Goal: Task Accomplishment & Management: Use online tool/utility

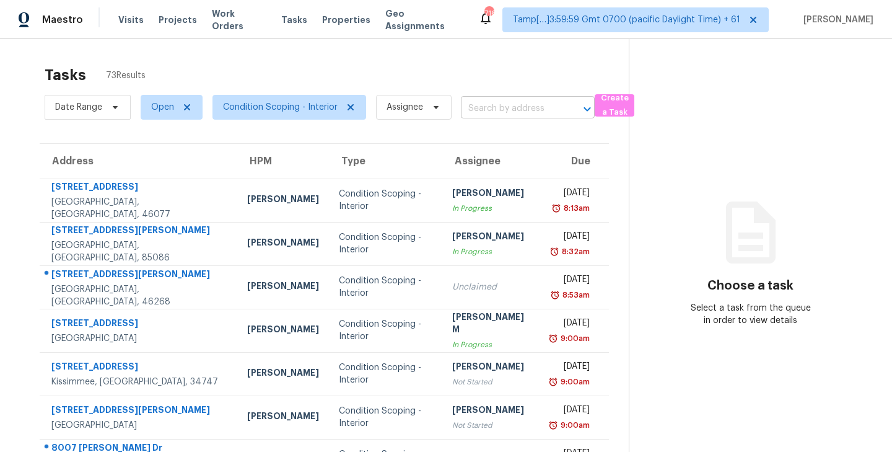
click at [506, 113] on input "text" at bounding box center [510, 108] width 99 height 19
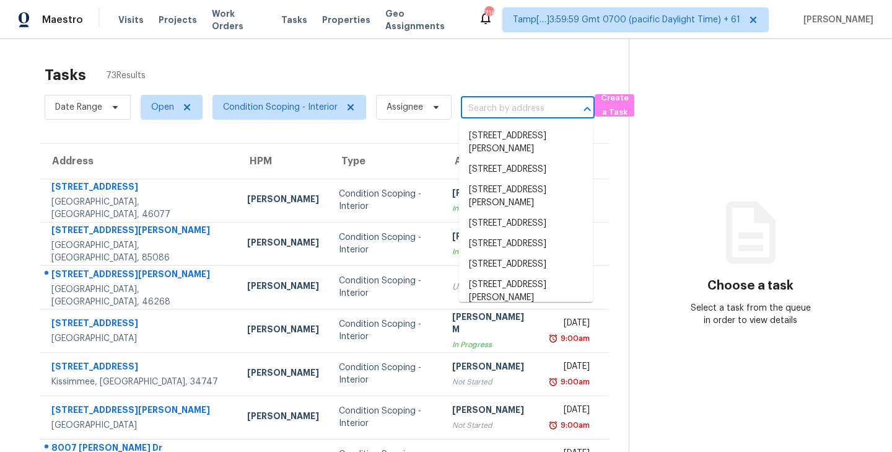
paste input "8115 Loveridge Dr, Indianapolis, IN 46268"
type input "8115 Loveridge Dr, Indianapolis, IN 46268"
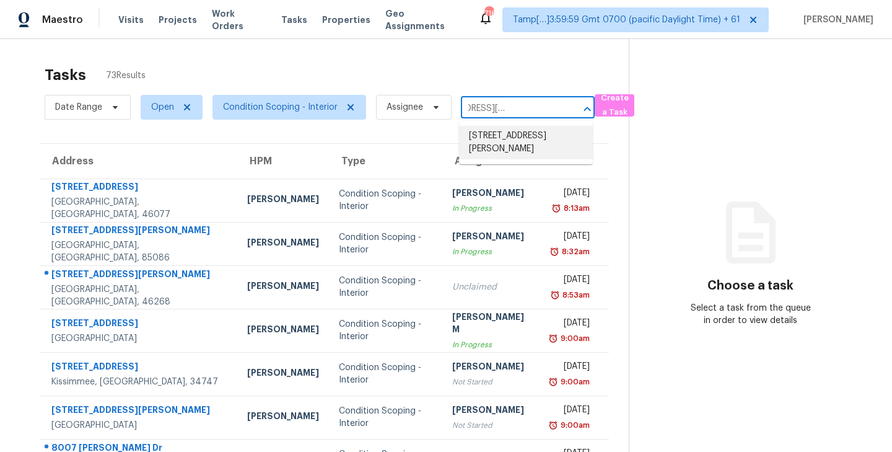
click at [500, 145] on li "8115 Loveridge Dr, Indianapolis, IN 46268" at bounding box center [526, 142] width 134 height 33
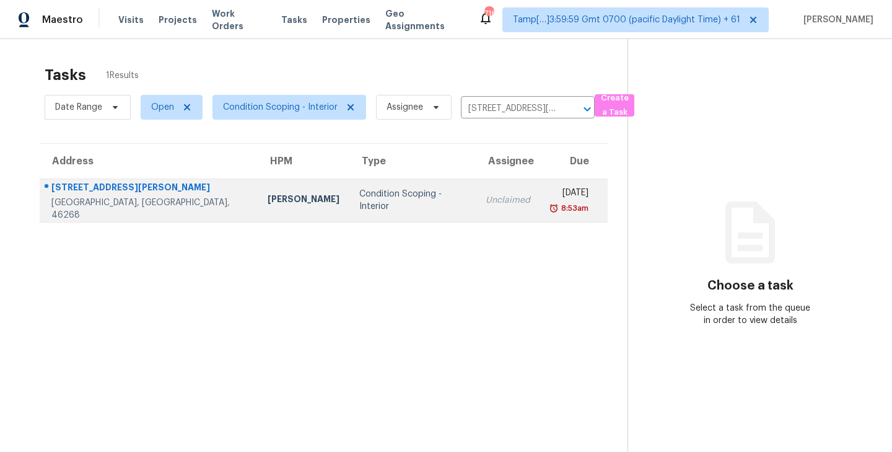
click at [476, 207] on td "Unclaimed" at bounding box center [508, 199] width 64 height 43
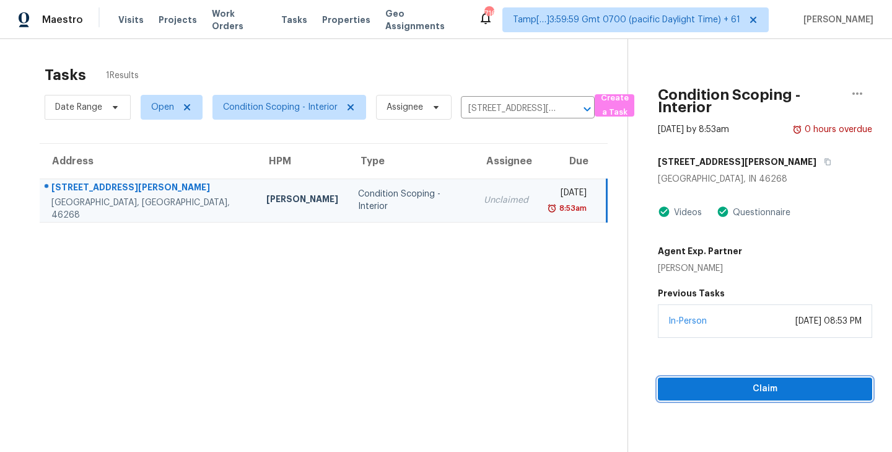
click at [759, 393] on span "Claim" at bounding box center [765, 388] width 194 height 15
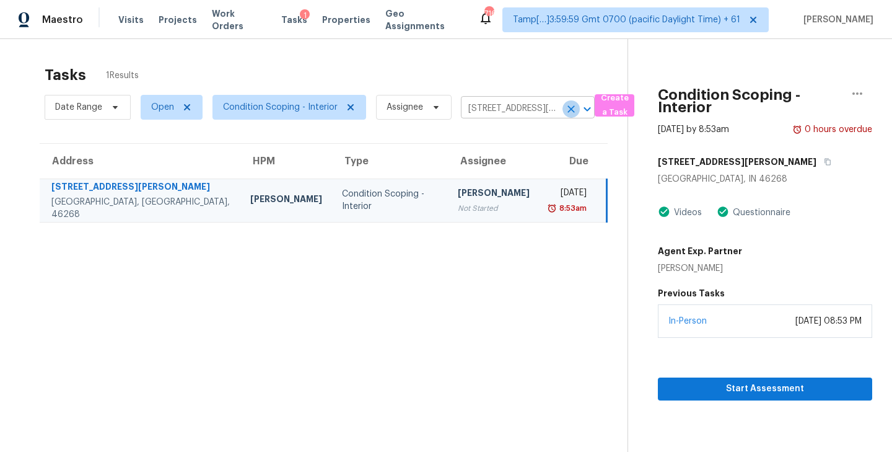
click at [566, 108] on icon "Clear" at bounding box center [571, 109] width 12 height 12
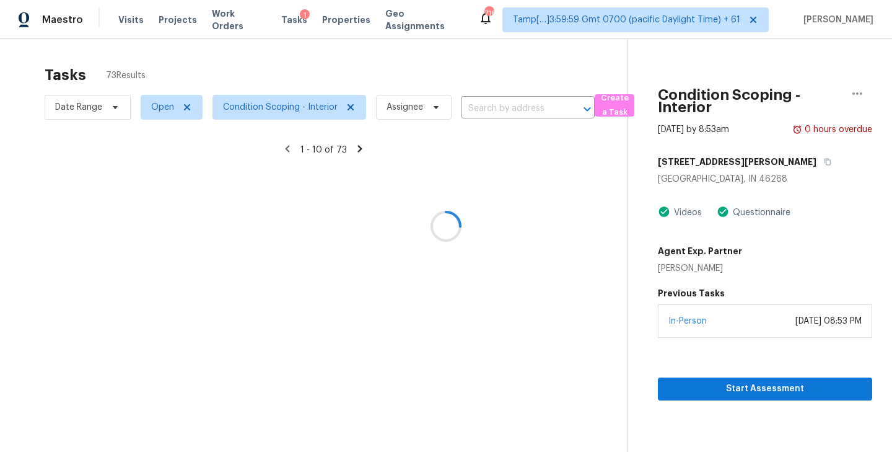
click at [515, 110] on div at bounding box center [446, 226] width 892 height 452
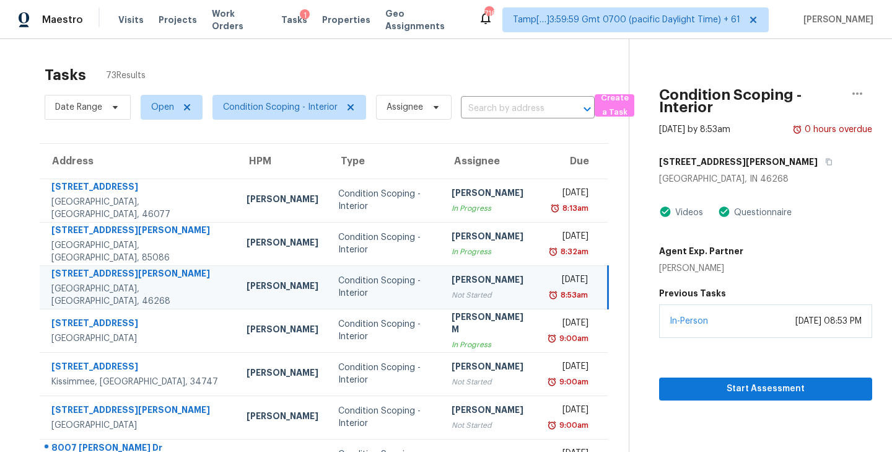
click at [487, 110] on input "text" at bounding box center [510, 108] width 99 height 19
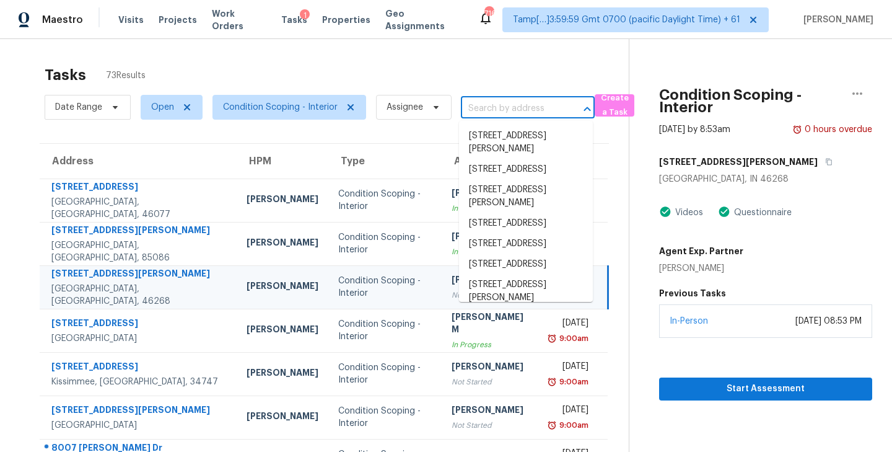
paste input "8007 Logan Dr, La Vergne, TN 37086"
type input "8007 Logan Dr, La Vergne, TN 37086"
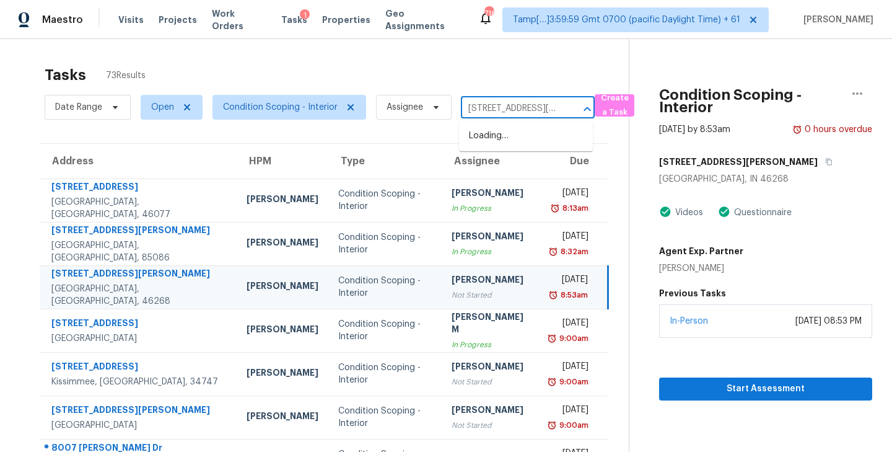
scroll to position [0, 57]
click at [498, 137] on li "8007 Logan Dr, La Vergne, TN 37086" at bounding box center [526, 142] width 134 height 33
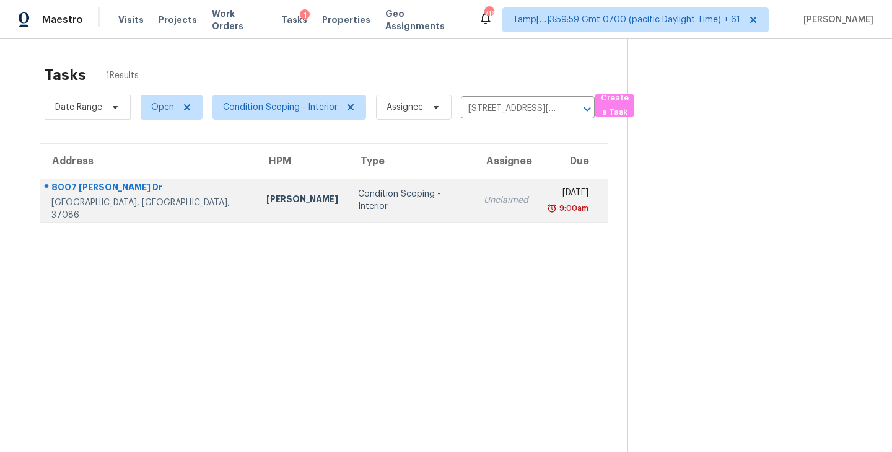
click at [474, 207] on td "Unclaimed" at bounding box center [506, 199] width 64 height 43
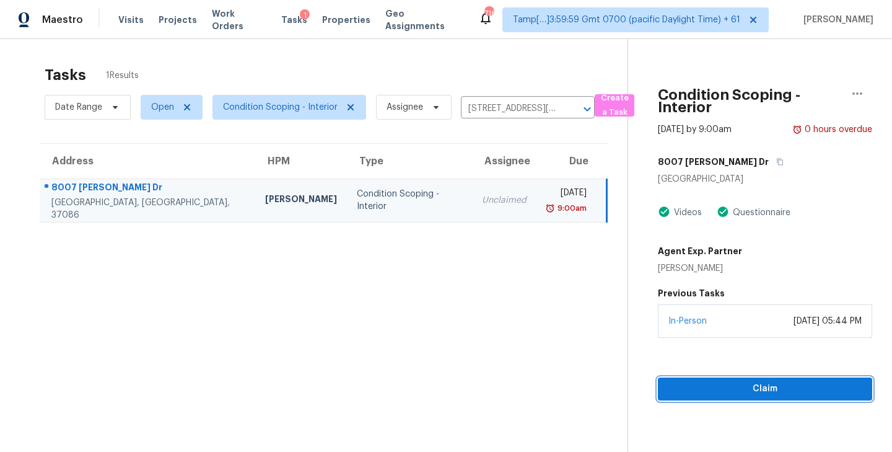
click at [763, 395] on span "Claim" at bounding box center [765, 388] width 194 height 15
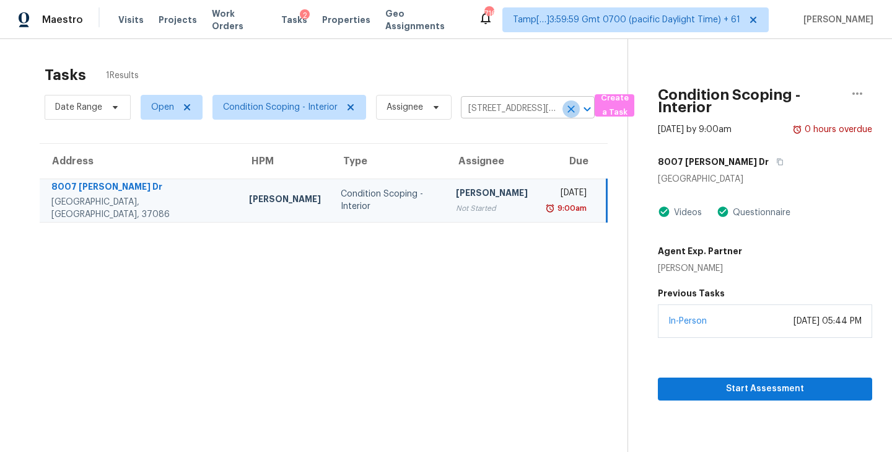
click at [569, 111] on icon "Clear" at bounding box center [571, 109] width 12 height 12
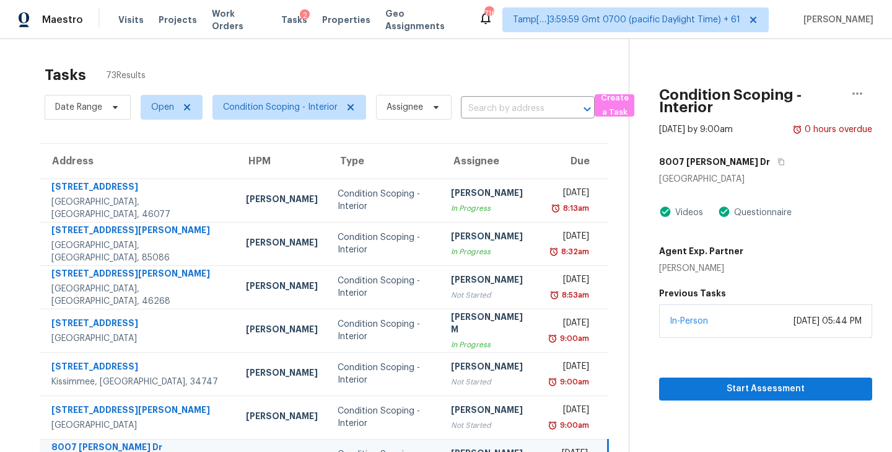
click at [482, 110] on input "text" at bounding box center [510, 108] width 99 height 19
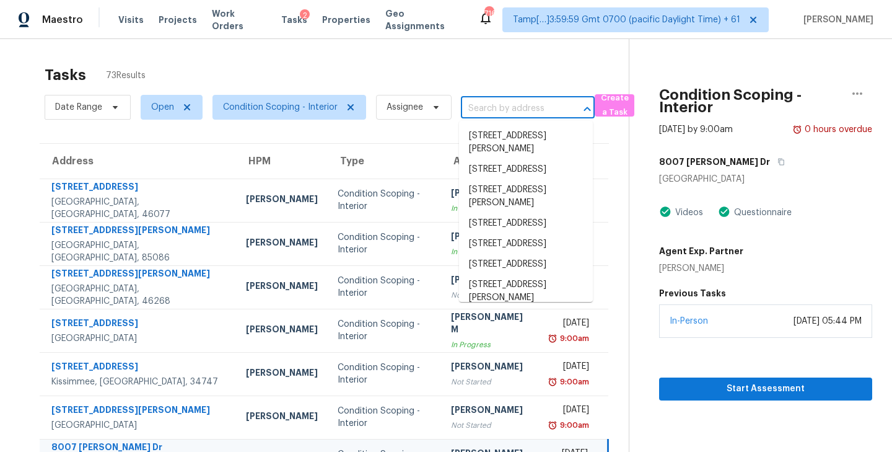
paste input "2734 Sunnybrook Dr, Sanford, NC 27330"
type input "2734 Sunnybrook Dr, Sanford, NC 27330"
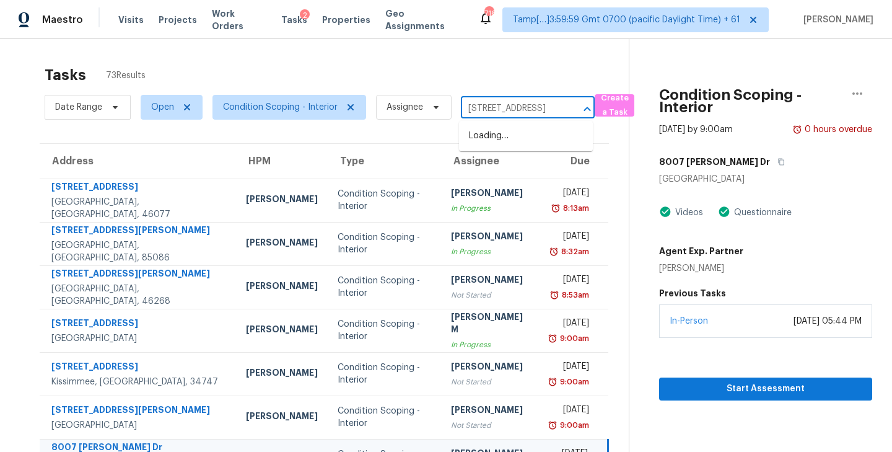
scroll to position [0, 72]
click at [490, 137] on li "2734 Sunnybrook Dr, Sanford, NC 27330" at bounding box center [526, 136] width 134 height 20
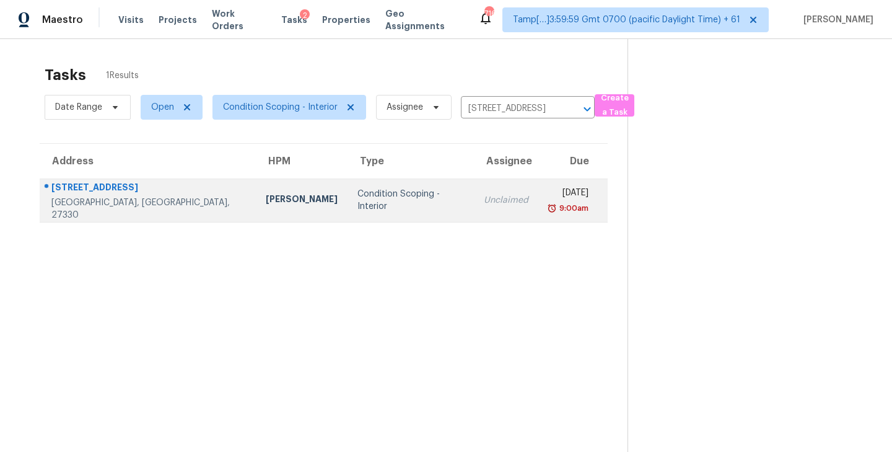
click at [484, 206] on div "Unclaimed" at bounding box center [506, 200] width 45 height 12
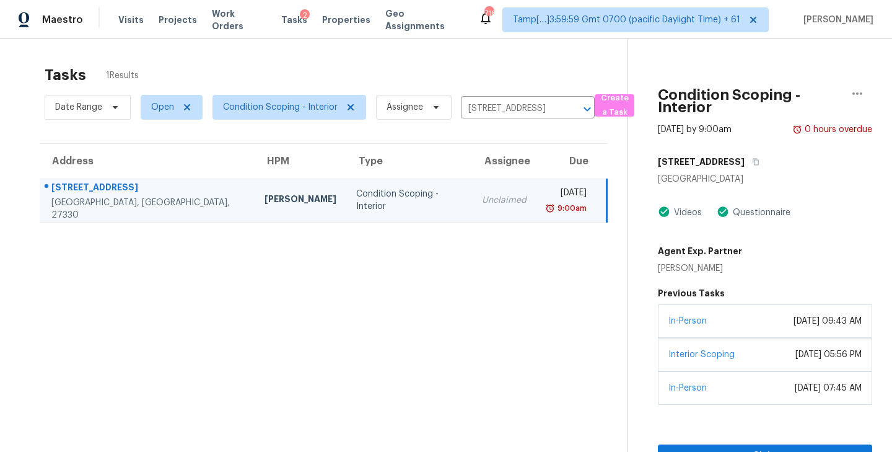
scroll to position [39, 0]
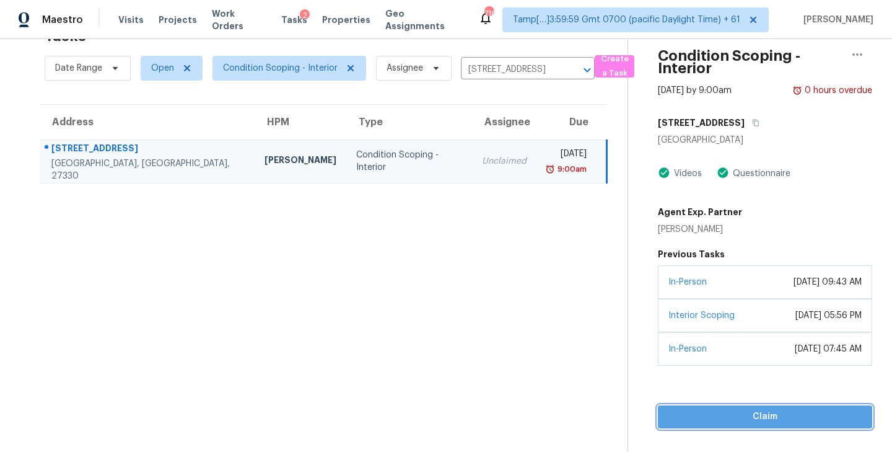
click at [771, 418] on span "Claim" at bounding box center [765, 416] width 194 height 15
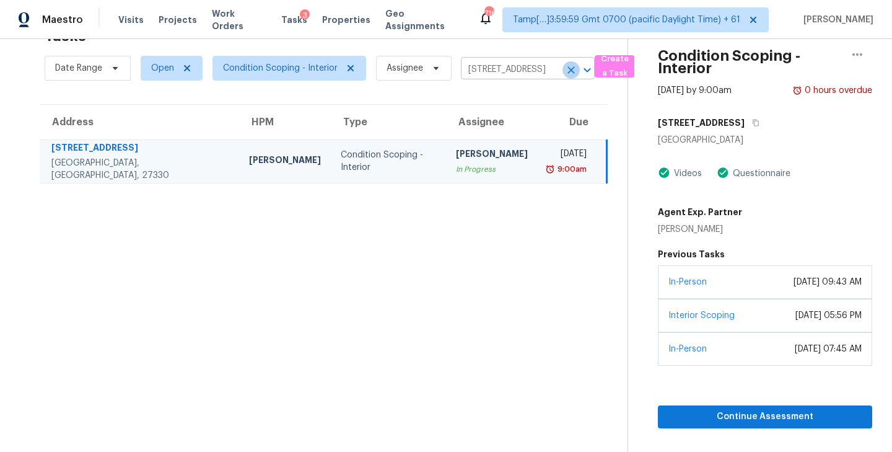
click at [570, 72] on icon "Clear" at bounding box center [571, 70] width 12 height 12
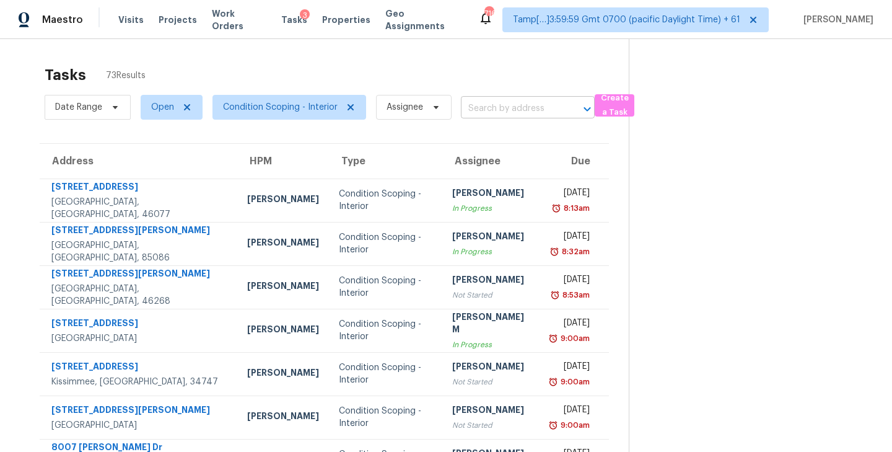
click at [482, 108] on input "text" at bounding box center [510, 108] width 99 height 19
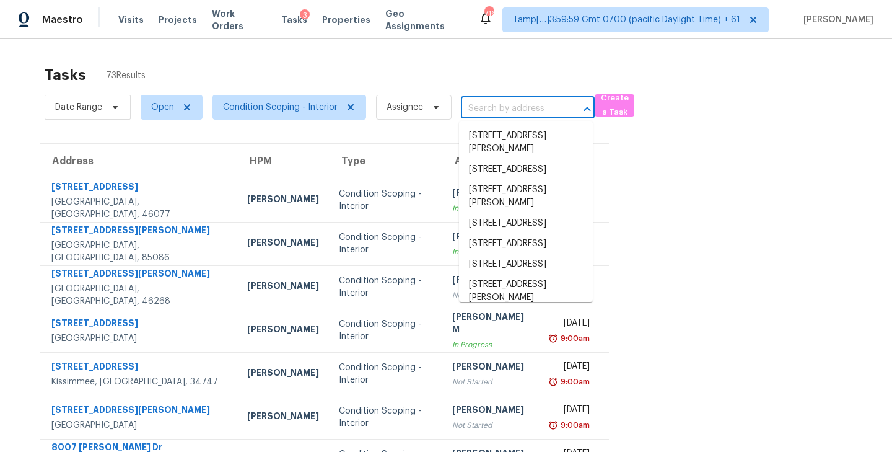
paste input "332 Cottonwood St, Vacaville, CA 95688"
type input "332 Cottonwood St, Vacaville, CA 95688"
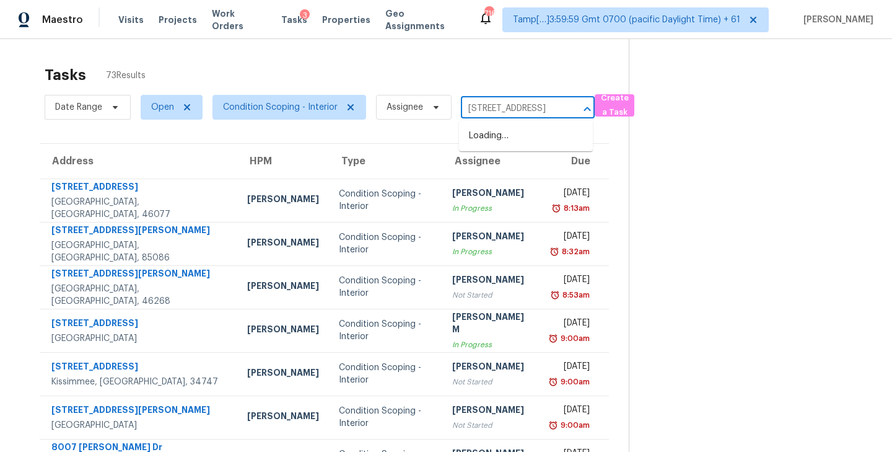
scroll to position [0, 72]
click at [491, 139] on li "332 Cottonwood St, Vacaville, CA 95688" at bounding box center [526, 136] width 134 height 20
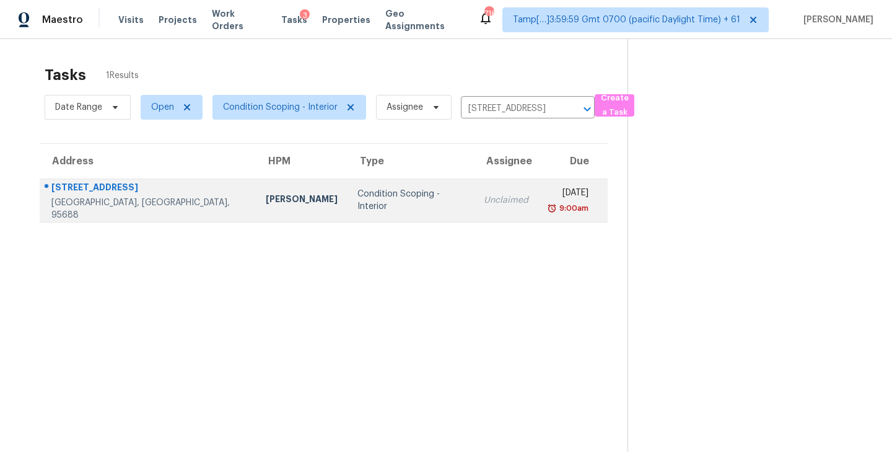
click at [484, 200] on div "Unclaimed" at bounding box center [506, 200] width 45 height 12
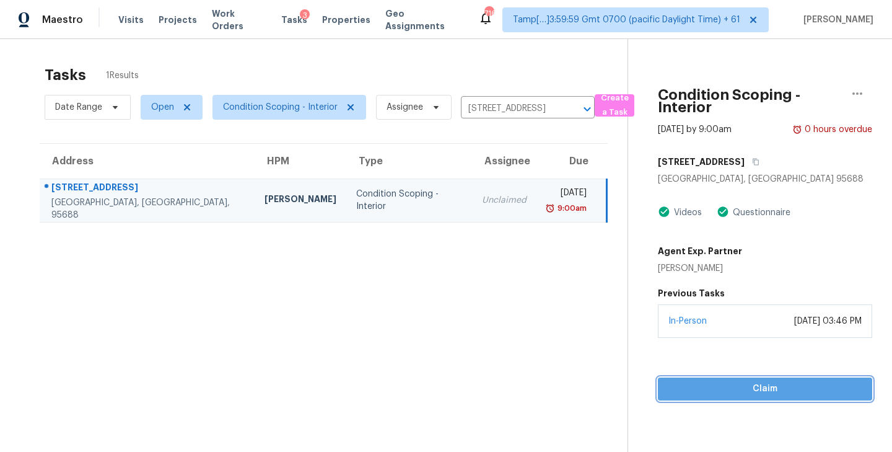
click at [763, 388] on span "Claim" at bounding box center [765, 388] width 194 height 15
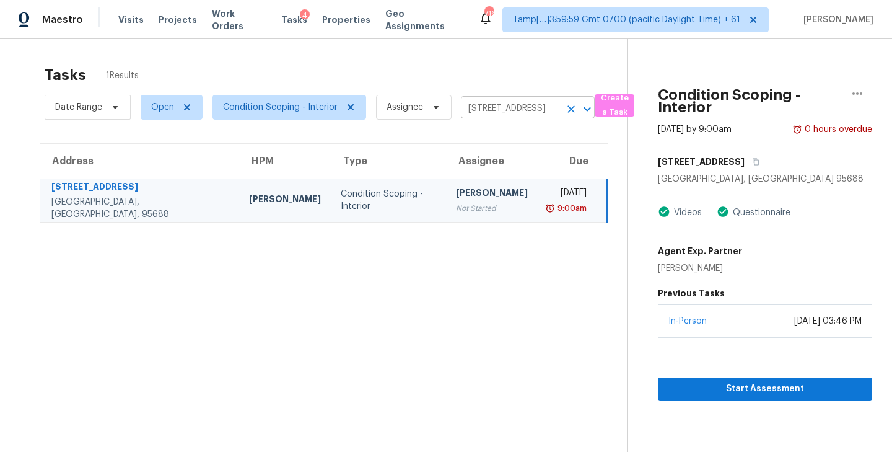
click at [565, 109] on icon "Clear" at bounding box center [571, 109] width 12 height 12
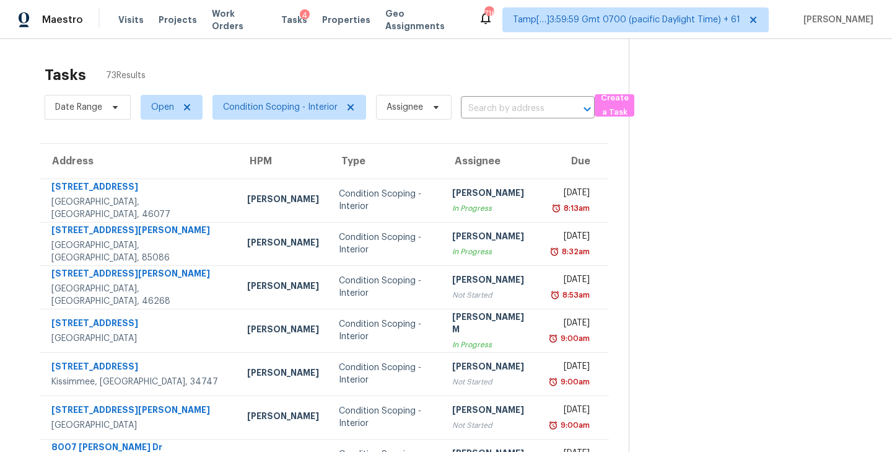
click at [490, 108] on input "text" at bounding box center [510, 108] width 99 height 19
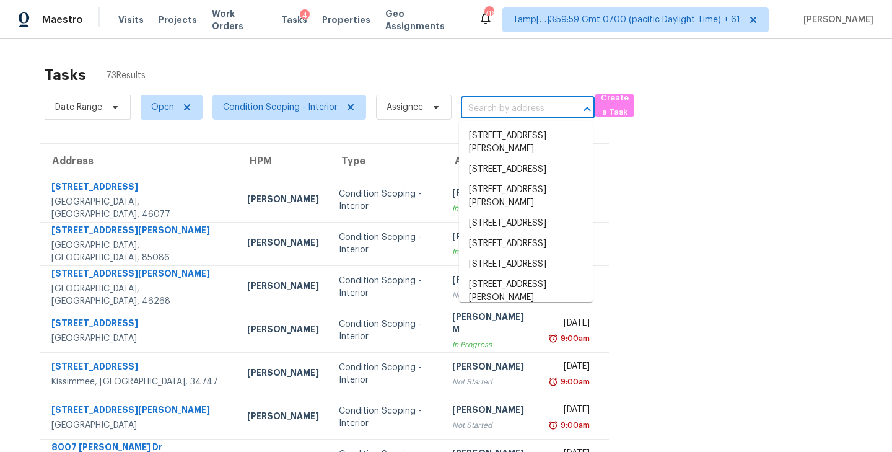
paste input "318 Kingston Trace Rd, Columbia, SC 29229"
type input "318 Kingston Trace Rd, Columbia, SC 29229"
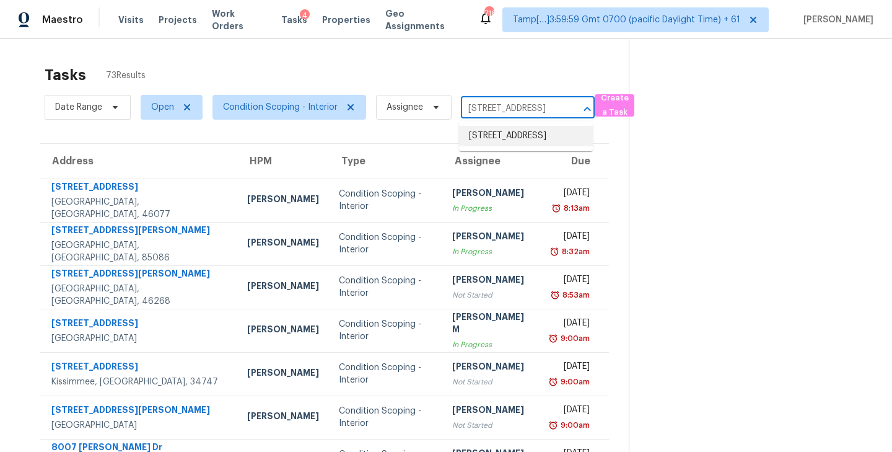
click at [490, 138] on li "318 Kingston Trace Rd, Columbia, SC 29229" at bounding box center [526, 136] width 134 height 20
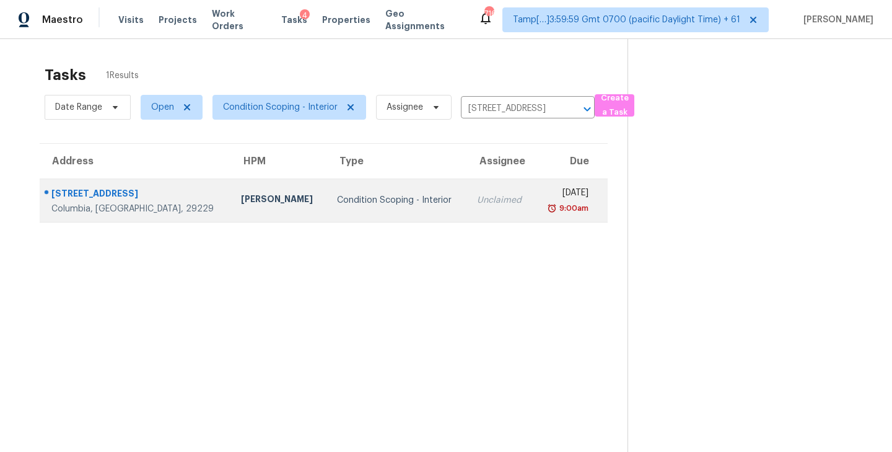
click at [477, 205] on div "Unclaimed" at bounding box center [500, 200] width 47 height 12
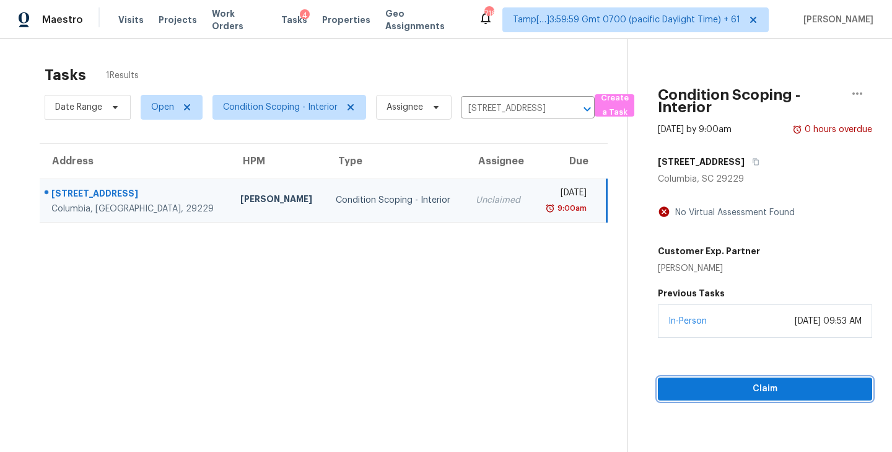
click at [759, 384] on span "Claim" at bounding box center [765, 388] width 194 height 15
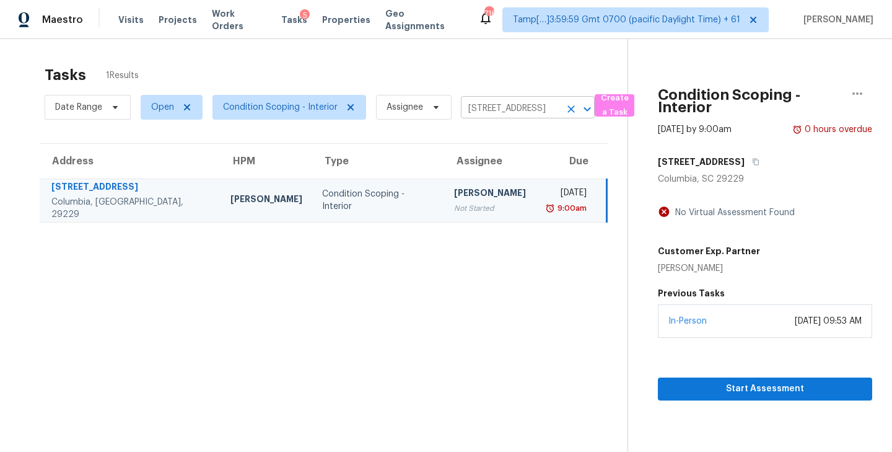
click at [570, 106] on icon "Clear" at bounding box center [571, 109] width 12 height 12
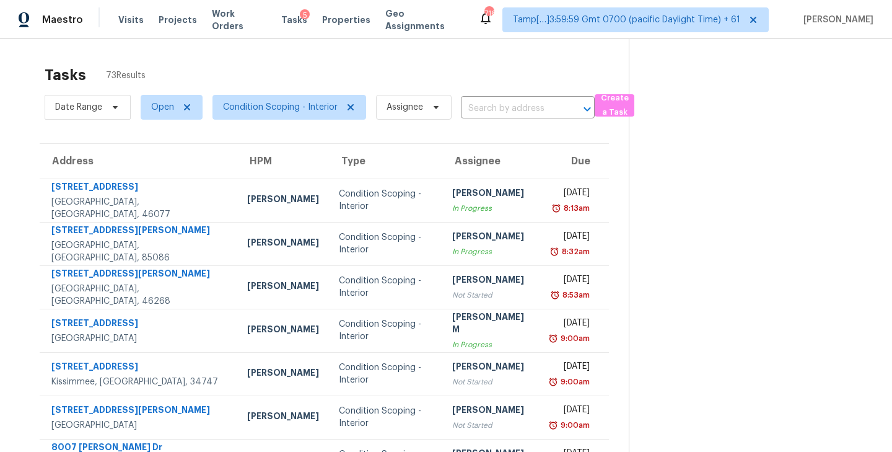
click at [505, 110] on input "text" at bounding box center [510, 108] width 99 height 19
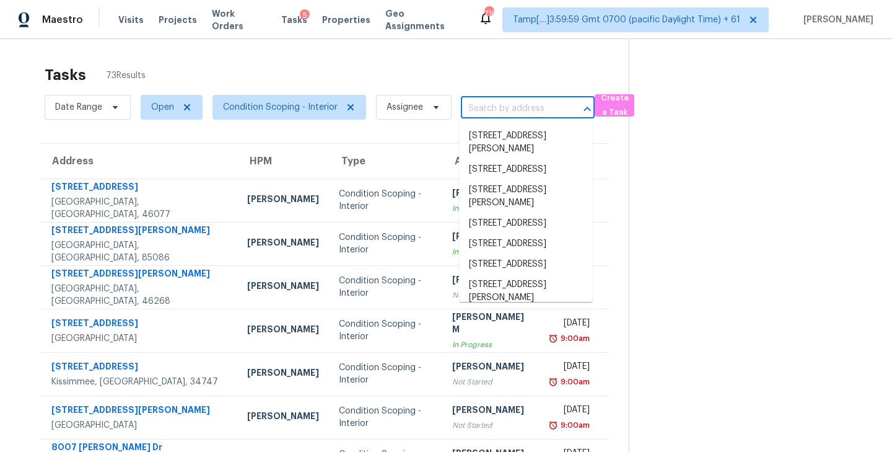
paste input "2536 Micheltorena St, Los Angeles, CA 90039"
type input "2536 Micheltorena St, Los Angeles, CA 90039"
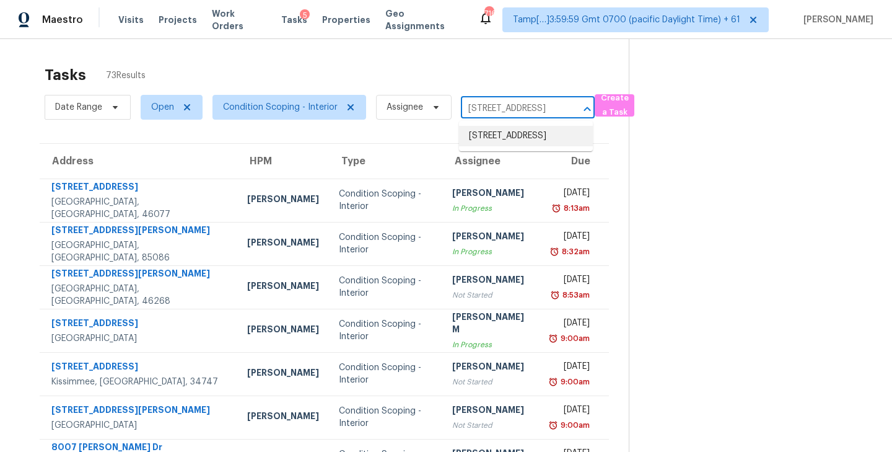
click at [500, 138] on li "2536 Micheltorena St, Los Angeles, CA 90039" at bounding box center [526, 136] width 134 height 20
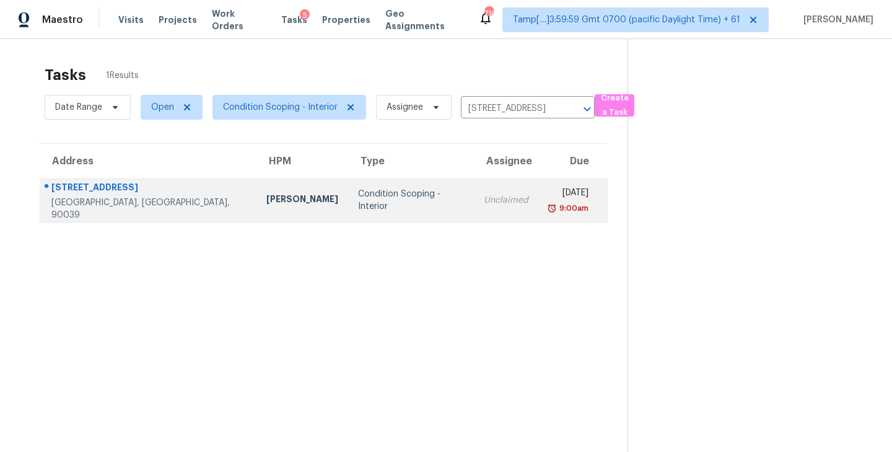
click at [484, 195] on div "Unclaimed" at bounding box center [506, 200] width 45 height 12
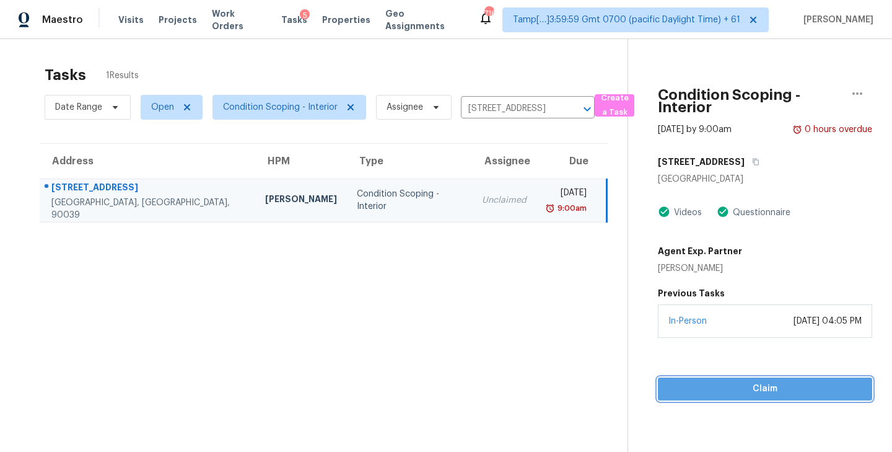
click at [765, 394] on span "Claim" at bounding box center [765, 388] width 194 height 15
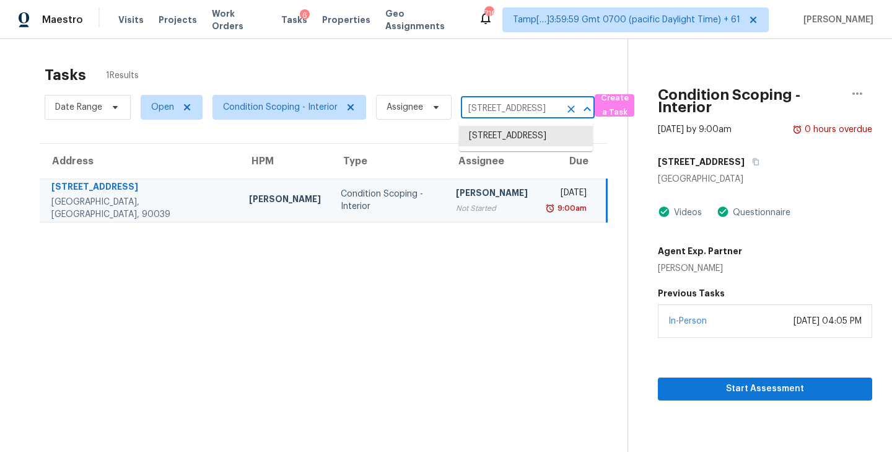
click at [521, 108] on input "2536 Micheltorena St, Los Angeles, CA 90039" at bounding box center [510, 108] width 99 height 19
paste input "1809 Holden Ridge Ln, Clermont, FL 34715"
type input "1809 Holden Ridge Ln, Clermont, FL 34715"
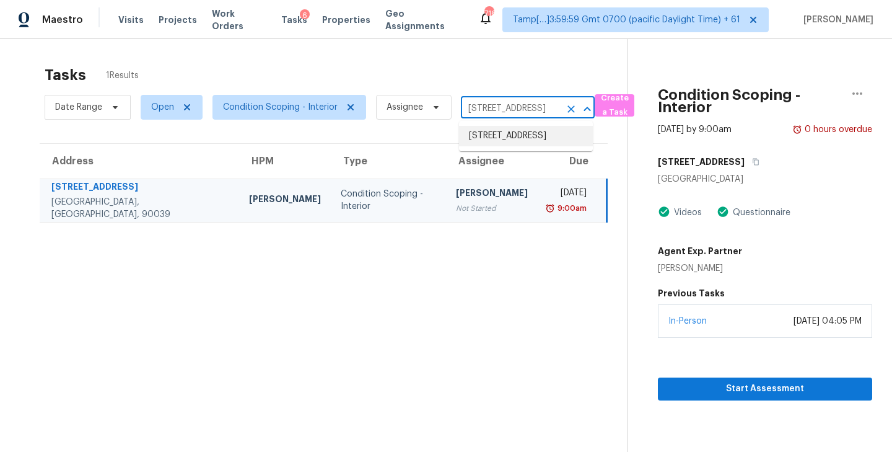
click at [496, 146] on li "1809 Holden Ridge Ln, Clermont, FL 34715" at bounding box center [526, 136] width 134 height 20
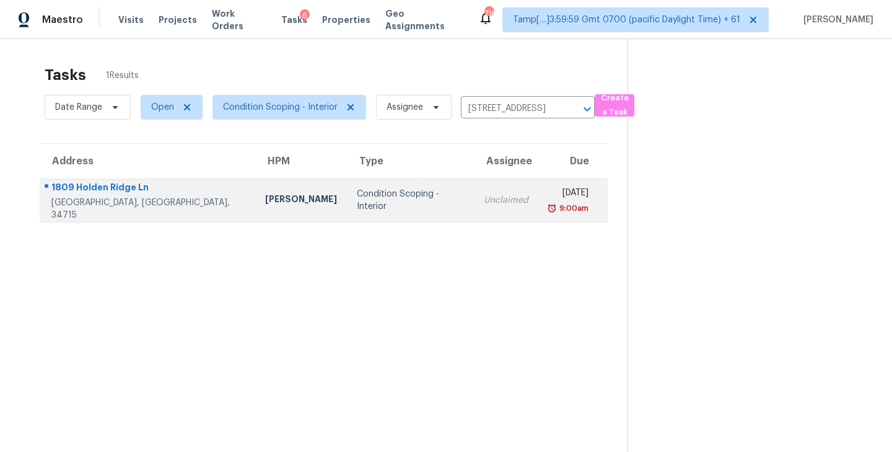
click at [474, 189] on td "Unclaimed" at bounding box center [506, 199] width 64 height 43
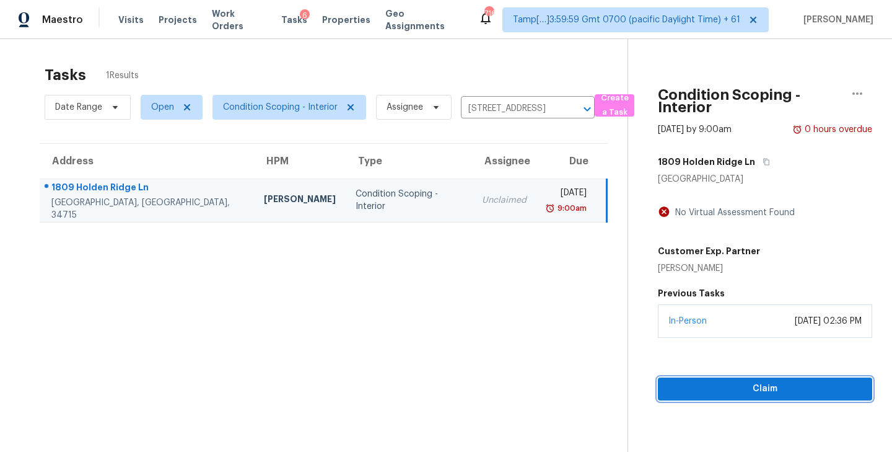
click at [769, 392] on span "Claim" at bounding box center [765, 388] width 194 height 15
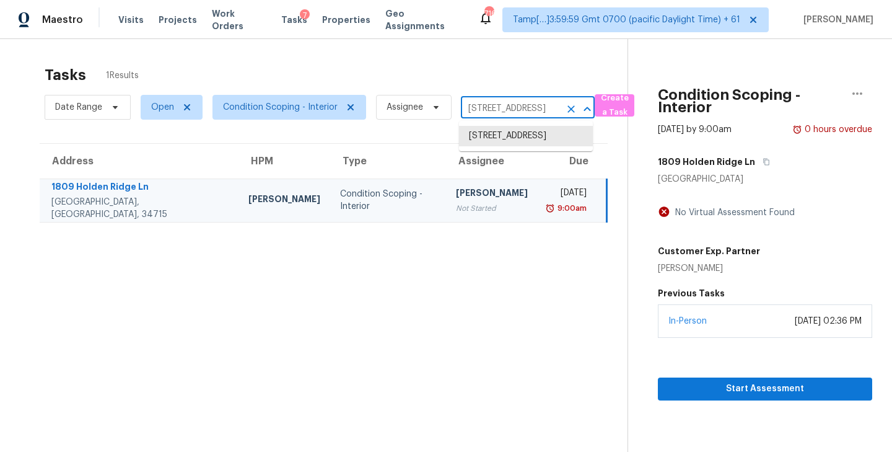
click at [512, 107] on input "1809 Holden Ridge Ln, Clermont, FL 34715" at bounding box center [510, 108] width 99 height 19
paste input "600 Dartmoor Ave NW, Concord, NC 28027"
type input "1600 Dartmoor Ave NW, Concord, NC 28027"
click at [507, 144] on li "1600 Dartmoor Ave NW, Concord, NC 28027" at bounding box center [526, 136] width 134 height 20
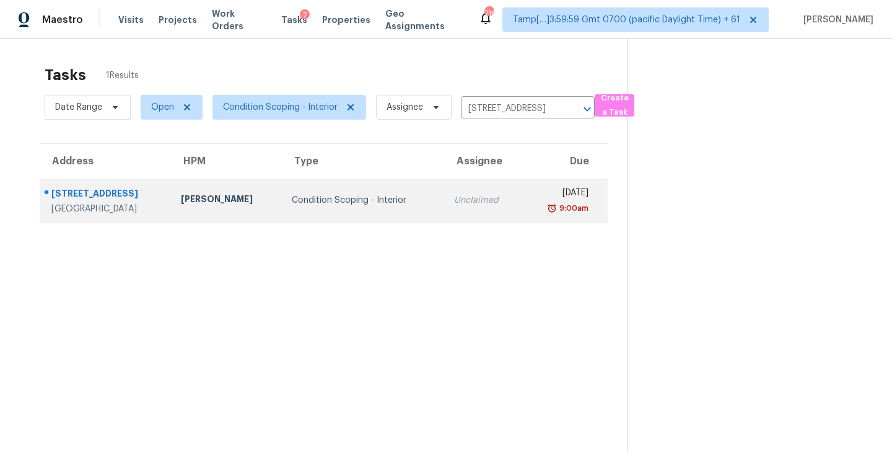
click at [455, 183] on td "Unclaimed" at bounding box center [483, 199] width 78 height 43
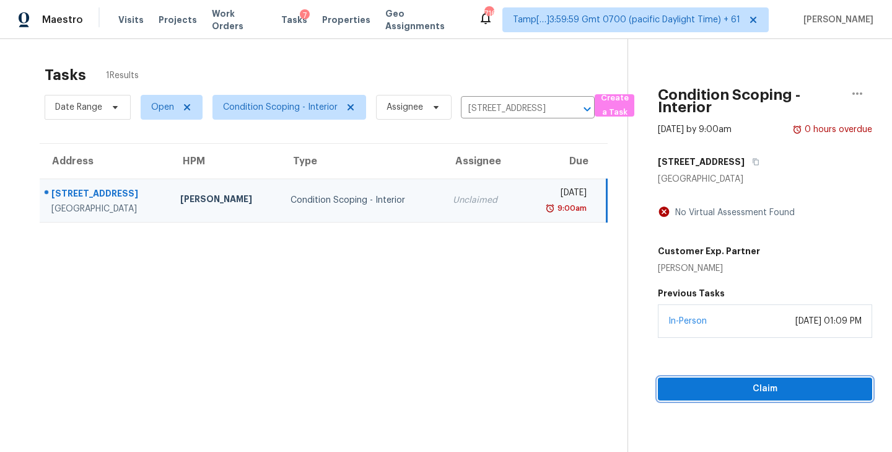
click at [760, 382] on span "Claim" at bounding box center [765, 388] width 194 height 15
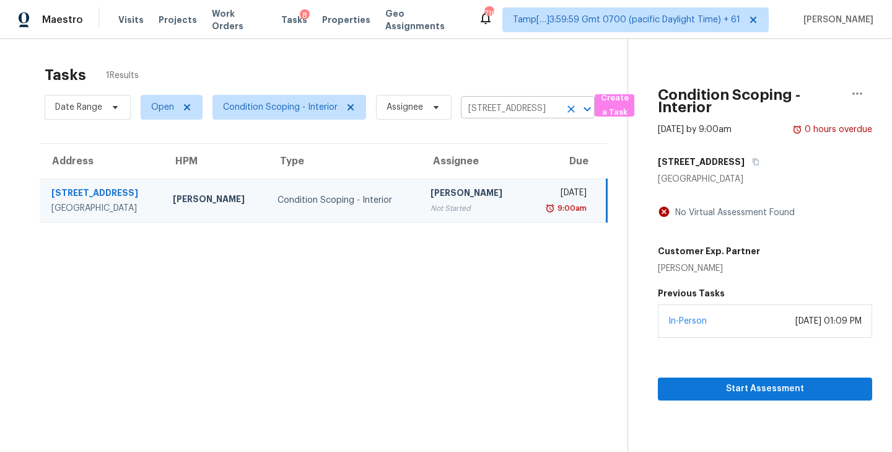
click at [507, 109] on input "1600 Dartmoor Ave NW, Concord, NC 28027" at bounding box center [510, 108] width 99 height 19
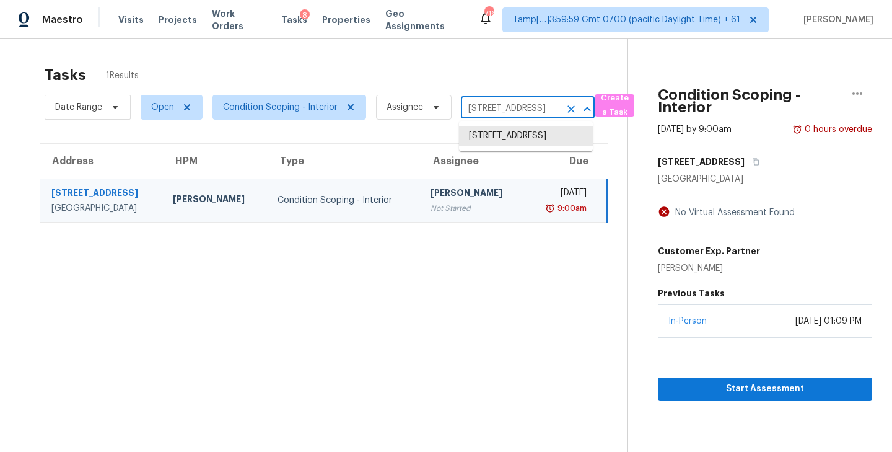
paste input "2703 Coatbridge Dr, Austin, TX 78745"
type input "2703 Coatbridge Dr, Austin, TX 78745"
click at [496, 138] on li "2703 Coatbridge Dr, Austin, TX 78745" at bounding box center [526, 136] width 134 height 20
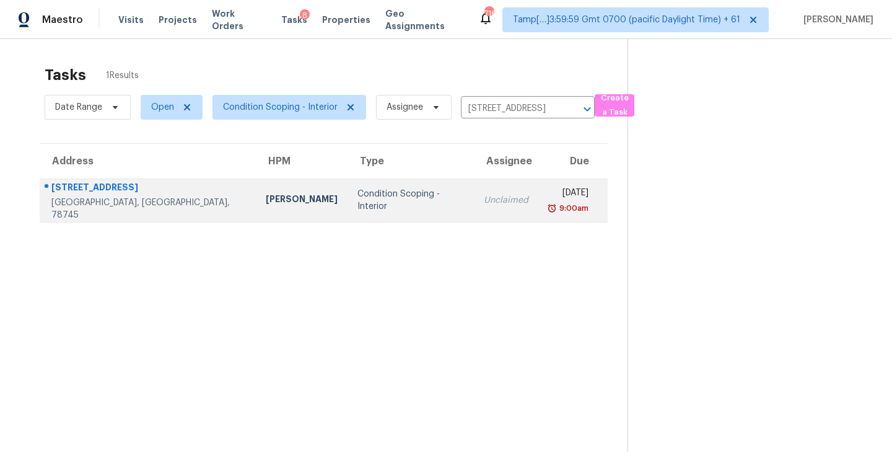
click at [484, 203] on div "Unclaimed" at bounding box center [506, 200] width 45 height 12
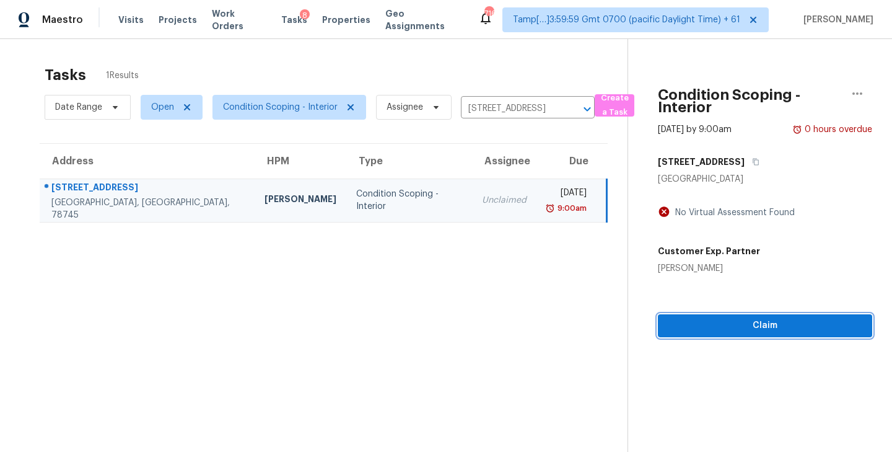
click at [736, 325] on span "Claim" at bounding box center [765, 325] width 194 height 15
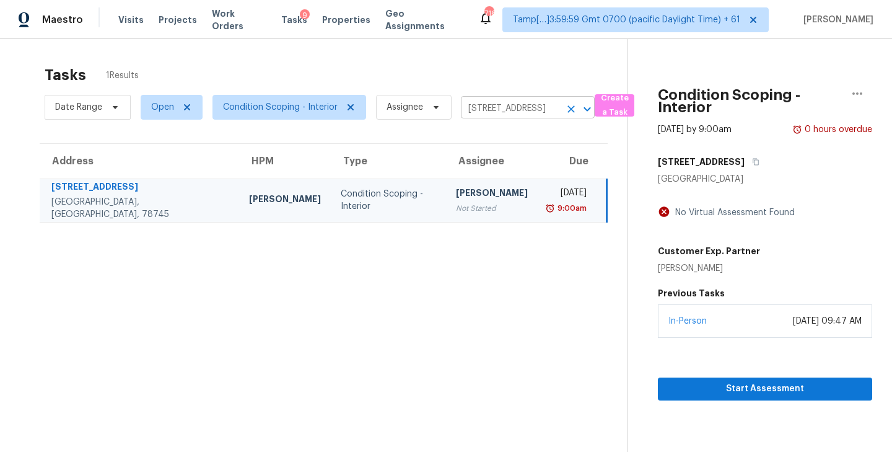
click at [524, 111] on input "2703 Coatbridge Dr, Austin, TX 78745" at bounding box center [510, 108] width 99 height 19
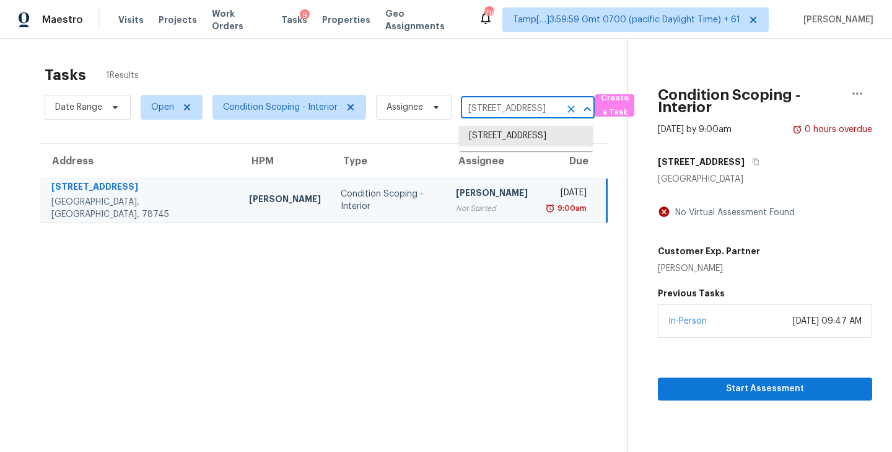
paste input "9 Edwards Ave, Westford, MA 01886"
type input "9 Edwards Ave, Westford, MA 01886"
click at [511, 141] on li "9 Edwards Ave, Westford, MA 01886" at bounding box center [526, 142] width 134 height 33
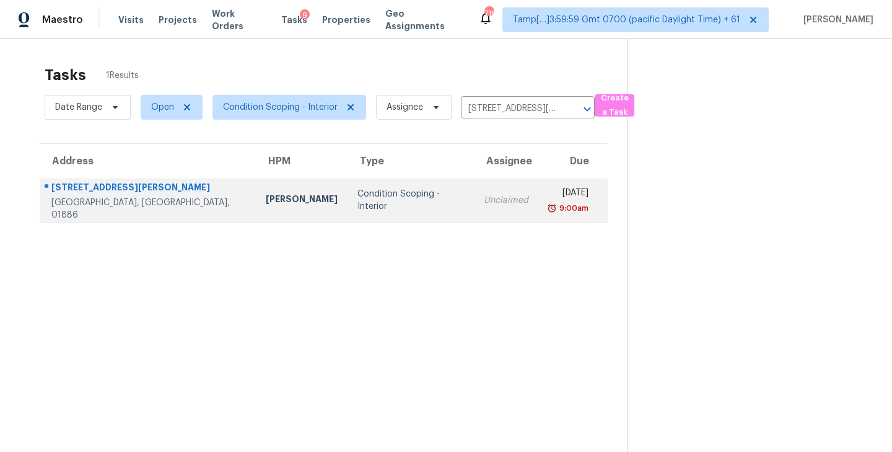
click at [484, 195] on div "Unclaimed" at bounding box center [506, 200] width 45 height 12
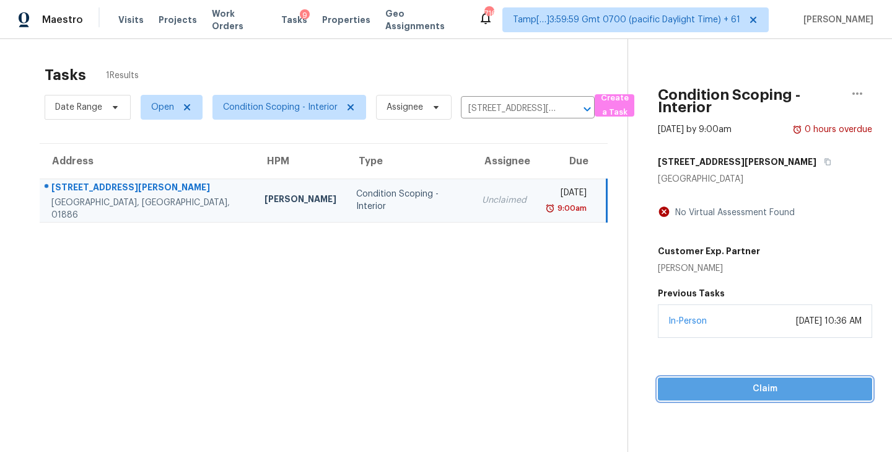
click at [780, 388] on span "Claim" at bounding box center [765, 388] width 194 height 15
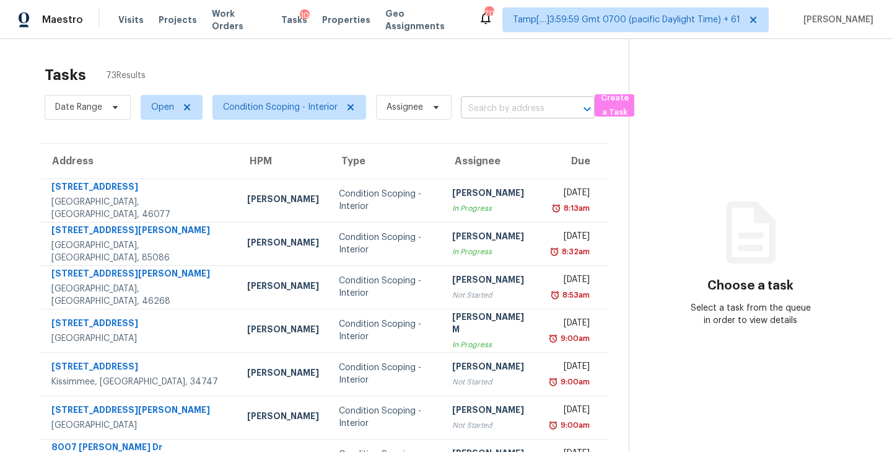
click at [495, 109] on input "text" at bounding box center [510, 108] width 99 height 19
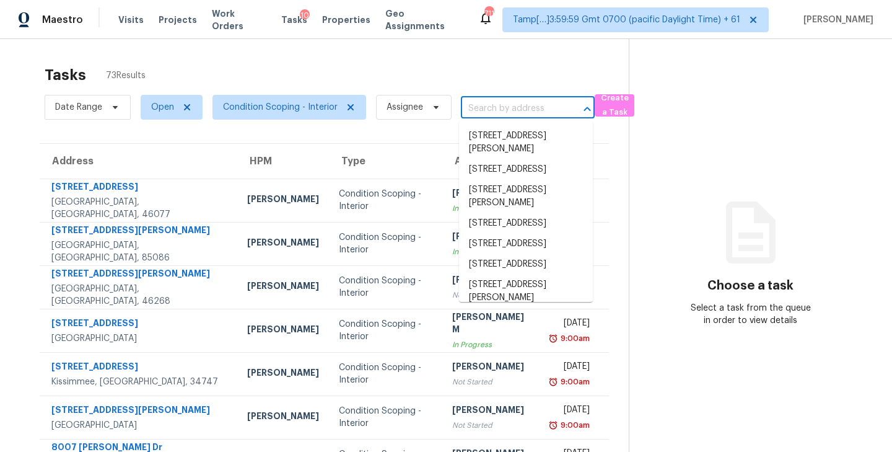
paste input "8115 Loveridge Dr, Indianapolis, IN 46268"
type input "8115 Loveridge Dr, Indianapolis, IN 46268"
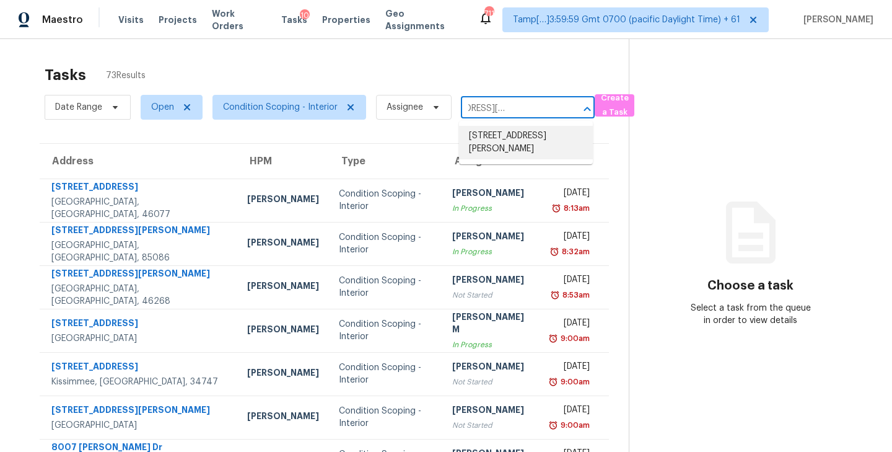
click at [494, 134] on li "8115 Loveridge Dr, Indianapolis, IN 46268" at bounding box center [526, 142] width 134 height 33
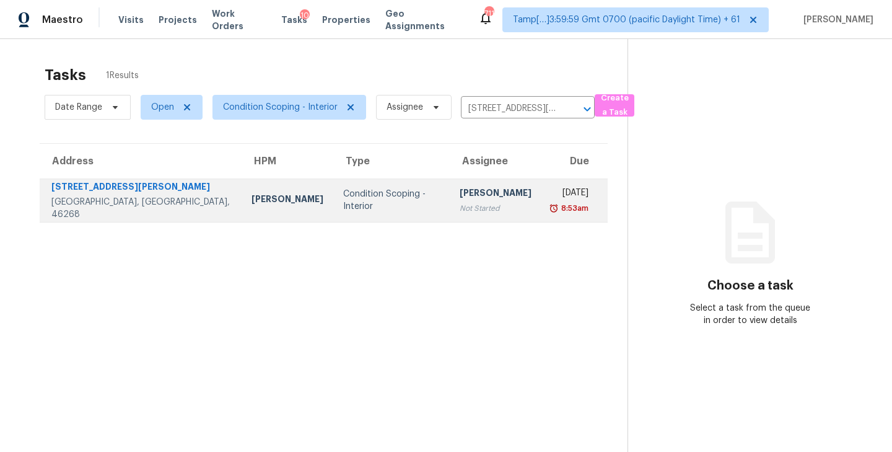
click at [460, 195] on div "[PERSON_NAME]" at bounding box center [496, 193] width 72 height 15
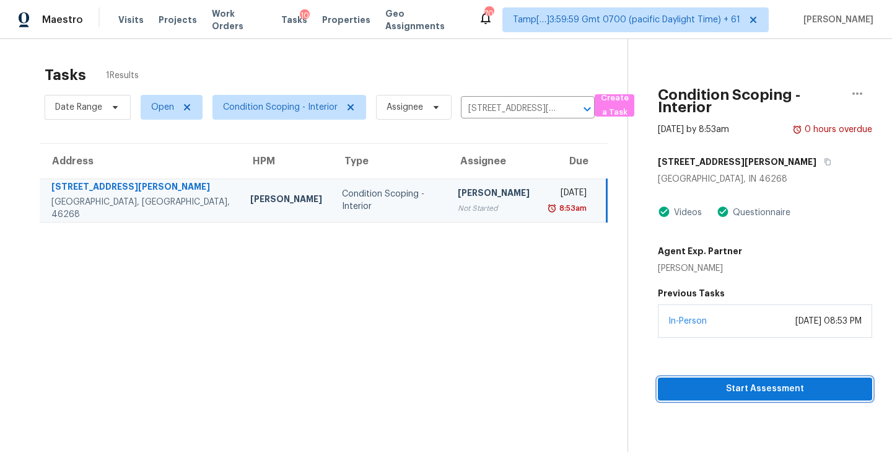
click at [792, 393] on span "Start Assessment" at bounding box center [765, 388] width 194 height 15
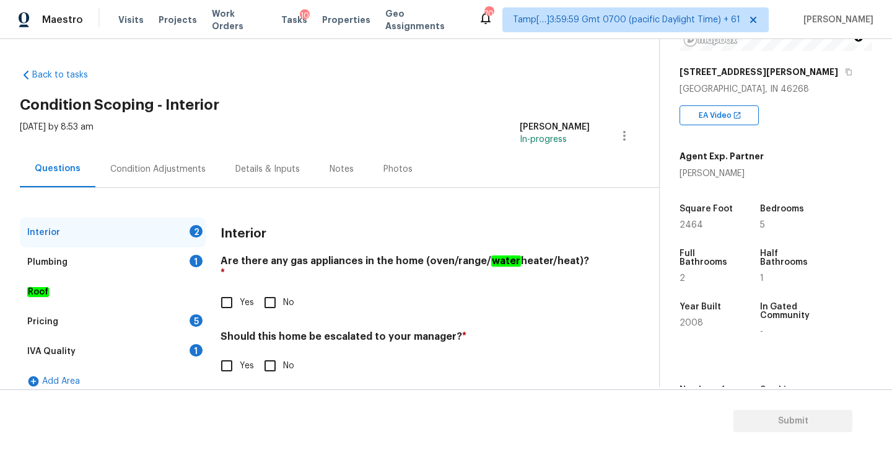
scroll to position [196, 0]
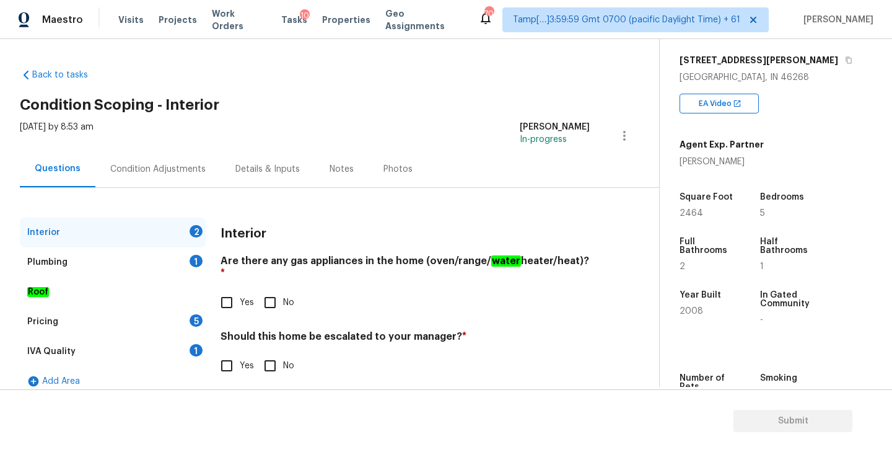
click at [686, 310] on span "2008" at bounding box center [691, 311] width 24 height 9
copy span "2008"
click at [226, 292] on input "Yes" at bounding box center [227, 302] width 26 height 26
checkbox input "true"
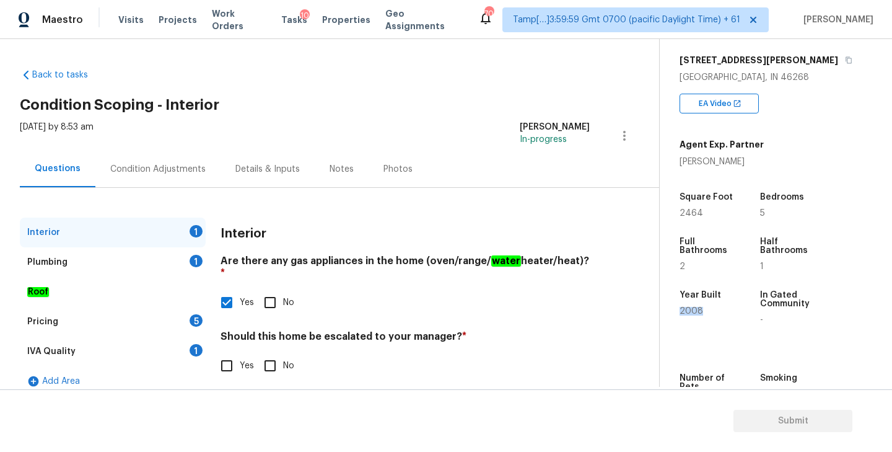
click at [268, 357] on input "No" at bounding box center [270, 365] width 26 height 26
checkbox input "true"
click at [73, 260] on div "Plumbing 1" at bounding box center [113, 262] width 186 height 30
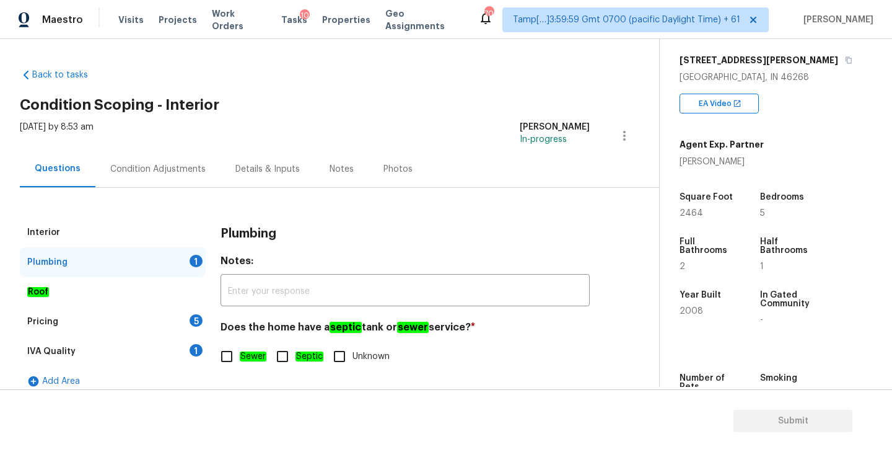
click at [219, 351] on input "Sewer" at bounding box center [227, 356] width 26 height 26
checkbox input "true"
click at [73, 344] on div "IVA Quality 1" at bounding box center [113, 351] width 186 height 30
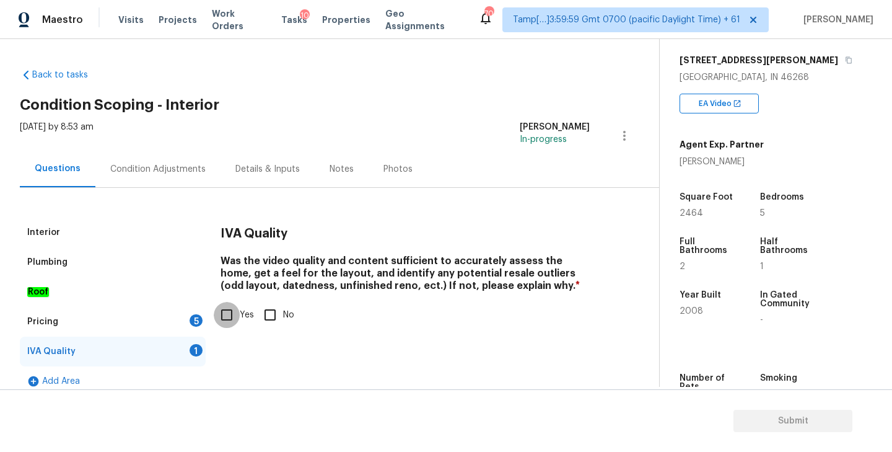
click at [232, 315] on input "Yes" at bounding box center [227, 315] width 26 height 26
checkbox input "true"
click at [102, 326] on div "Pricing 5" at bounding box center [113, 322] width 186 height 30
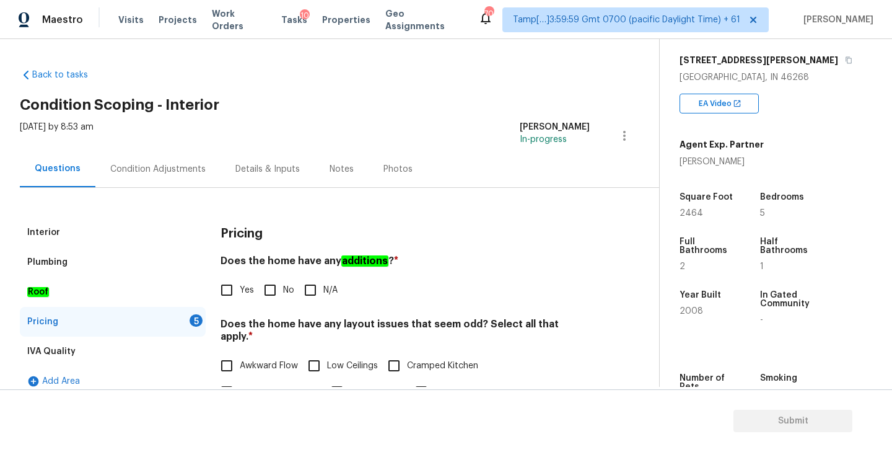
scroll to position [72, 0]
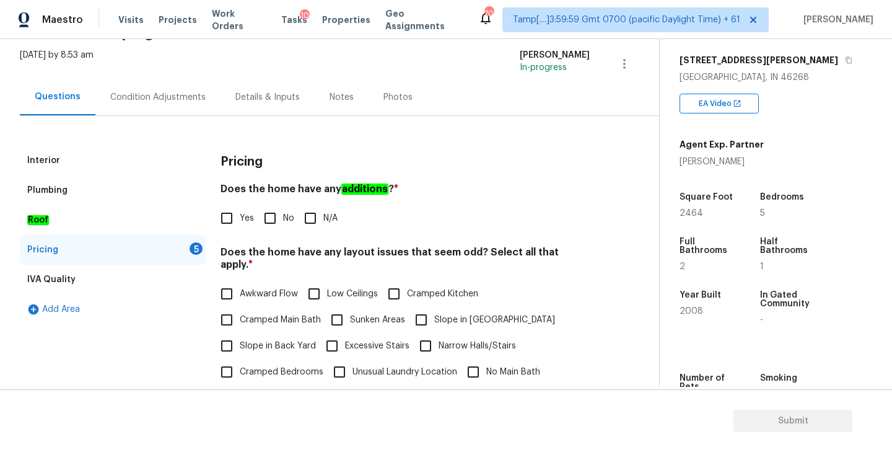
click at [271, 219] on input "No" at bounding box center [270, 218] width 26 height 26
checkbox input "true"
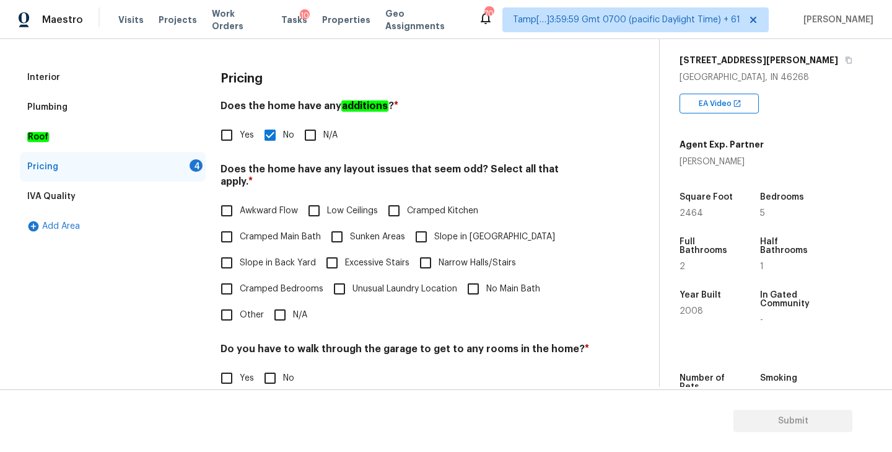
scroll to position [180, 0]
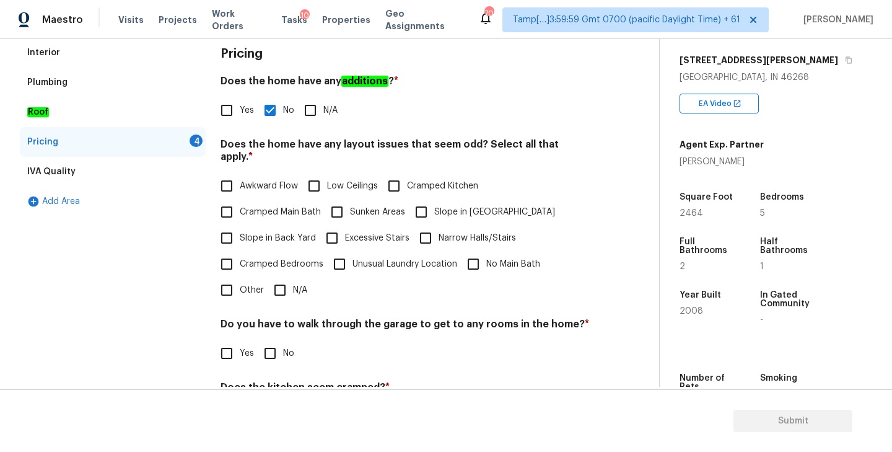
click at [277, 279] on input "N/A" at bounding box center [280, 290] width 26 height 26
checkbox input "true"
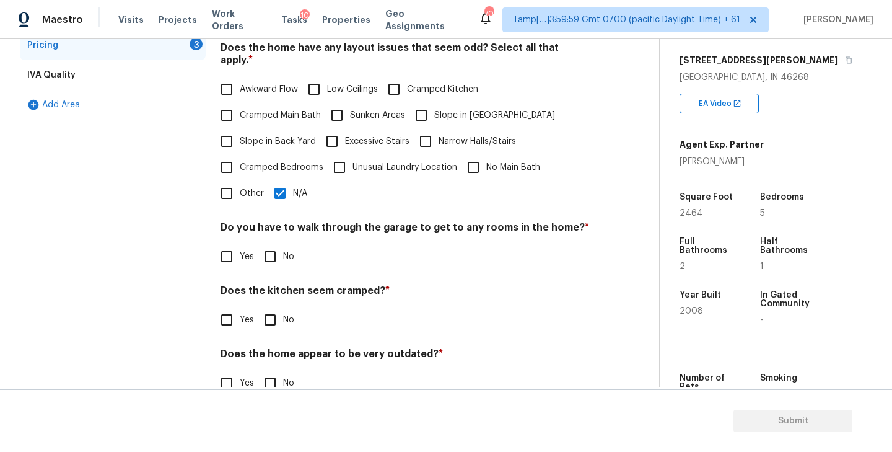
scroll to position [292, 0]
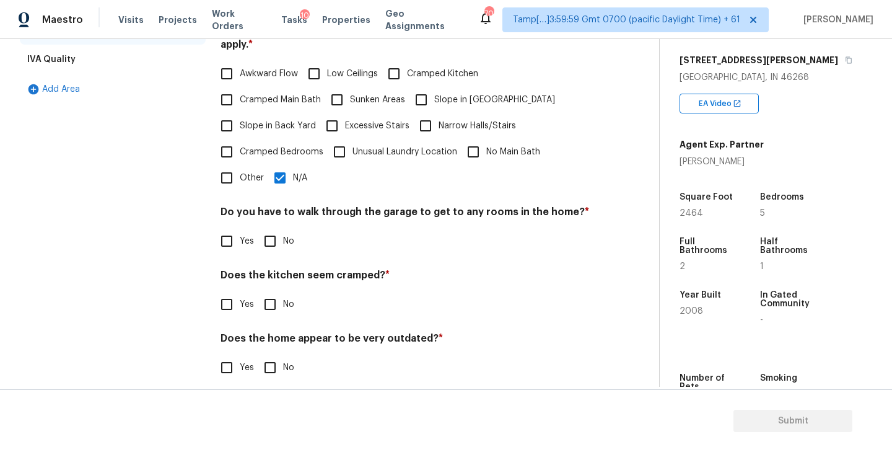
click at [272, 357] on input "No" at bounding box center [270, 367] width 26 height 26
checkbox input "true"
click at [269, 293] on input "No" at bounding box center [270, 304] width 26 height 26
checkbox input "true"
click at [273, 231] on input "No" at bounding box center [270, 241] width 26 height 26
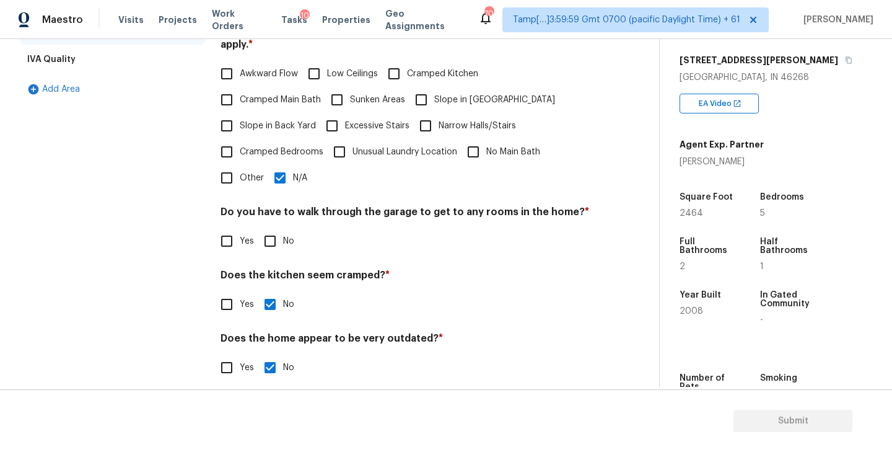
checkbox input "true"
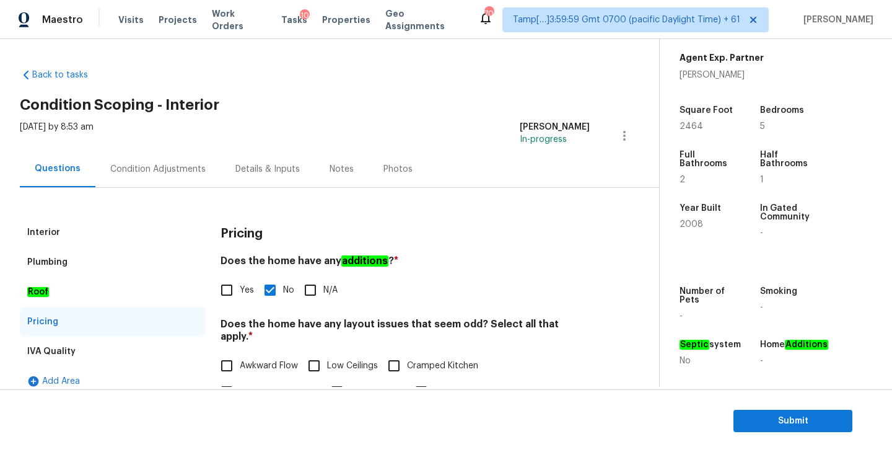
scroll to position [294, 0]
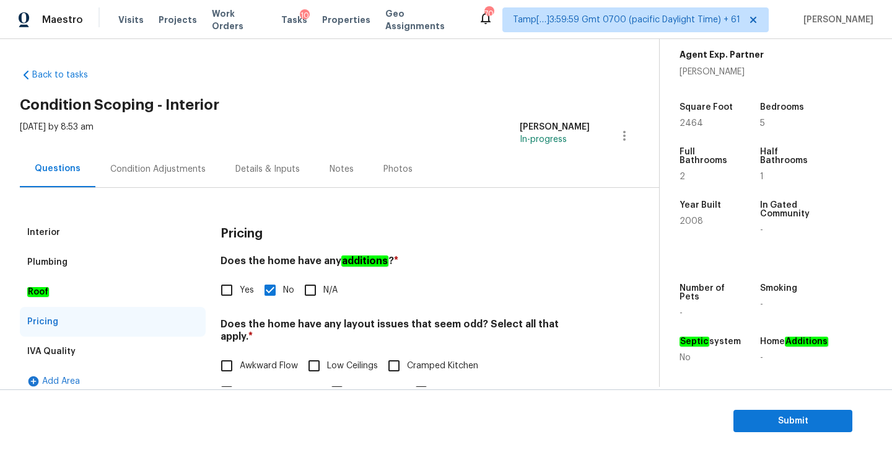
click at [151, 168] on div "Condition Adjustments" at bounding box center [157, 169] width 95 height 12
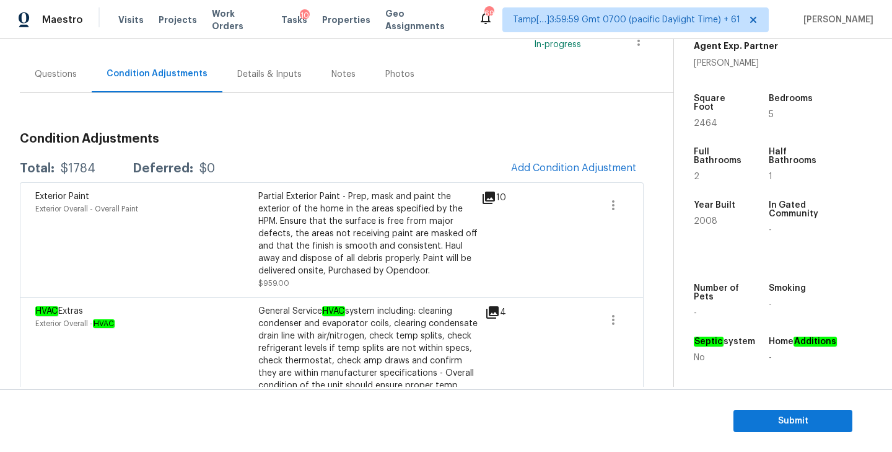
scroll to position [109, 0]
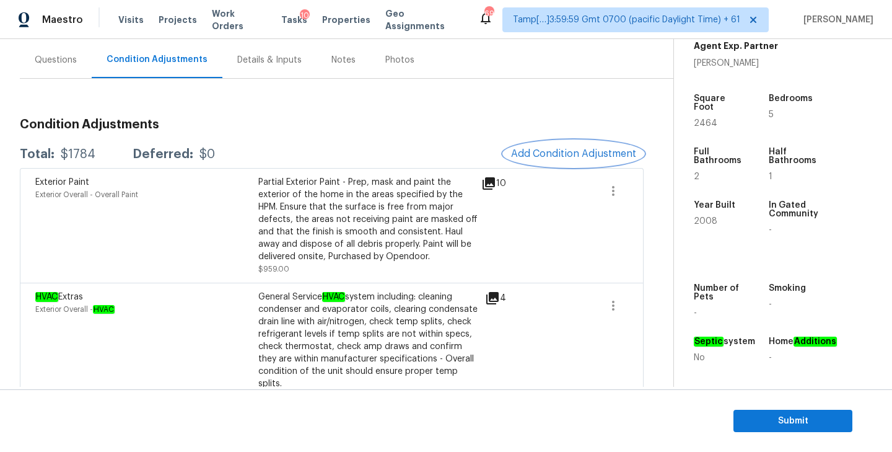
click at [576, 149] on span "Add Condition Adjustment" at bounding box center [573, 153] width 125 height 11
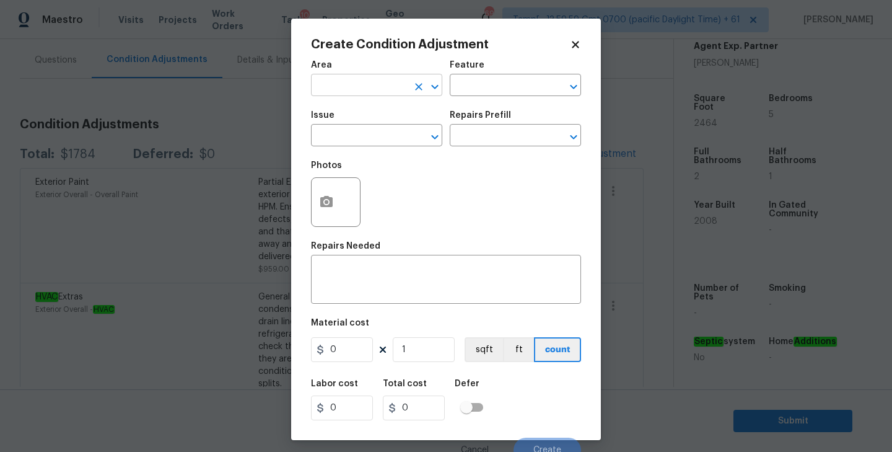
click at [380, 87] on input "text" at bounding box center [359, 86] width 97 height 19
click at [369, 138] on li "Interior Overall" at bounding box center [376, 134] width 131 height 20
type input "Interior Overall"
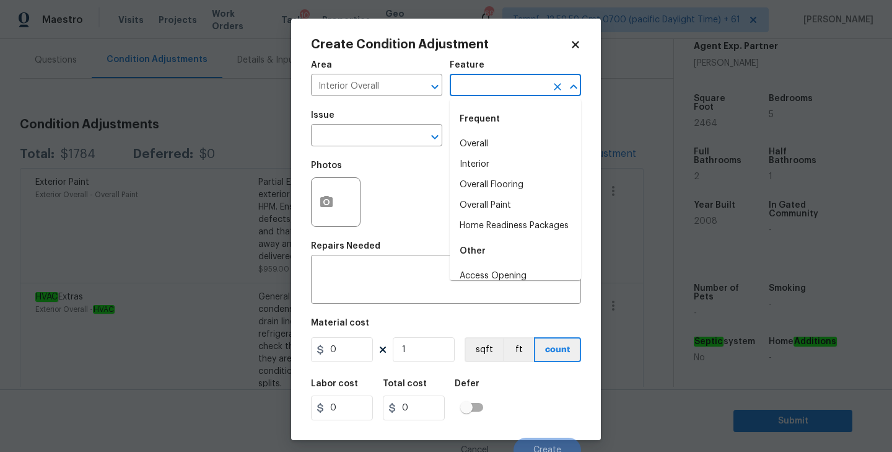
click at [469, 88] on input "text" at bounding box center [498, 86] width 97 height 19
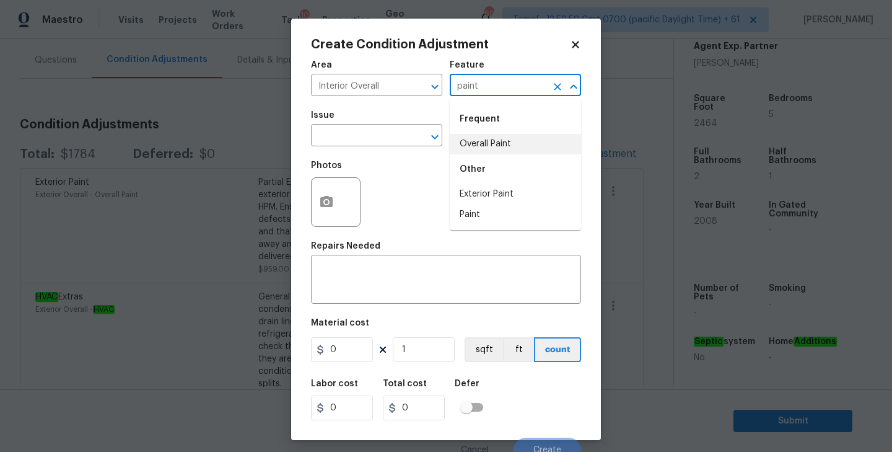
click at [482, 144] on li "Overall Paint" at bounding box center [515, 144] width 131 height 20
type input "Overall Paint"
click at [365, 123] on div "Issue" at bounding box center [376, 119] width 131 height 16
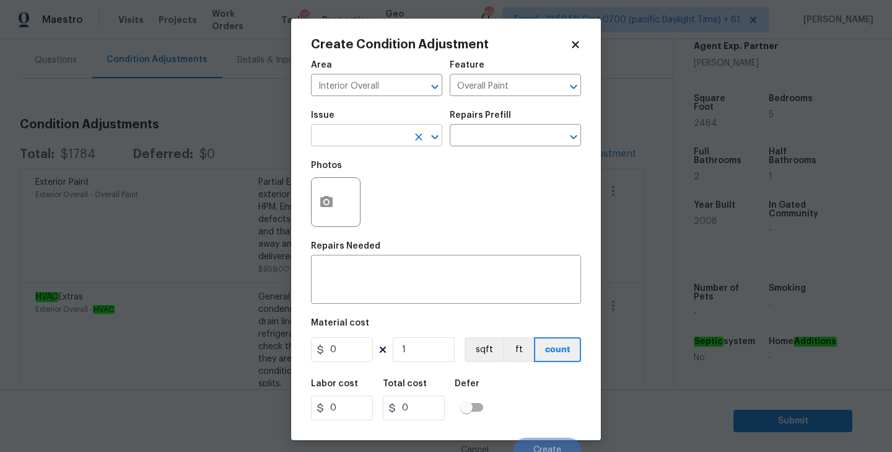
click at [364, 130] on input "text" at bounding box center [359, 136] width 97 height 19
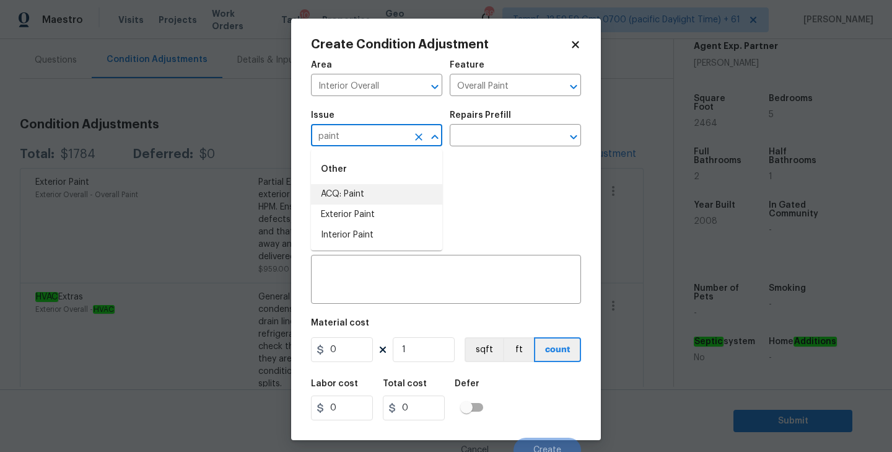
click at [368, 193] on li "ACQ: Paint" at bounding box center [376, 194] width 131 height 20
click at [574, 138] on icon "Open" at bounding box center [573, 136] width 7 height 4
type input "ACQ: Paint"
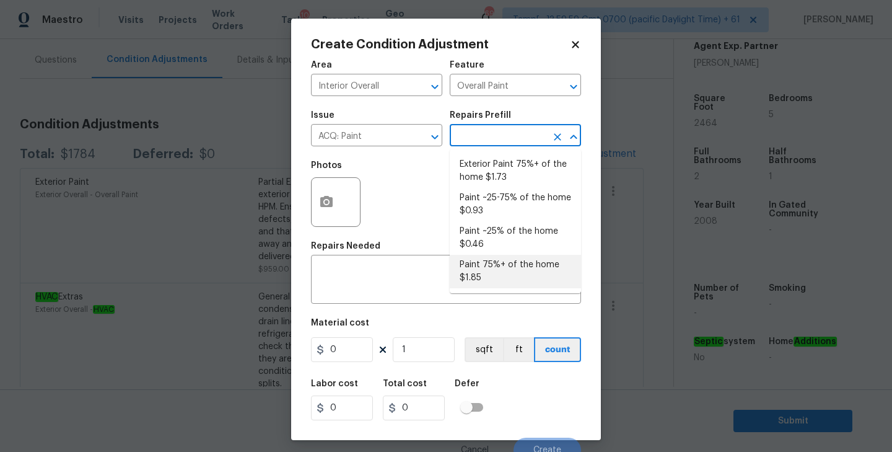
click at [498, 267] on li "Paint 75%+ of the home $1.85" at bounding box center [515, 271] width 131 height 33
type input "Acquisition"
type textarea "Acquisition Scope: 75%+ of the home will likely require interior paint"
type input "1.85"
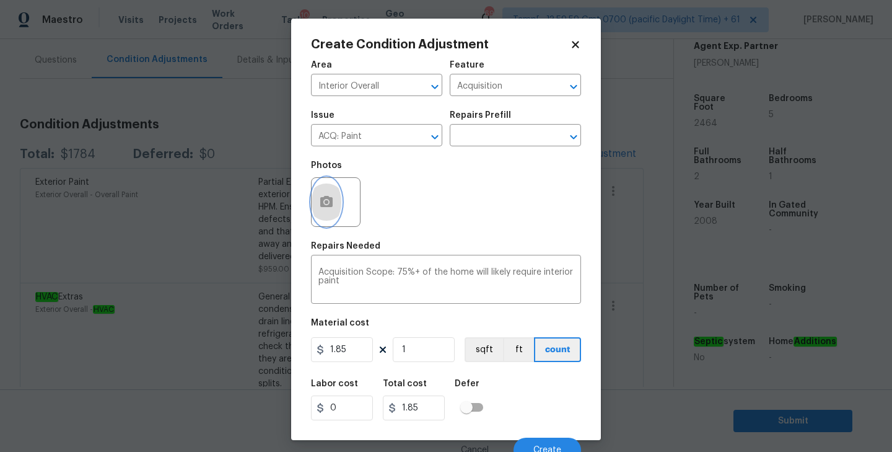
click at [328, 203] on circle "button" at bounding box center [327, 202] width 4 height 4
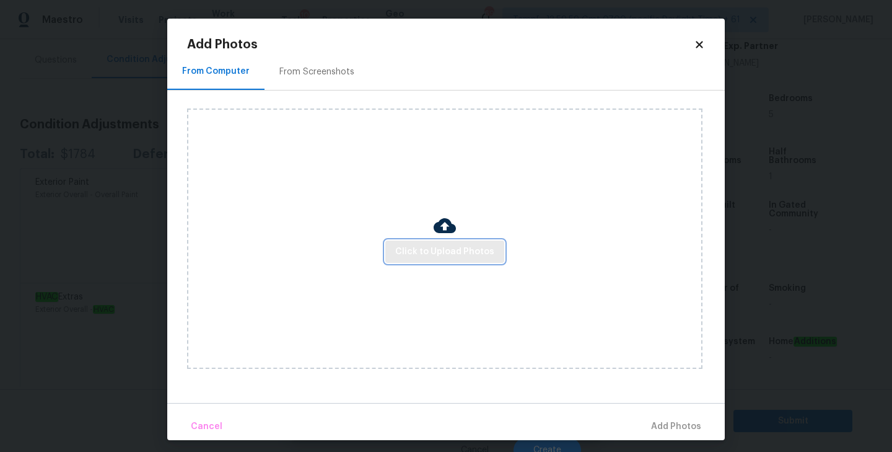
click at [460, 259] on button "Click to Upload Photos" at bounding box center [444, 251] width 119 height 23
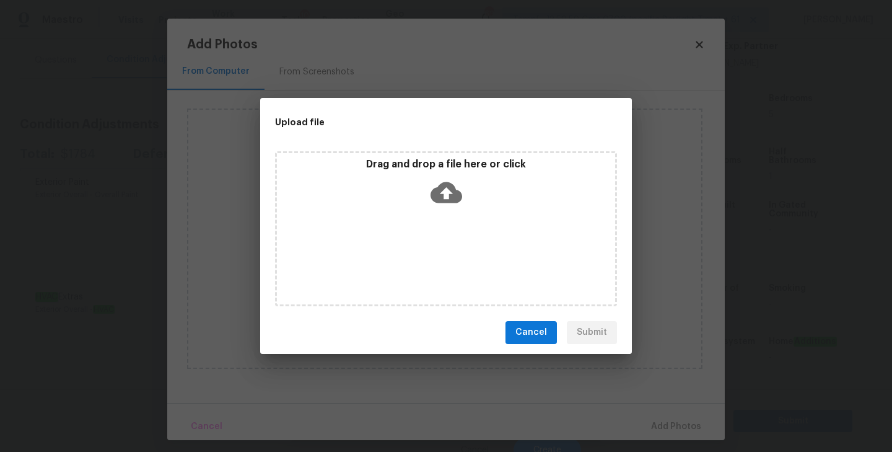
click at [443, 189] on icon at bounding box center [446, 193] width 32 height 32
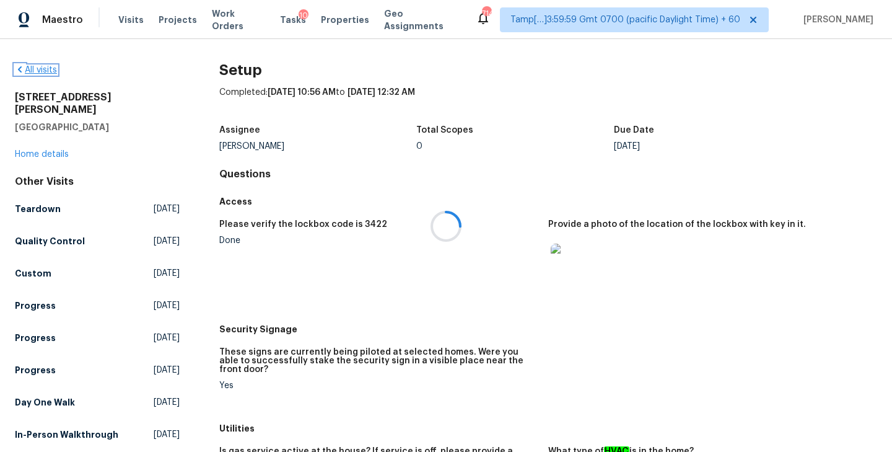
click at [38, 71] on link "All visits" at bounding box center [36, 70] width 42 height 9
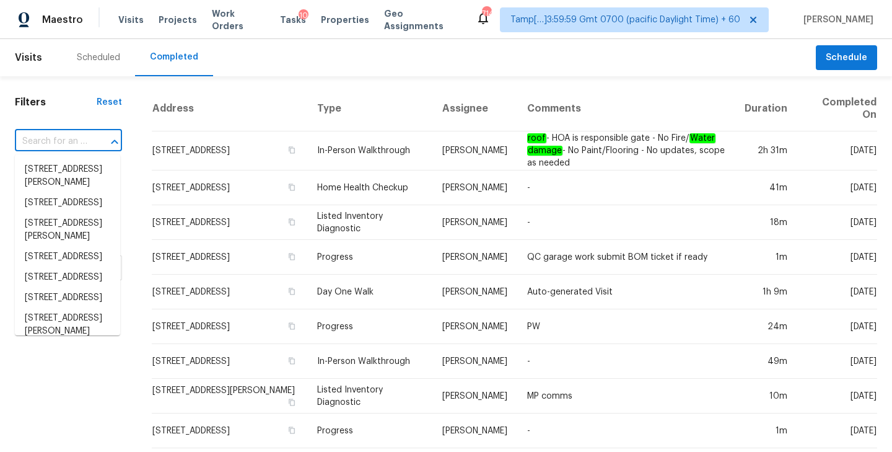
click at [58, 138] on input "text" at bounding box center [51, 141] width 72 height 19
paste input "8115 Loveridge Dr, Indianapolis, IN 46268"
type input "8115 Loveridge Dr, Indianapolis, IN 46268"
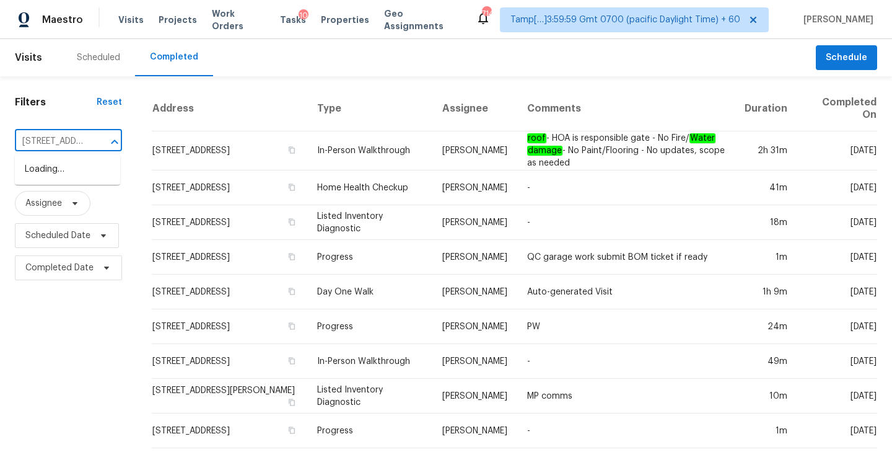
scroll to position [0, 103]
click at [58, 180] on li "8115 Loveridge Dr, Indianapolis, IN 46268" at bounding box center [67, 175] width 105 height 33
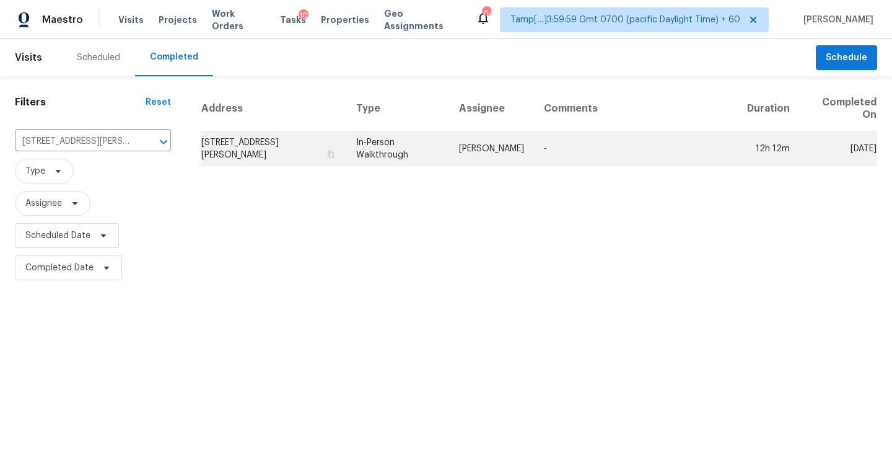
click at [279, 155] on td "8115 Loveridge Dr, Indianapolis, IN 46268" at bounding box center [274, 148] width 146 height 35
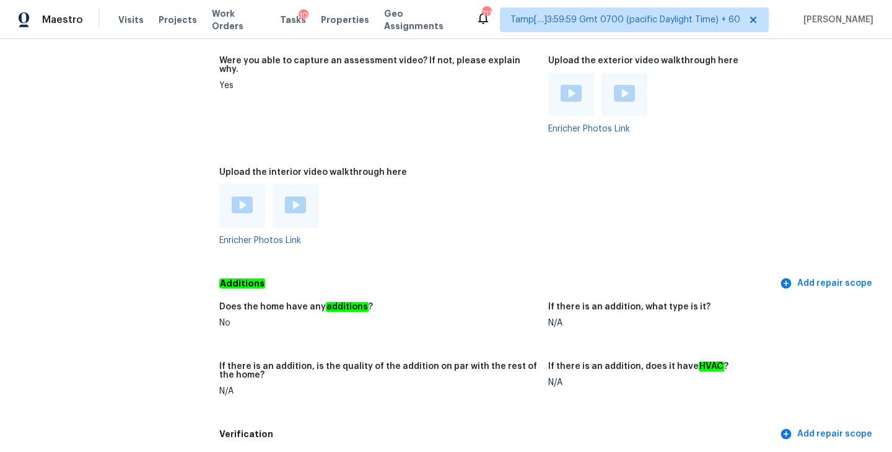
scroll to position [2537, 0]
click at [237, 196] on img at bounding box center [242, 204] width 21 height 17
click at [322, 190] on div at bounding box center [272, 204] width 107 height 43
click at [284, 183] on div at bounding box center [296, 204] width 46 height 43
click at [292, 196] on img at bounding box center [295, 204] width 21 height 17
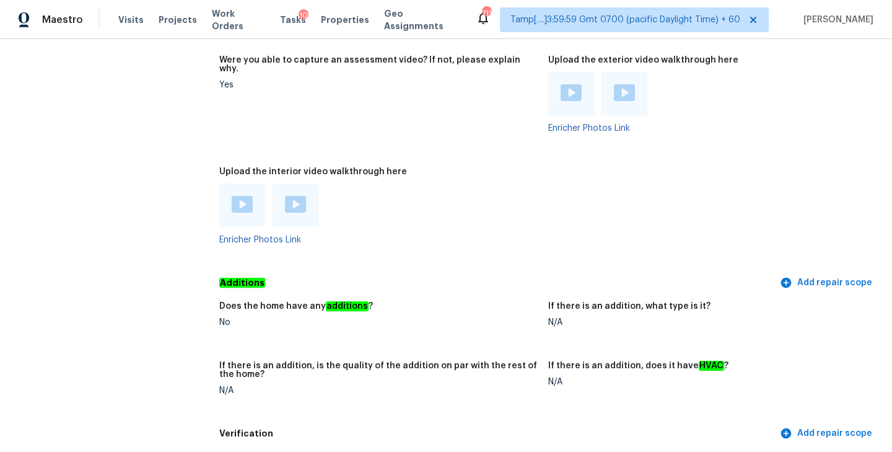
click at [484, 129] on figure "Were you able to capture an assessment video? If not, please explain why. Yes" at bounding box center [383, 104] width 329 height 97
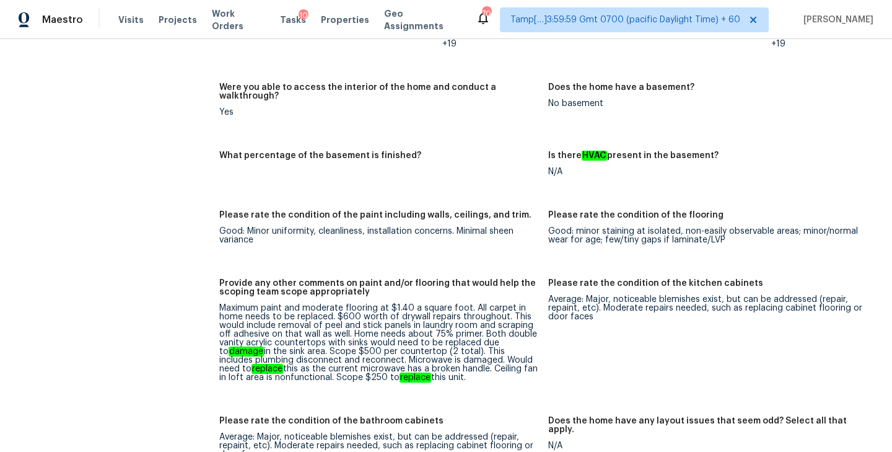
scroll to position [1825, 0]
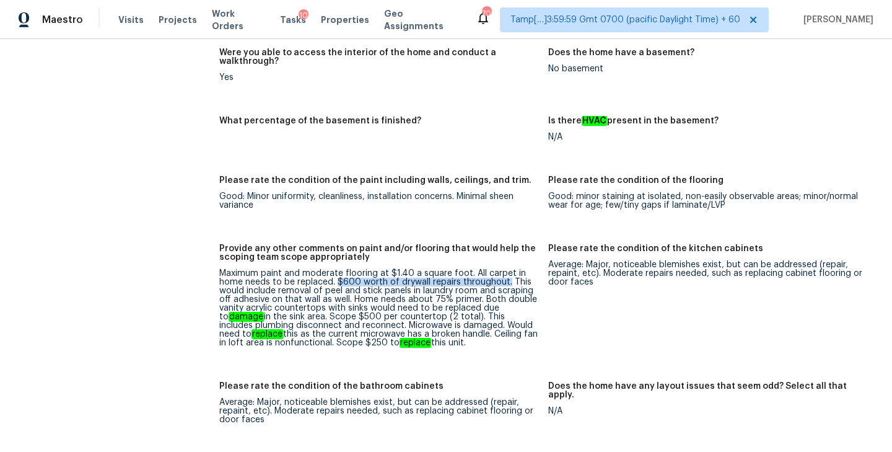
drag, startPoint x: 337, startPoint y: 264, endPoint x: 505, endPoint y: 263, distance: 168.5
click at [505, 269] on div "Maximum paint and moderate flooring at $1.40 a square foot. All carpet in home …" at bounding box center [378, 308] width 319 height 78
drag, startPoint x: 353, startPoint y: 281, endPoint x: 478, endPoint y: 278, distance: 124.5
click at [478, 278] on div "Maximum paint and moderate flooring at $1.40 a square foot. All carpet in home …" at bounding box center [378, 308] width 319 height 78
drag, startPoint x: 321, startPoint y: 299, endPoint x: 471, endPoint y: 296, distance: 150.5
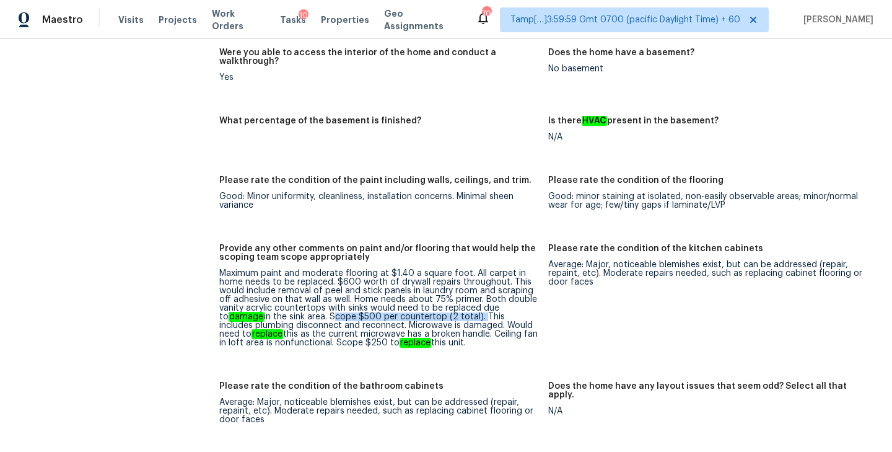
click at [471, 296] on div "Maximum paint and moderate flooring at $1.40 a square foot. All carpet in home …" at bounding box center [378, 308] width 319 height 78
drag, startPoint x: 373, startPoint y: 305, endPoint x: 470, endPoint y: 305, distance: 96.6
click at [470, 305] on div "Maximum paint and moderate flooring at $1.40 a square foot. All carpet in home …" at bounding box center [378, 308] width 319 height 78
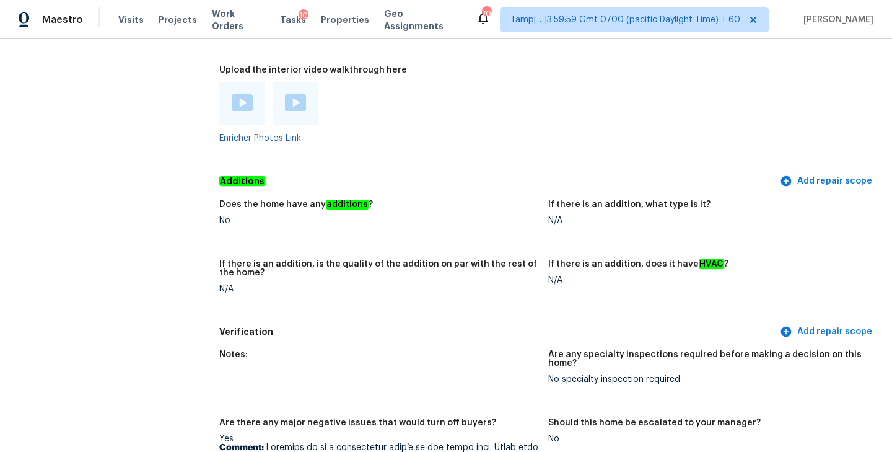
scroll to position [3322, 0]
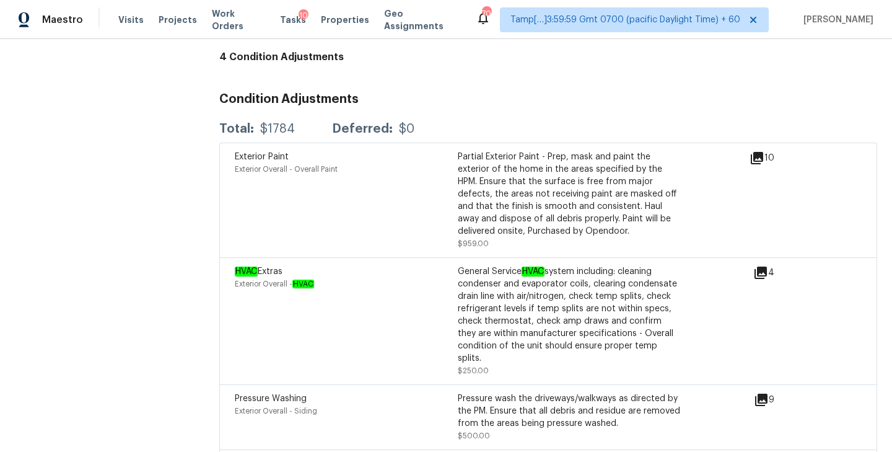
click at [554, 93] on h3 "Condition Adjustments" at bounding box center [548, 99] width 658 height 12
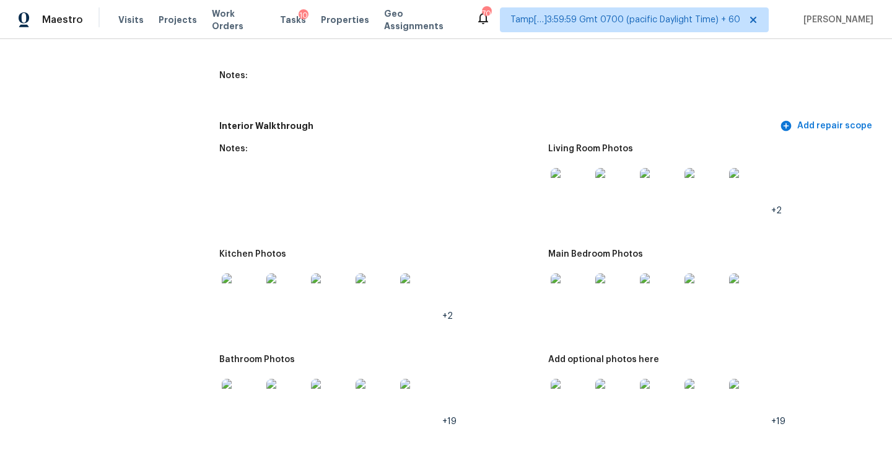
click at [249, 276] on img at bounding box center [242, 293] width 40 height 40
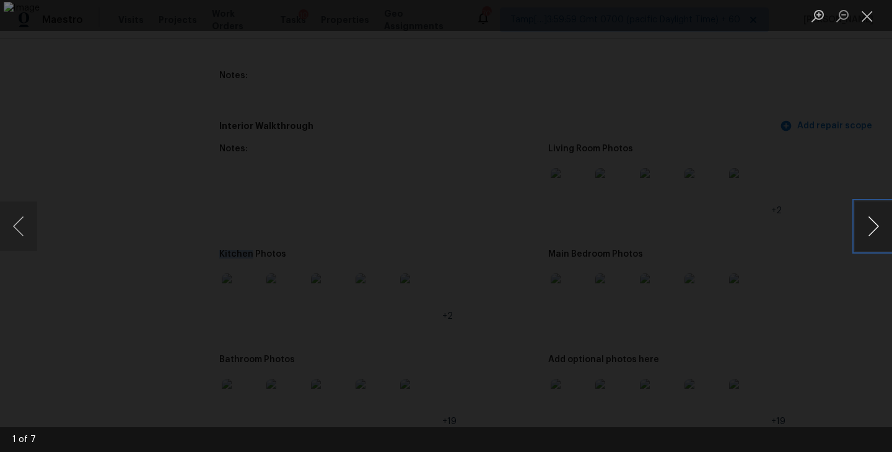
click at [873, 230] on button "Next image" at bounding box center [873, 226] width 37 height 50
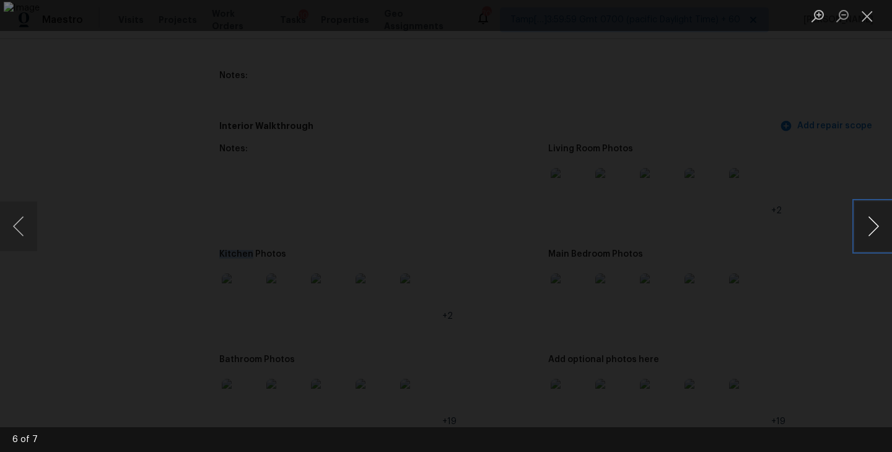
click at [873, 230] on button "Next image" at bounding box center [873, 226] width 37 height 50
click at [873, 17] on button "Close lightbox" at bounding box center [867, 16] width 25 height 22
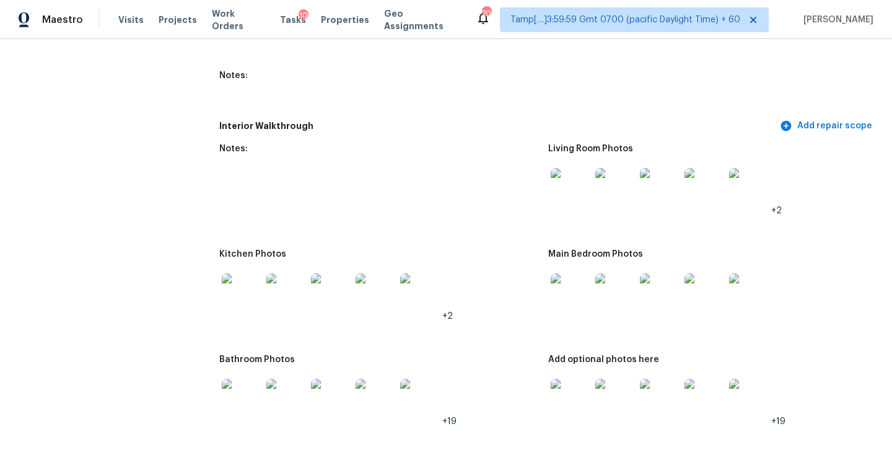
click at [417, 202] on figure "Notes:" at bounding box center [383, 189] width 329 height 90
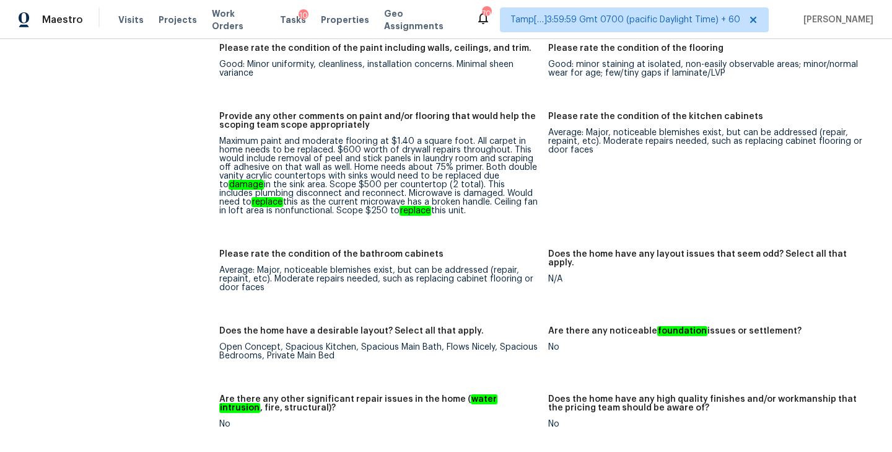
scroll to position [1958, 0]
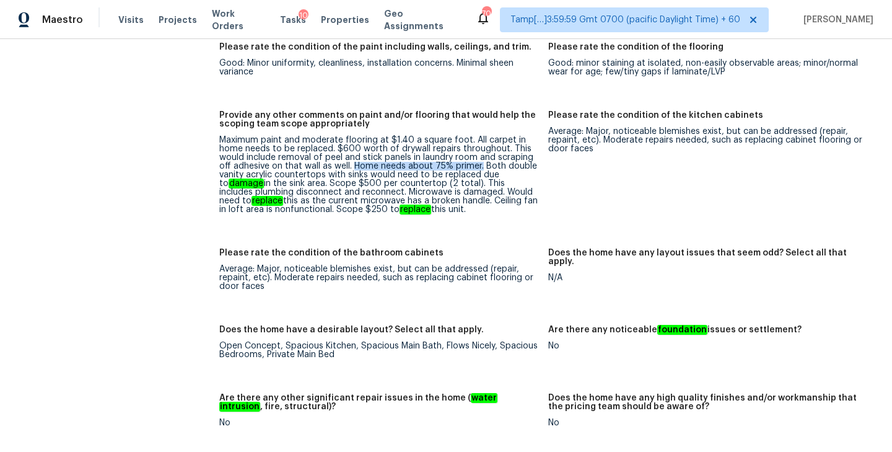
drag, startPoint x: 352, startPoint y: 150, endPoint x: 479, endPoint y: 151, distance: 127.6
click at [479, 151] on div "Maximum paint and moderate flooring at $1.40 a square foot. All carpet in home …" at bounding box center [378, 175] width 319 height 78
copy div "Home needs about 75% primer."
click at [597, 180] on figure "Please rate the condition of the kitchen cabinets Average: Major, noticeable bl…" at bounding box center [712, 172] width 329 height 123
drag, startPoint x: 304, startPoint y: 121, endPoint x: 468, endPoint y: 124, distance: 164.2
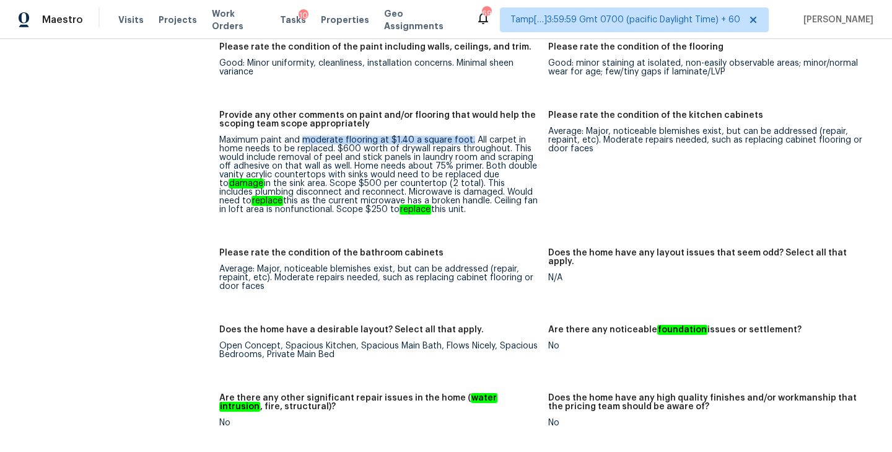
click at [468, 136] on div "Maximum paint and moderate flooring at $1.40 a square foot. All carpet in home …" at bounding box center [378, 175] width 319 height 78
copy div "moderate flooring at $1.40 a square foot."
click at [352, 136] on div "Maximum paint and moderate flooring at $1.40 a square foot. All carpet in home …" at bounding box center [378, 175] width 319 height 78
drag, startPoint x: 303, startPoint y: 123, endPoint x: 333, endPoint y: 133, distance: 31.7
click at [333, 136] on div "Maximum paint and moderate flooring at $1.40 a square foot. All carpet in home …" at bounding box center [378, 175] width 319 height 78
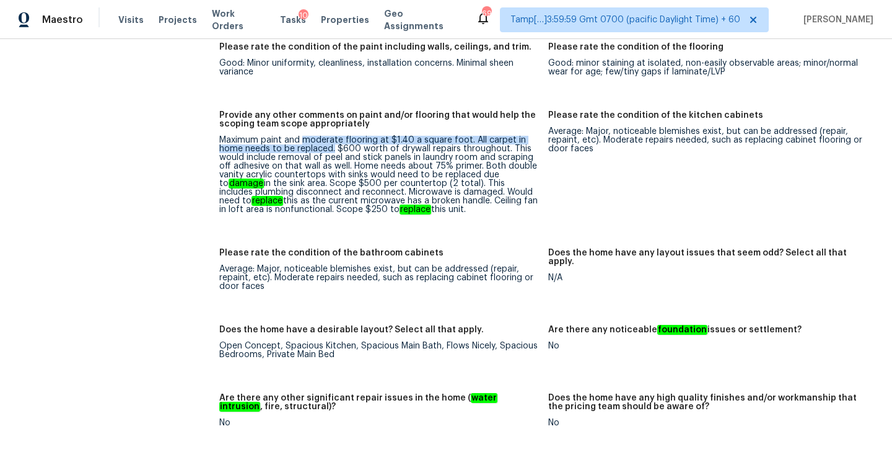
copy div "moderate flooring at $1.40 a square foot. All carpet in home needs to be replac…"
click at [426, 153] on div "Maximum paint and moderate flooring at $1.40 a square foot. All carpet in home …" at bounding box center [378, 175] width 319 height 78
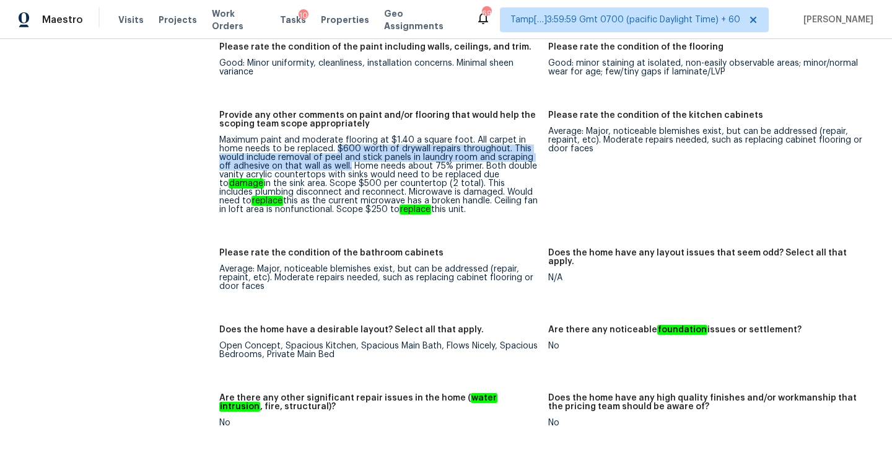
drag, startPoint x: 336, startPoint y: 130, endPoint x: 349, endPoint y: 147, distance: 22.1
click at [349, 147] on div "Maximum paint and moderate flooring at $1.40 a square foot. All carpet in home …" at bounding box center [378, 175] width 319 height 78
copy div "$600 worth of drywall repairs throughout. This would include removal of peel an…"
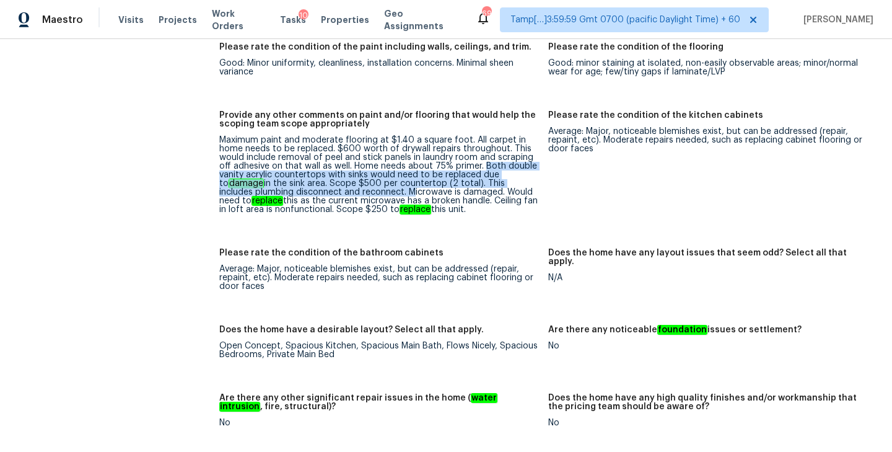
drag, startPoint x: 482, startPoint y: 150, endPoint x: 370, endPoint y: 172, distance: 113.7
click at [370, 172] on div "Maximum paint and moderate flooring at $1.40 a square foot. All carpet in home …" at bounding box center [378, 175] width 319 height 78
copy div "Both double vanity acrylic countertops with sinks would need to be replaced due…"
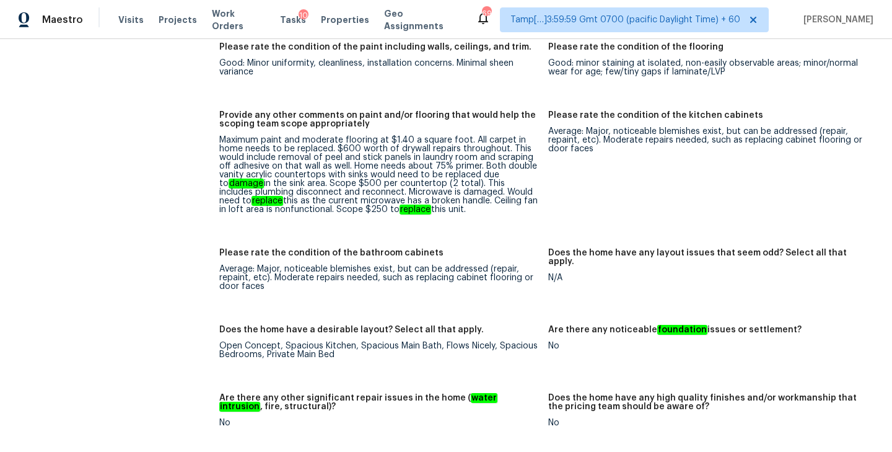
click at [434, 175] on div "Maximum paint and moderate flooring at $1.40 a square foot. All carpet in home …" at bounding box center [378, 175] width 319 height 78
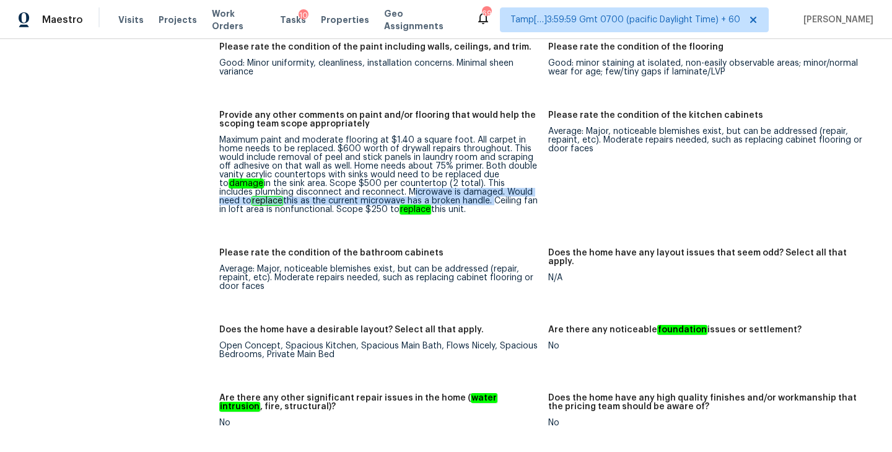
drag, startPoint x: 373, startPoint y: 173, endPoint x: 459, endPoint y: 183, distance: 86.0
click at [459, 183] on div "Maximum paint and moderate flooring at $1.40 a square foot. All carpet in home …" at bounding box center [378, 175] width 319 height 78
copy div "Microwave is damaged. Would need to replace this as the current microwave has a…"
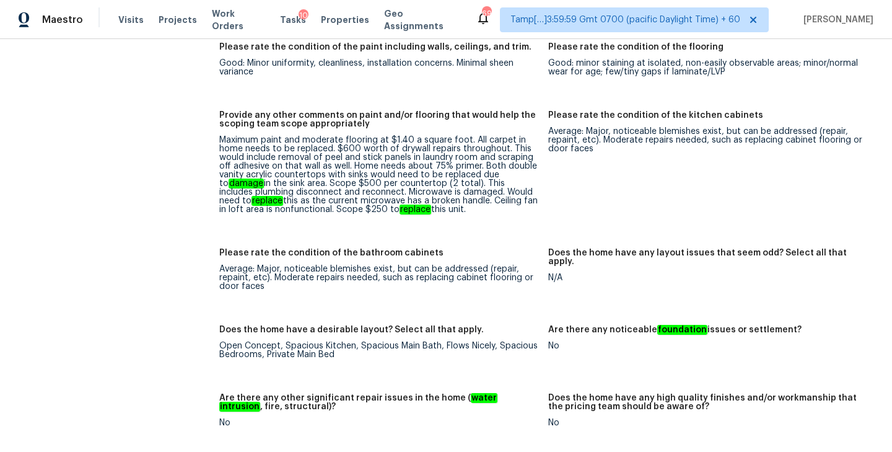
click at [474, 227] on div "Notes: Living Room Photos +2 Kitchen Photos +2 Main Bedroom Photos Bathroom Pho…" at bounding box center [548, 221] width 658 height 1259
click at [390, 204] on figure "Provide any other comments on paint and/or flooring that would help the scoping…" at bounding box center [383, 172] width 329 height 123
drag, startPoint x: 462, startPoint y: 181, endPoint x: 478, endPoint y: 193, distance: 19.1
click at [478, 193] on div "Maximum paint and moderate flooring at $1.40 a square foot. All carpet in home …" at bounding box center [378, 175] width 319 height 78
copy div "Ceiling fan in loft area is nonfunctional. Scope $250 to replace this unit."
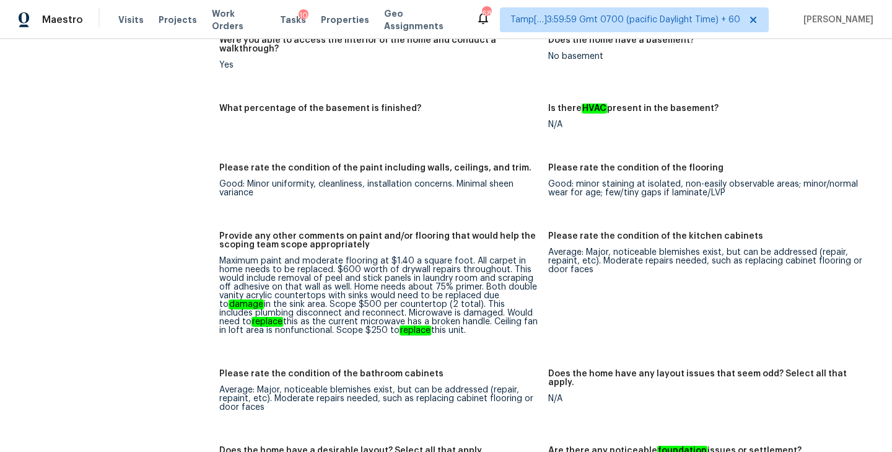
scroll to position [1854, 0]
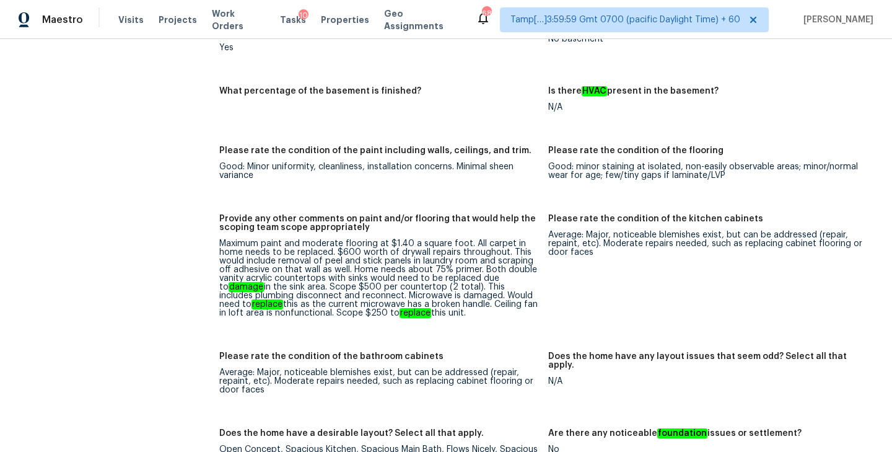
click at [473, 239] on div "Maximum paint and moderate flooring at $1.40 a square foot. All carpet in home …" at bounding box center [378, 278] width 319 height 78
drag, startPoint x: 349, startPoint y: 236, endPoint x: 443, endPoint y: 237, distance: 94.2
click at [443, 239] on div "Maximum paint and moderate flooring at $1.40 a square foot. All carpet in home …" at bounding box center [378, 278] width 319 height 78
drag, startPoint x: 362, startPoint y: 252, endPoint x: 453, endPoint y: 252, distance: 91.1
click at [453, 252] on div "Maximum paint and moderate flooring at $1.40 a square foot. All carpet in home …" at bounding box center [378, 278] width 319 height 78
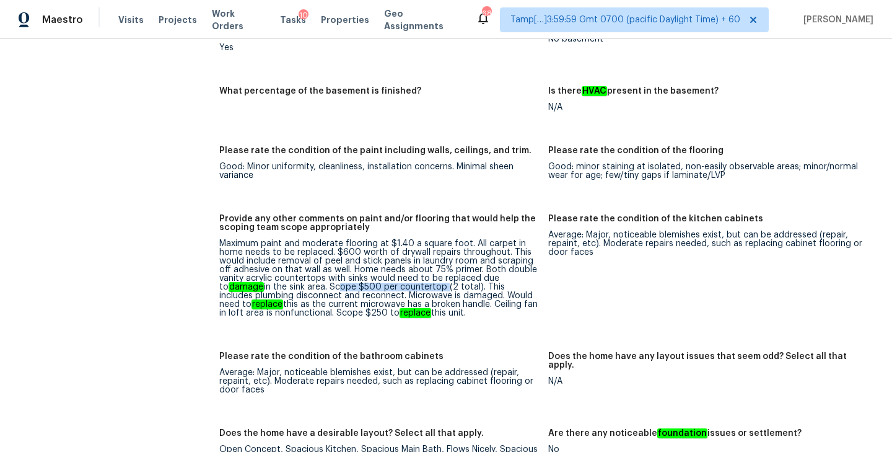
drag, startPoint x: 326, startPoint y: 271, endPoint x: 436, endPoint y: 273, distance: 110.3
click at [436, 273] on div "Maximum paint and moderate flooring at $1.40 a square foot. All carpet in home …" at bounding box center [378, 278] width 319 height 78
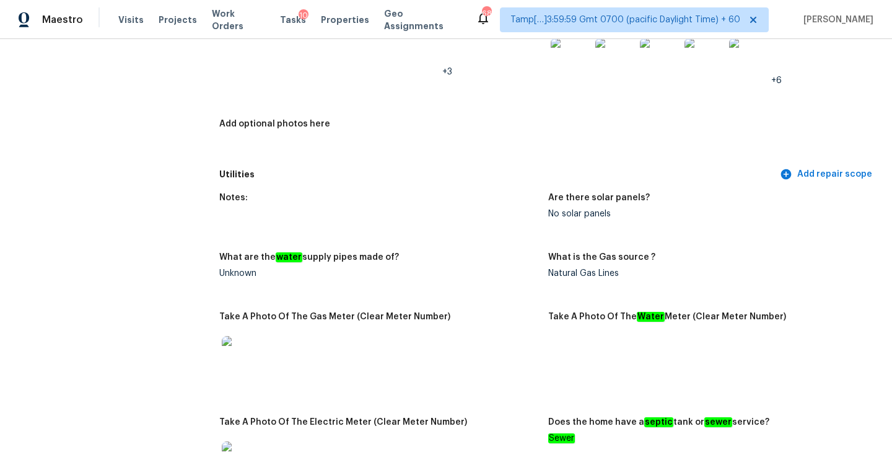
scroll to position [0, 0]
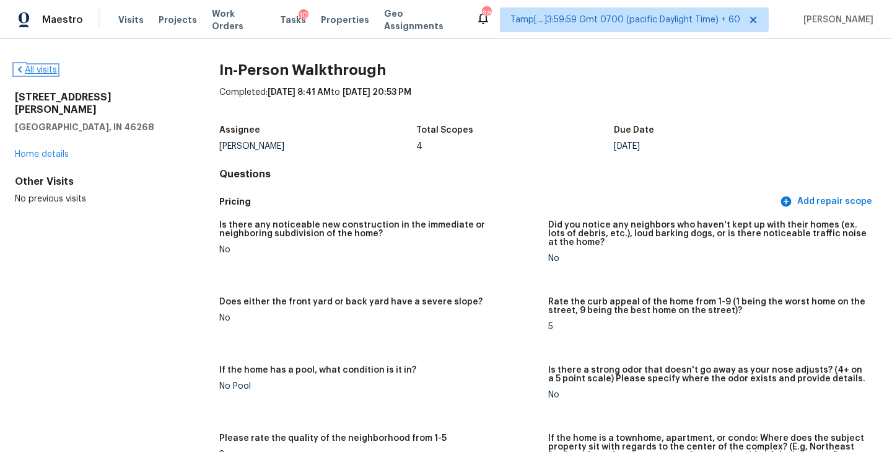
click at [41, 72] on link "All visits" at bounding box center [36, 70] width 42 height 9
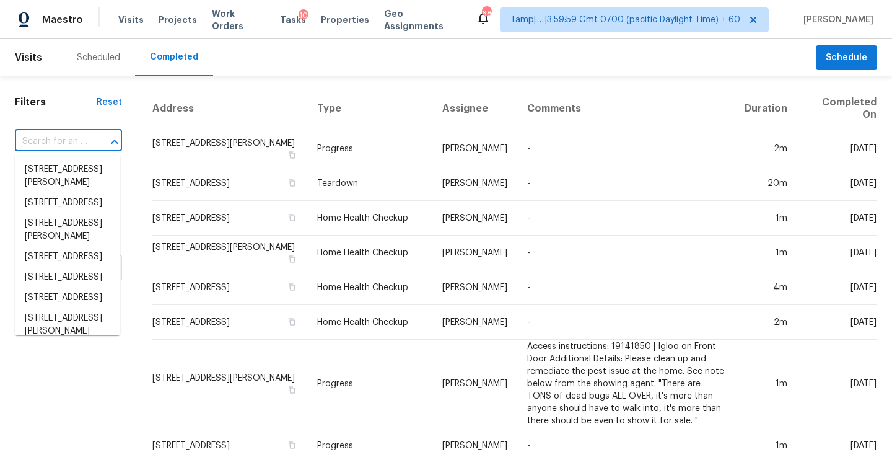
click at [58, 144] on input "text" at bounding box center [51, 141] width 72 height 19
paste input "8007 Logan Dr, La Vergne, TN 37086"
type input "8007 Logan Dr, La Vergne, TN 37086"
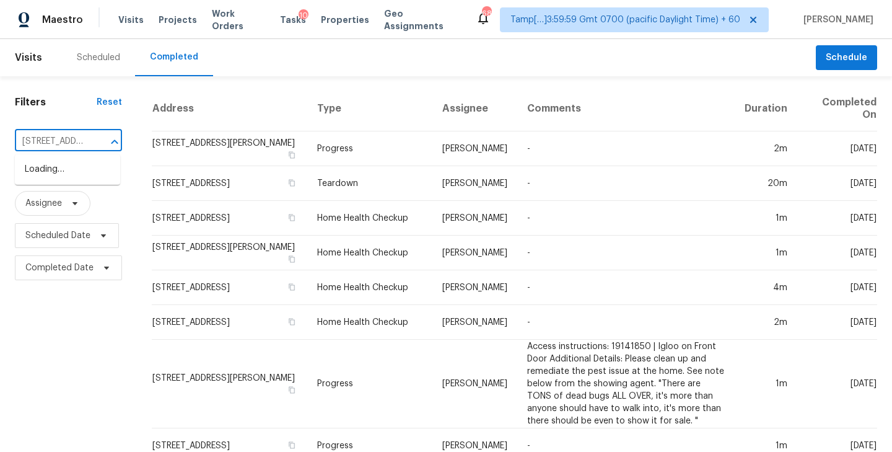
scroll to position [0, 85]
click at [56, 166] on li "8007 Logan Dr, La Vergne, TN 37086" at bounding box center [67, 175] width 105 height 33
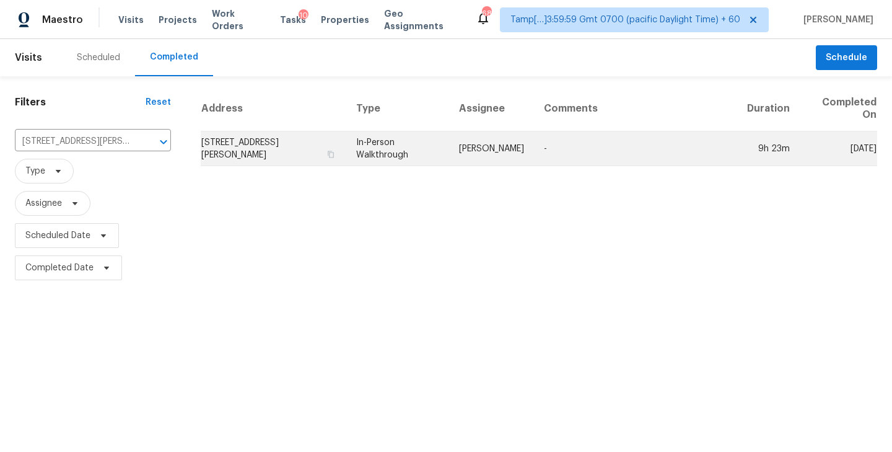
click at [246, 154] on td "8007 Logan Dr, La Vergne, TN 37086" at bounding box center [274, 148] width 146 height 35
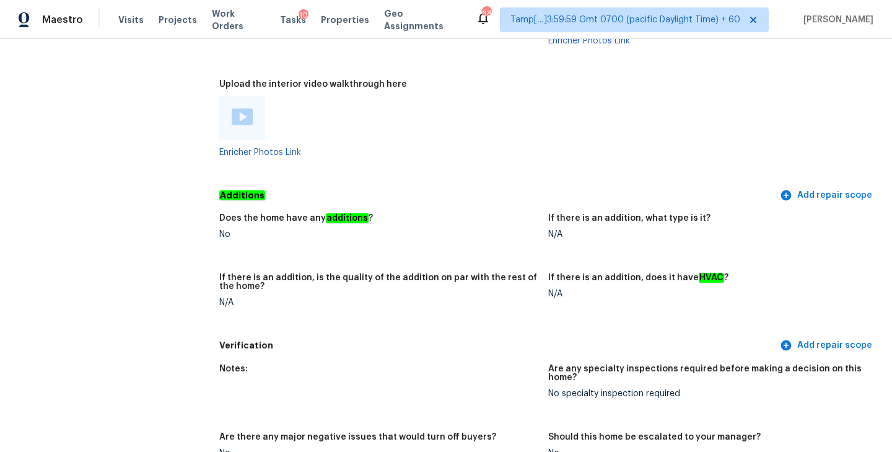
scroll to position [2595, 0]
click at [236, 107] on img at bounding box center [242, 115] width 21 height 17
click at [480, 124] on div "Enricher Photos Link" at bounding box center [378, 125] width 319 height 61
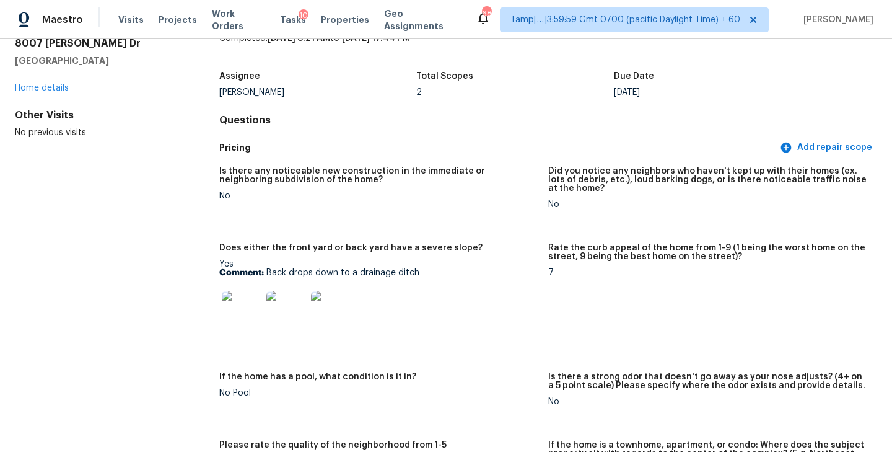
scroll to position [55, 0]
click at [242, 309] on img at bounding box center [242, 310] width 40 height 40
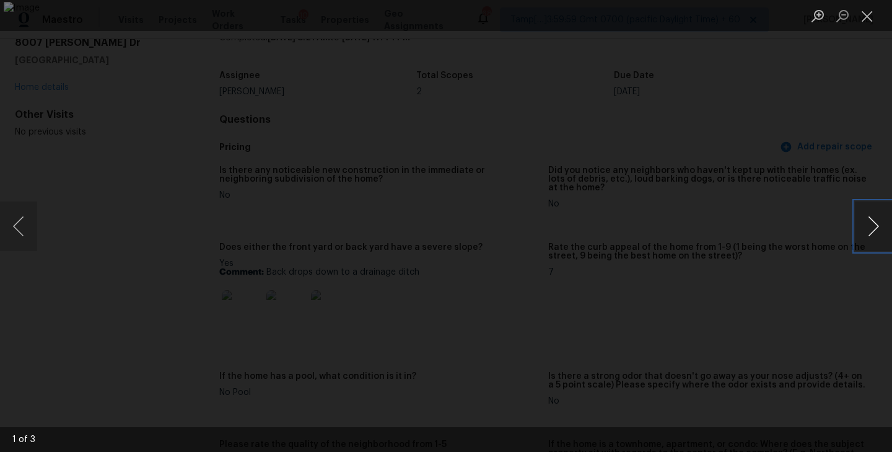
click at [881, 222] on button "Next image" at bounding box center [873, 226] width 37 height 50
click at [874, 224] on button "Next image" at bounding box center [873, 226] width 37 height 50
click at [867, 12] on button "Close lightbox" at bounding box center [867, 16] width 25 height 22
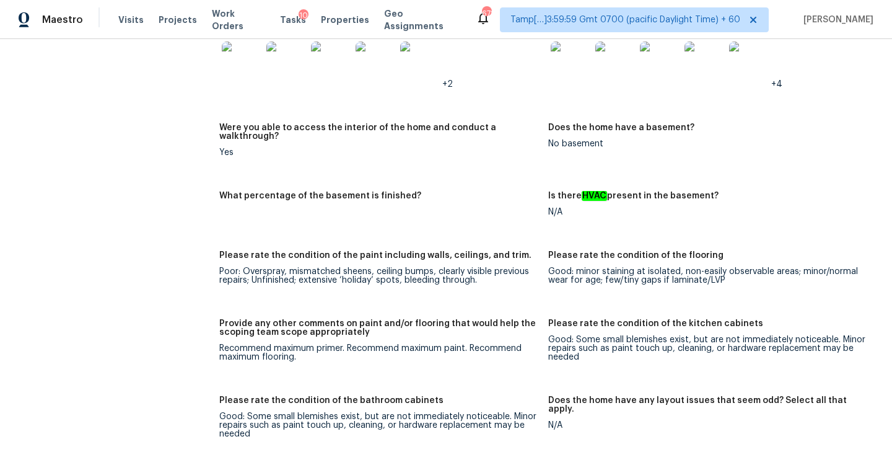
scroll to position [1824, 0]
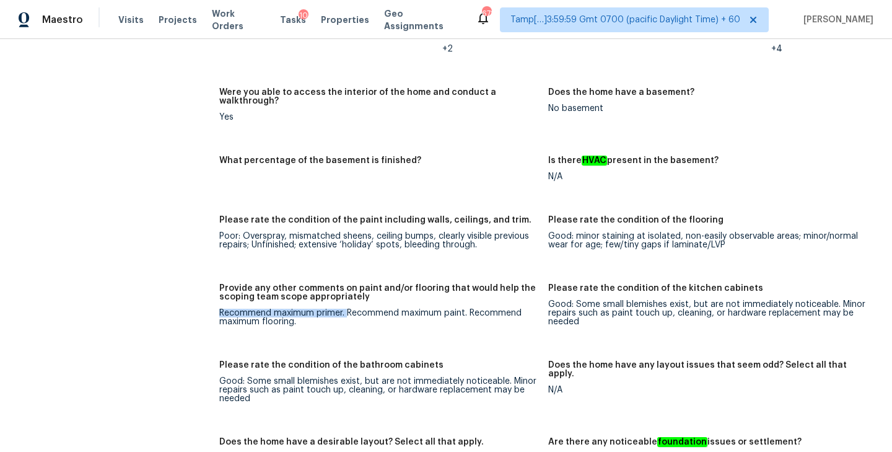
drag, startPoint x: 221, startPoint y: 284, endPoint x: 348, endPoint y: 287, distance: 127.6
click at [348, 308] on div "Recommend maximum primer. Recommend maximum paint. Recommend maximum flooring." at bounding box center [378, 316] width 319 height 17
click at [391, 308] on div "Recommend maximum primer. Recommend maximum paint. Recommend maximum flooring." at bounding box center [378, 316] width 319 height 17
drag, startPoint x: 217, startPoint y: 286, endPoint x: 306, endPoint y: 293, distance: 89.5
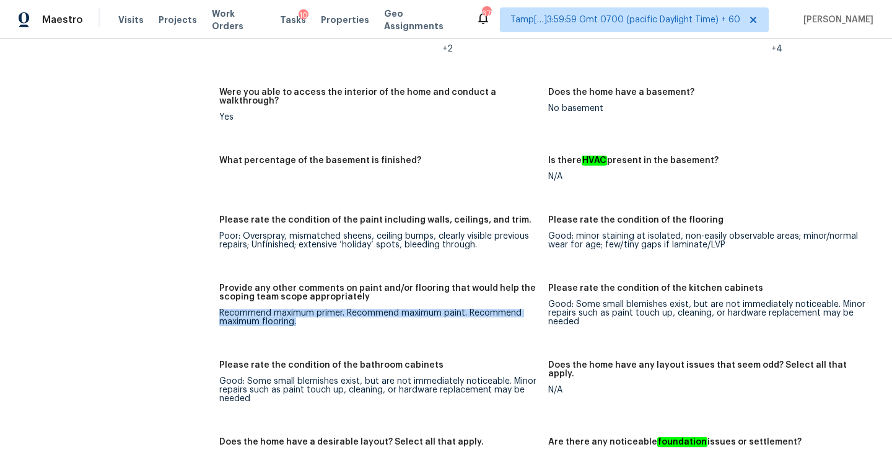
click at [350, 308] on div "Recommend maximum primer. Recommend maximum paint. Recommend maximum flooring." at bounding box center [378, 316] width 319 height 17
drag, startPoint x: 219, startPoint y: 286, endPoint x: 312, endPoint y: 295, distance: 94.0
click at [312, 308] on div "Recommend maximum primer. Recommend maximum paint. Recommend maximum flooring." at bounding box center [378, 316] width 319 height 17
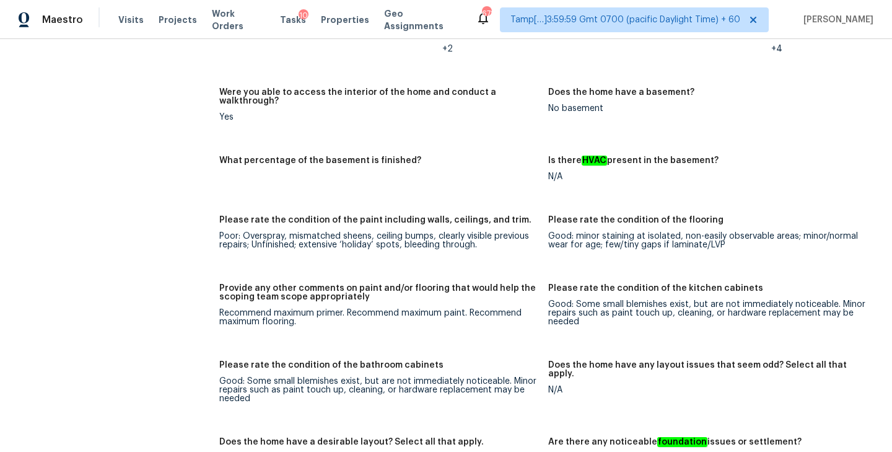
click at [478, 284] on div "Provide any other comments on paint and/or flooring that would help the scoping…" at bounding box center [378, 296] width 319 height 25
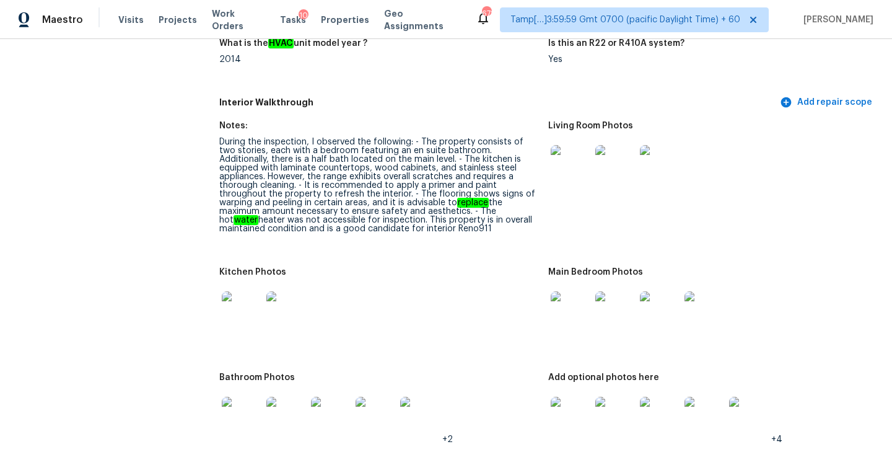
scroll to position [1448, 0]
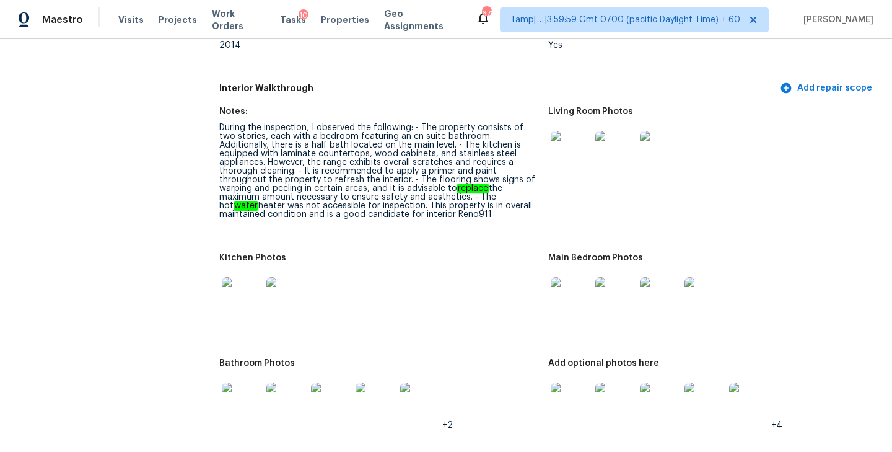
click at [238, 281] on img at bounding box center [242, 297] width 40 height 40
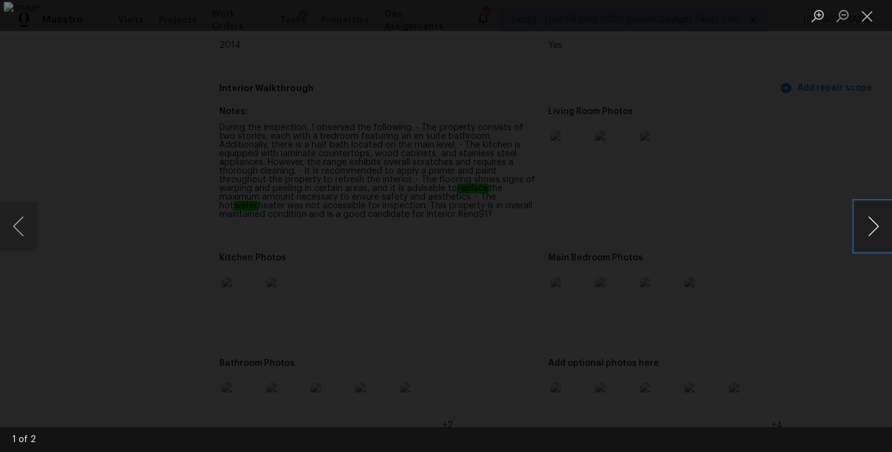
click at [876, 230] on button "Next image" at bounding box center [873, 226] width 37 height 50
click at [866, 15] on button "Close lightbox" at bounding box center [867, 16] width 25 height 22
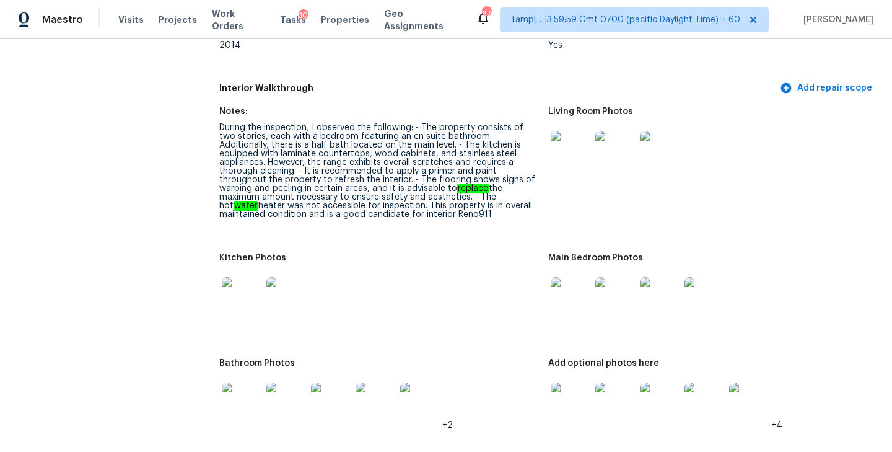
click at [369, 175] on div "During the inspection, I observed the following: - The property consists of two…" at bounding box center [378, 170] width 319 height 95
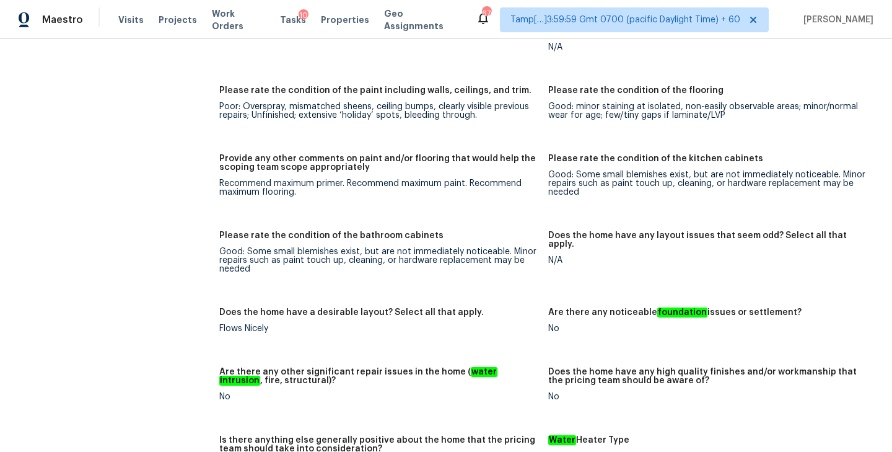
scroll to position [1959, 0]
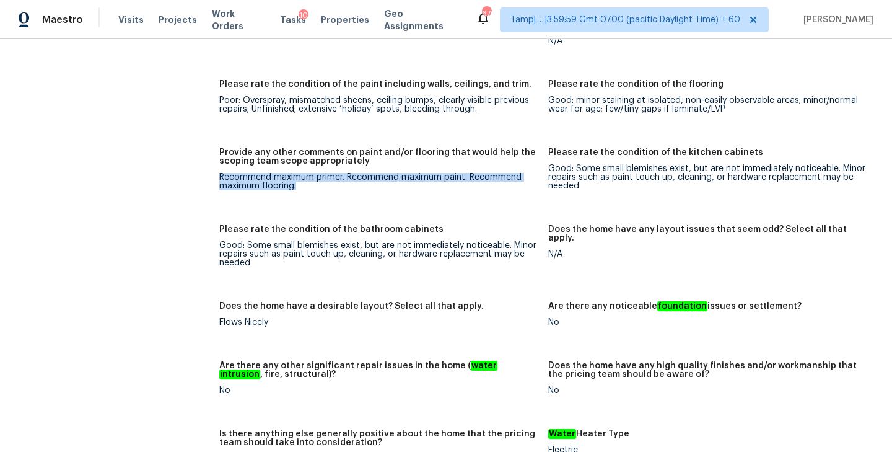
drag, startPoint x: 218, startPoint y: 153, endPoint x: 317, endPoint y: 159, distance: 98.6
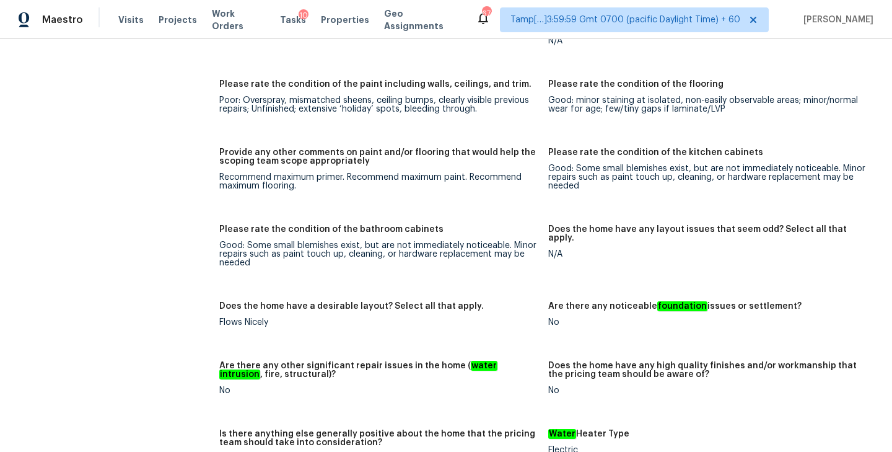
click at [403, 194] on div "Notes: During the inspection, I observed the following: - The property consists…" at bounding box center [548, 203] width 658 height 1230
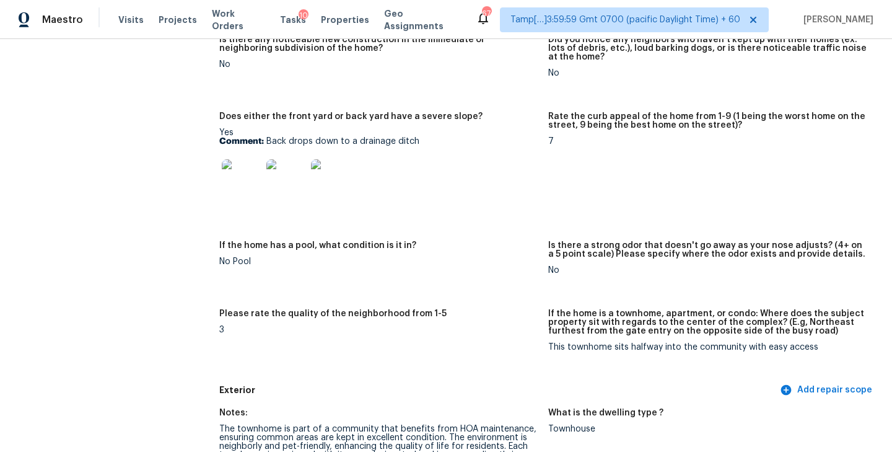
click at [506, 203] on div at bounding box center [378, 179] width 319 height 55
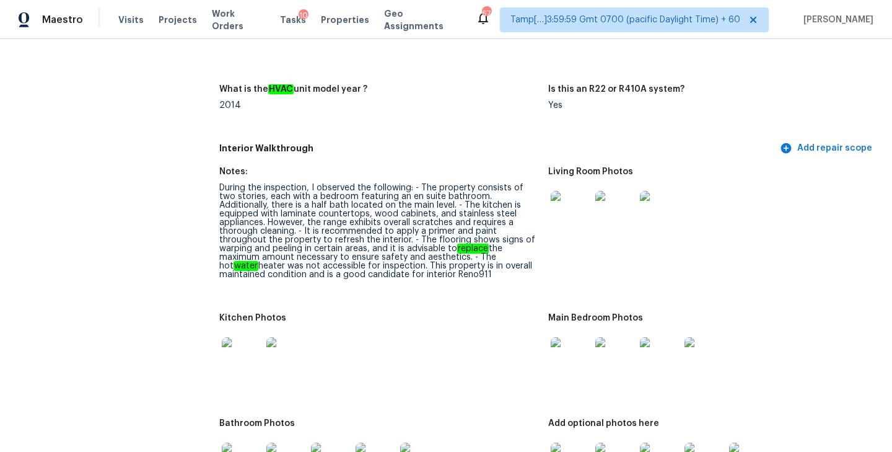
scroll to position [1389, 0]
drag, startPoint x: 234, startPoint y: 206, endPoint x: 367, endPoint y: 206, distance: 133.2
click at [367, 206] on div "During the inspection, I observed the following: - The property consists of two…" at bounding box center [378, 229] width 319 height 95
click at [311, 188] on div "During the inspection, I observed the following: - The property consists of two…" at bounding box center [378, 229] width 319 height 95
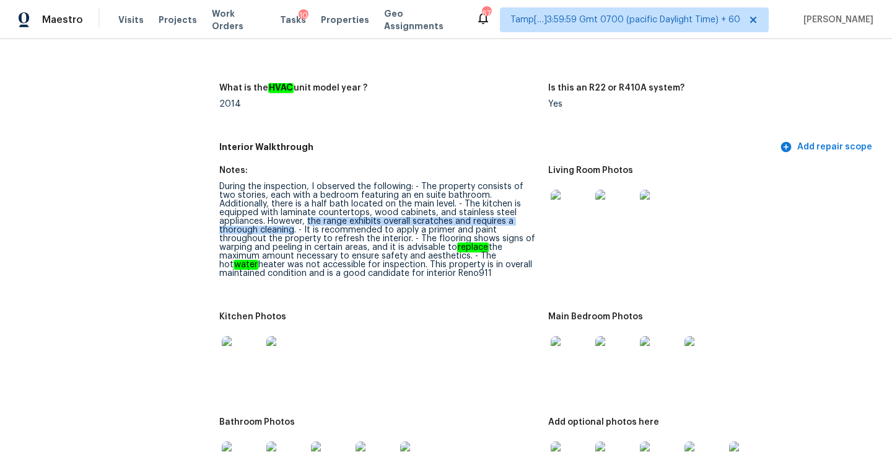
drag, startPoint x: 219, startPoint y: 204, endPoint x: 500, endPoint y: 203, distance: 280.6
click at [500, 203] on div "During the inspection, I observed the following: - The property consists of two…" at bounding box center [378, 229] width 319 height 95
copy div "the range exhibits overall scratches and requires a thorough cleaning"
click at [397, 182] on div "During the inspection, I observed the following: - The property consists of two…" at bounding box center [378, 229] width 319 height 95
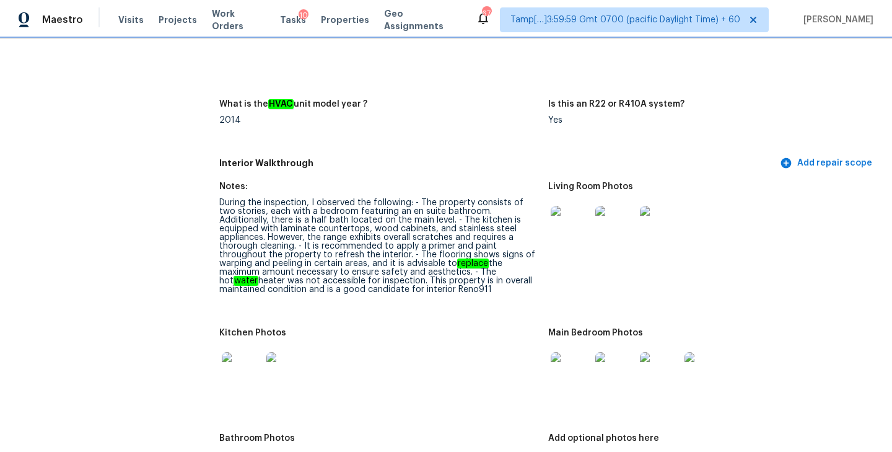
scroll to position [1384, 0]
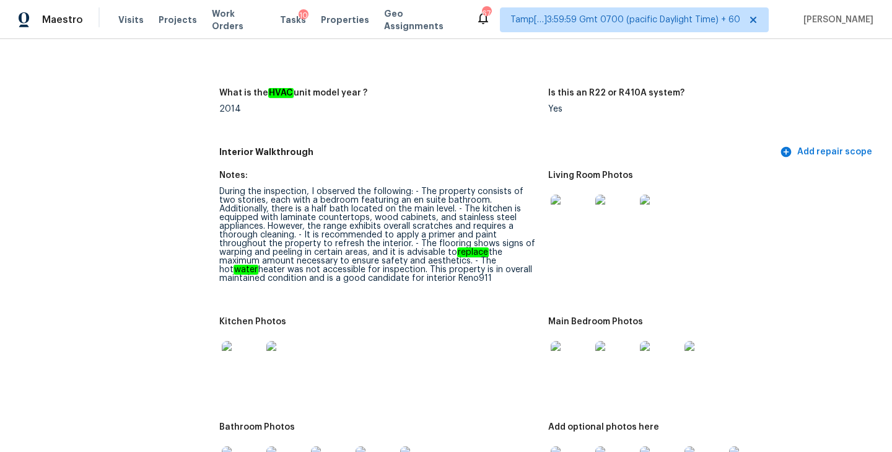
drag, startPoint x: 303, startPoint y: 253, endPoint x: 362, endPoint y: 258, distance: 59.7
click at [362, 258] on div "During the inspection, I observed the following: - The property consists of two…" at bounding box center [378, 234] width 319 height 95
copy div "maintained condition and is a good candidate for interior Reno911"
click at [404, 114] on figure "What is the HVAC unit model year ? 2014" at bounding box center [383, 111] width 329 height 45
click at [419, 146] on h5 "Interior Walkthrough" at bounding box center [498, 152] width 558 height 13
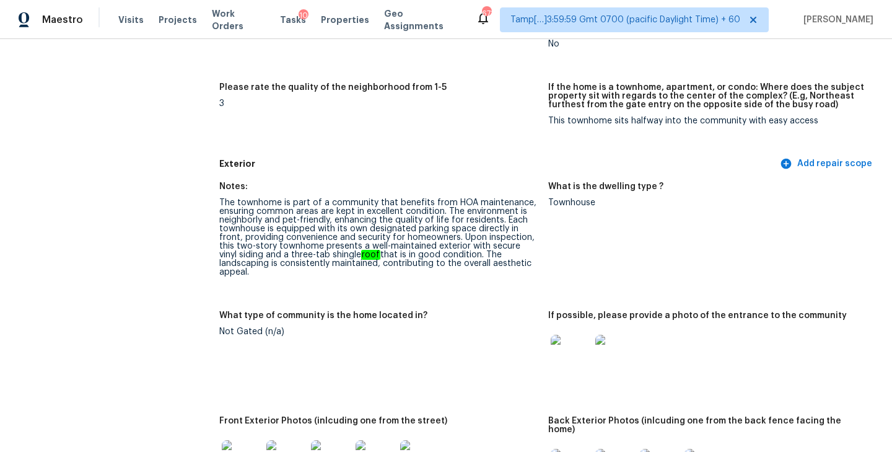
scroll to position [0, 0]
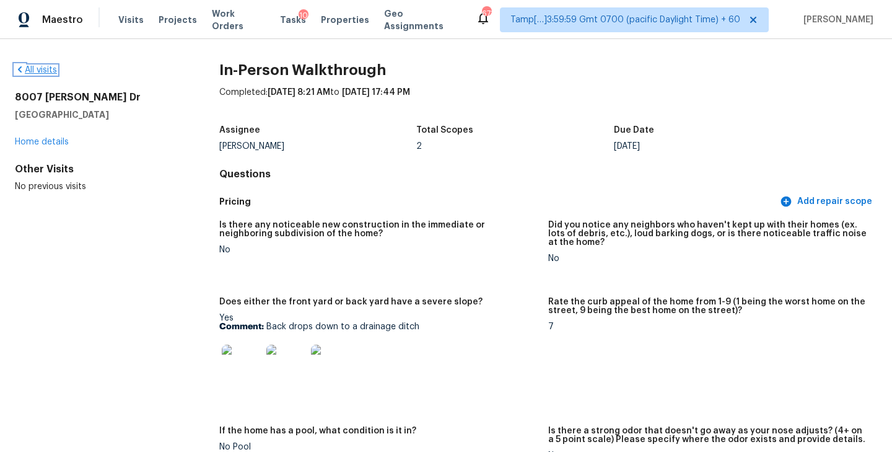
click at [37, 68] on link "All visits" at bounding box center [36, 70] width 42 height 9
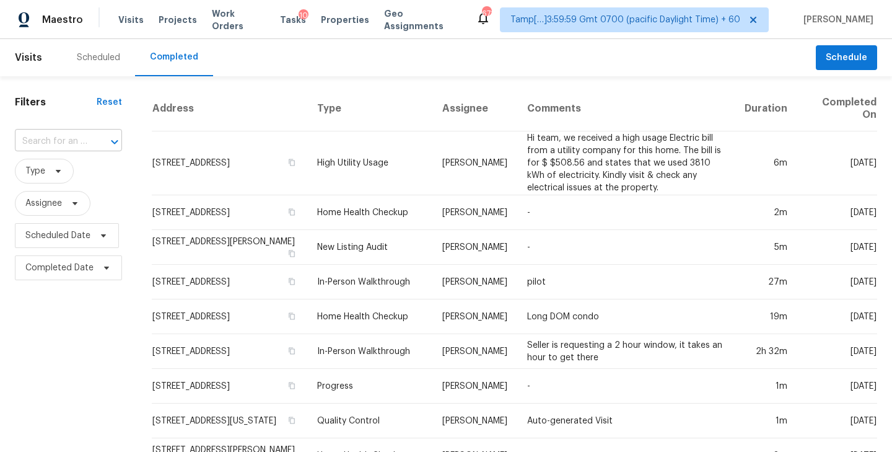
click at [69, 138] on input "text" at bounding box center [51, 141] width 72 height 19
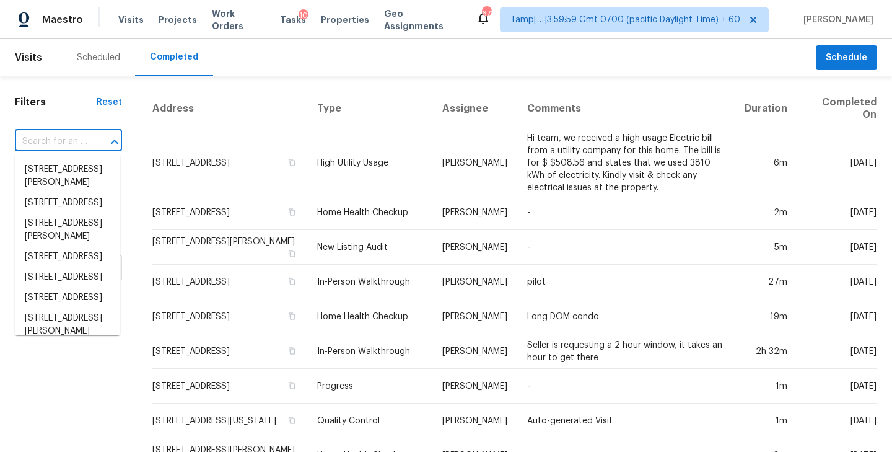
paste input "[STREET_ADDRESS]"
type input "[STREET_ADDRESS]"
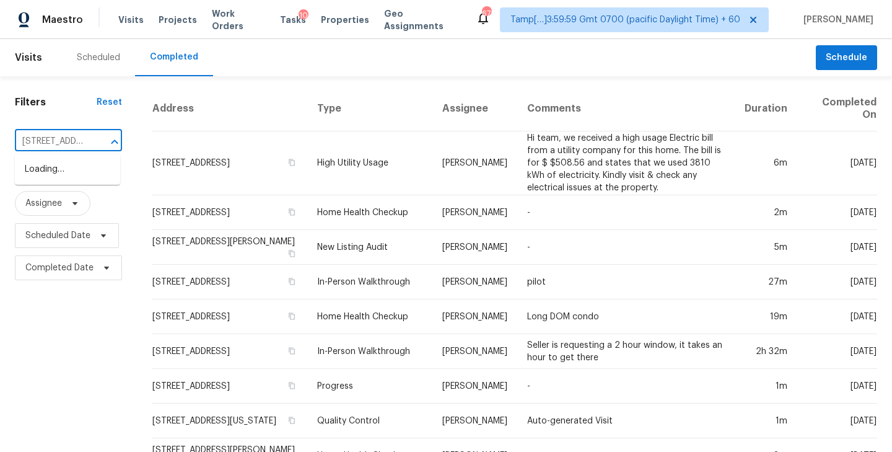
scroll to position [0, 100]
click at [62, 167] on li "[STREET_ADDRESS]" at bounding box center [67, 169] width 105 height 20
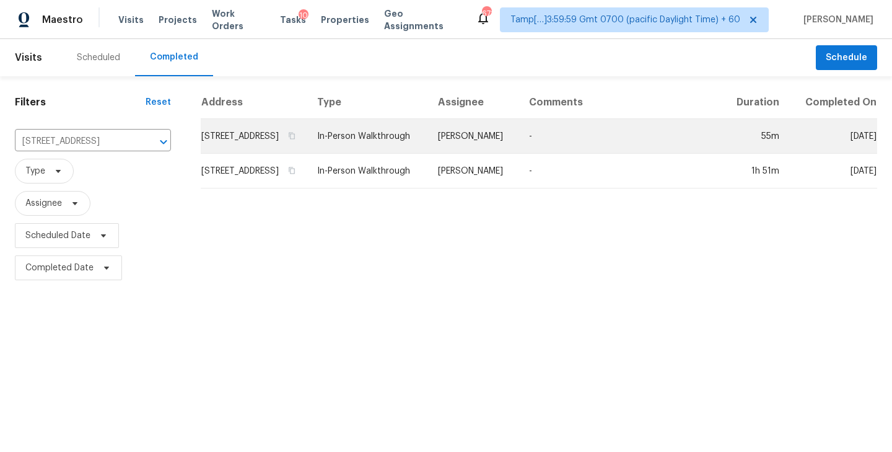
click at [256, 151] on td "[STREET_ADDRESS]" at bounding box center [254, 136] width 107 height 35
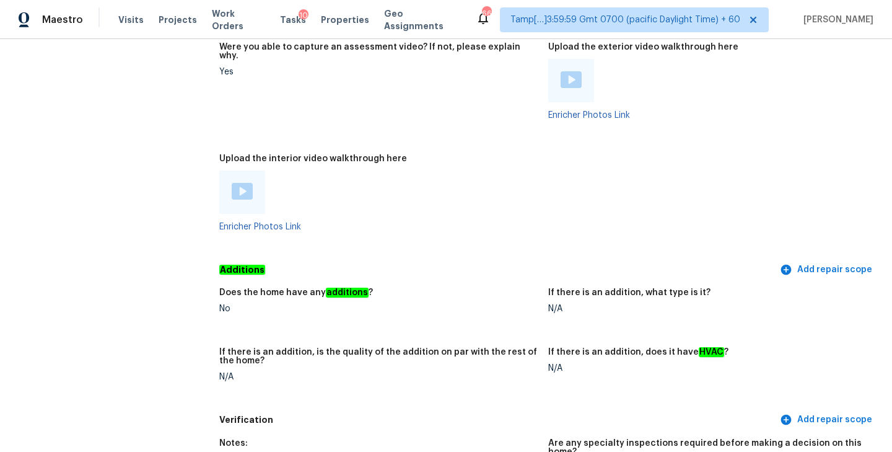
scroll to position [2472, 0]
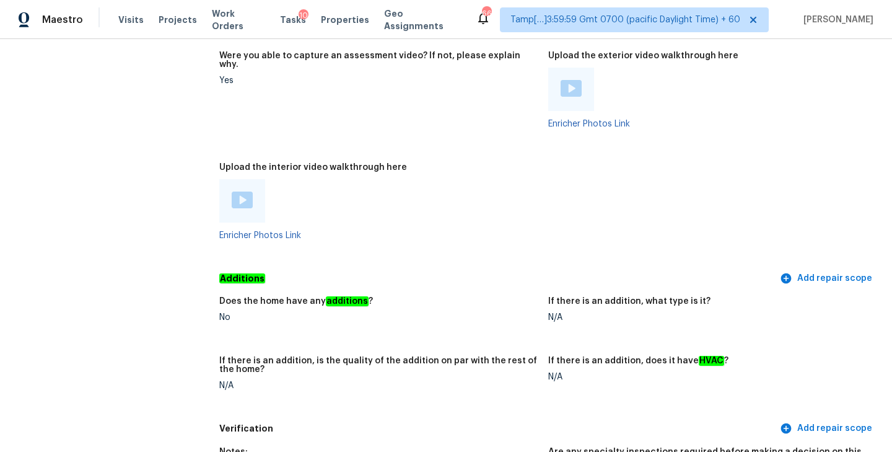
click at [246, 191] on img at bounding box center [242, 199] width 21 height 17
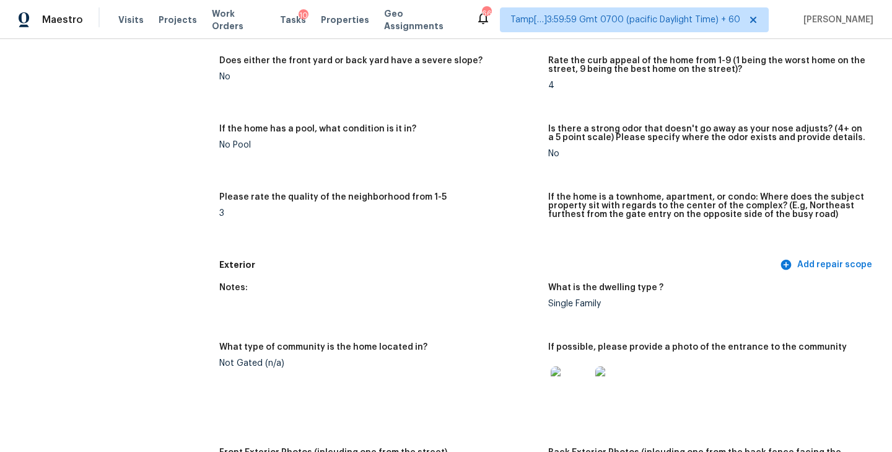
scroll to position [0, 0]
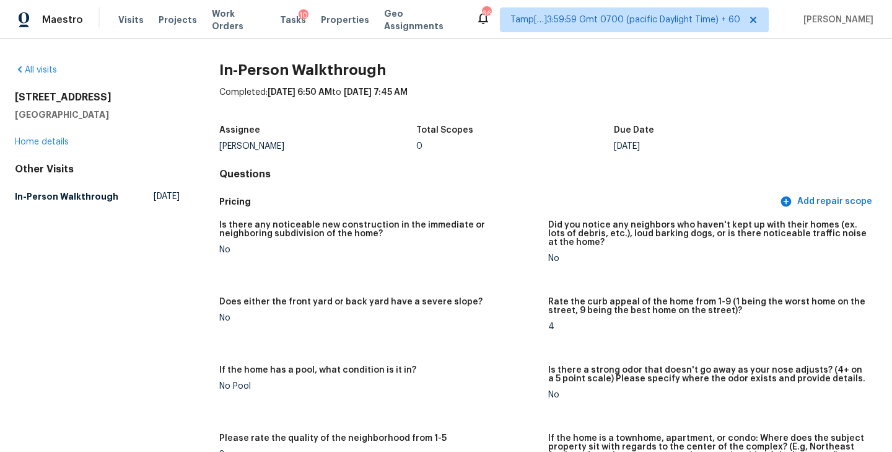
click at [596, 103] on div "Completed: 10/6/2025, 6:50 AM to 10/6/2025, 7:45 AM" at bounding box center [548, 102] width 658 height 32
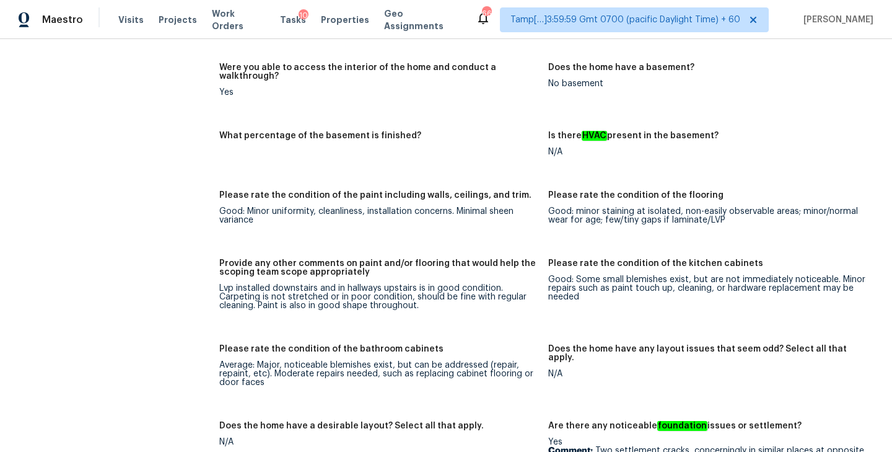
scroll to position [1326, 0]
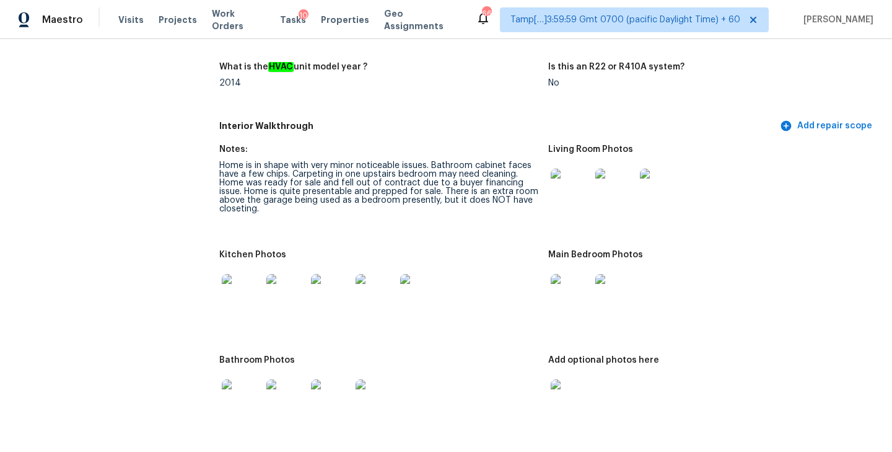
click at [253, 282] on img at bounding box center [242, 294] width 40 height 40
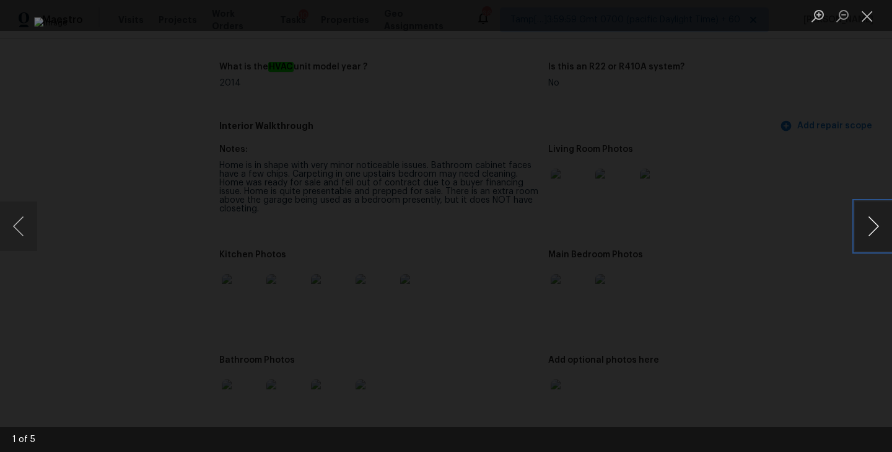
click at [870, 221] on button "Next image" at bounding box center [873, 226] width 37 height 50
click at [865, 17] on button "Close lightbox" at bounding box center [867, 16] width 25 height 22
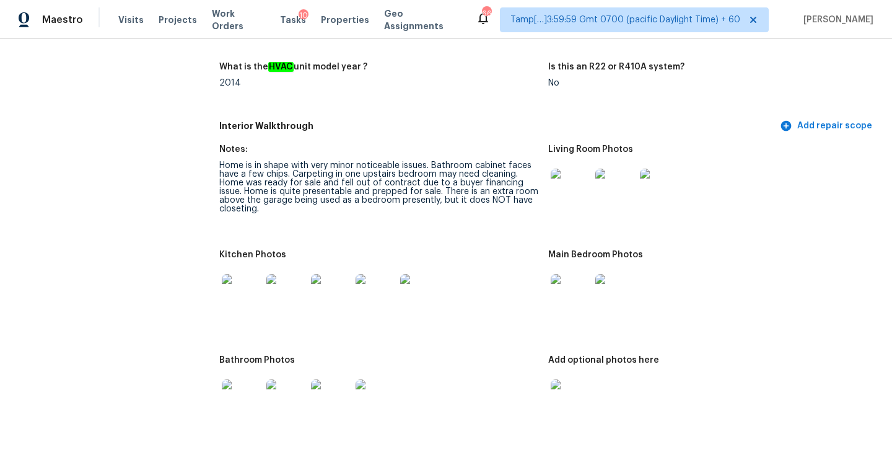
scroll to position [1885, 0]
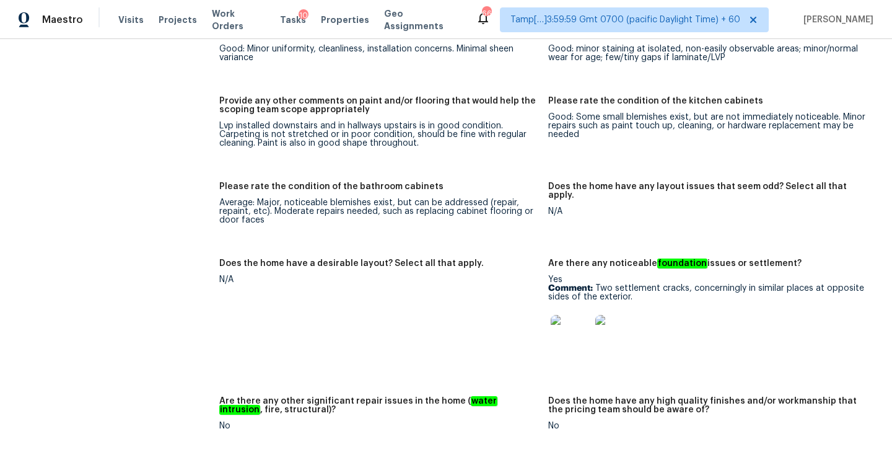
click at [566, 316] on img at bounding box center [571, 335] width 40 height 40
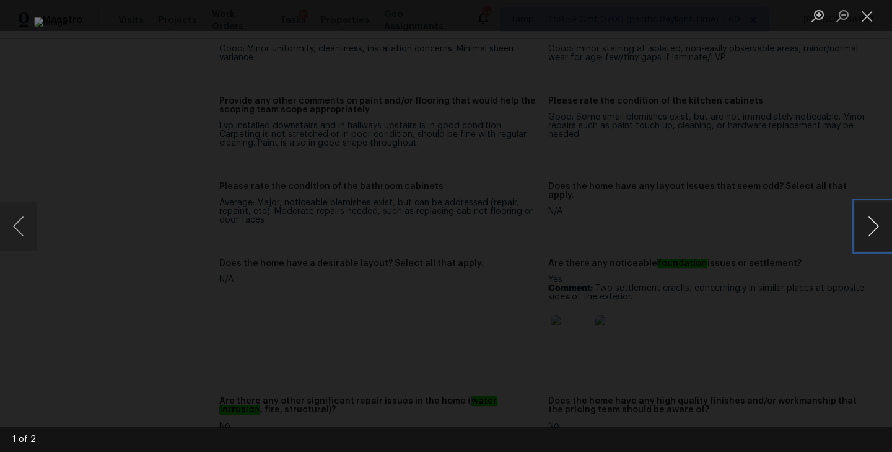
click at [868, 227] on button "Next image" at bounding box center [873, 226] width 37 height 50
click at [870, 20] on button "Close lightbox" at bounding box center [867, 16] width 25 height 22
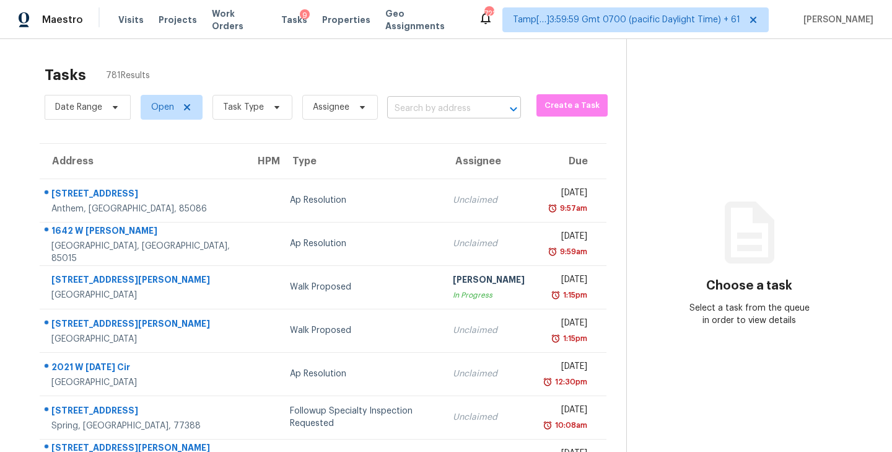
click at [408, 111] on input "text" at bounding box center [436, 108] width 99 height 19
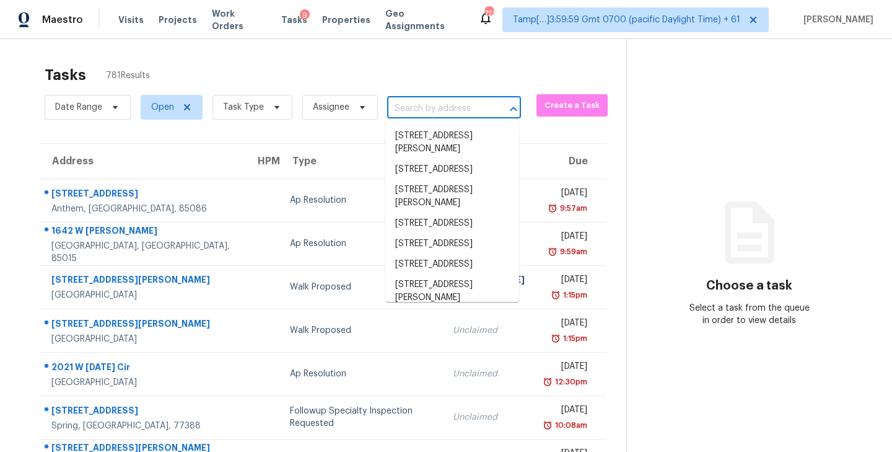
paste input "[STREET_ADDRESS][PERSON_NAME]"
type input "[STREET_ADDRESS][PERSON_NAME]"
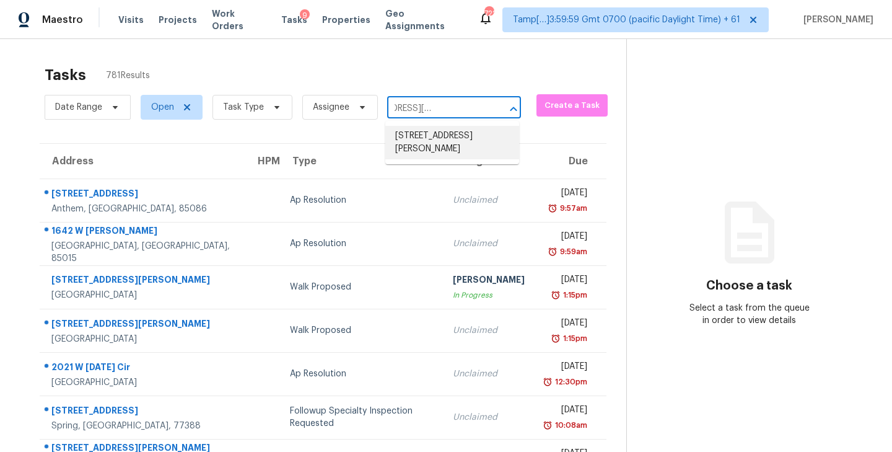
click at [419, 135] on li "[STREET_ADDRESS][PERSON_NAME]" at bounding box center [452, 142] width 134 height 33
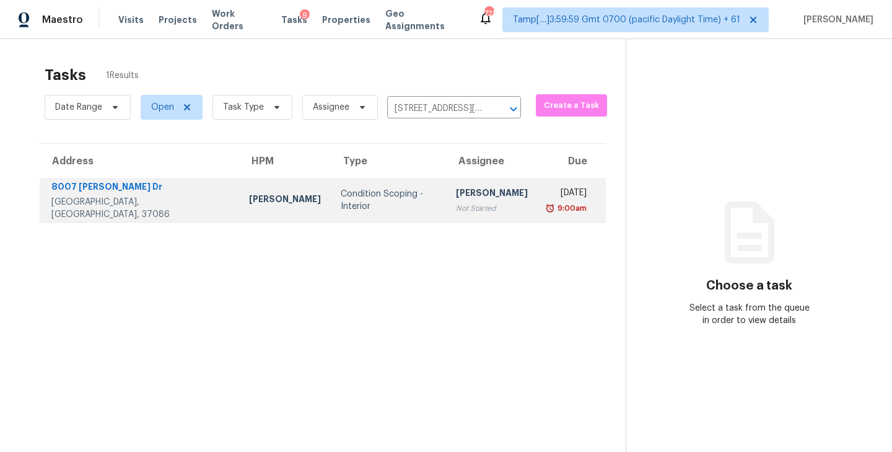
click at [456, 194] on div "[PERSON_NAME]" at bounding box center [492, 193] width 72 height 15
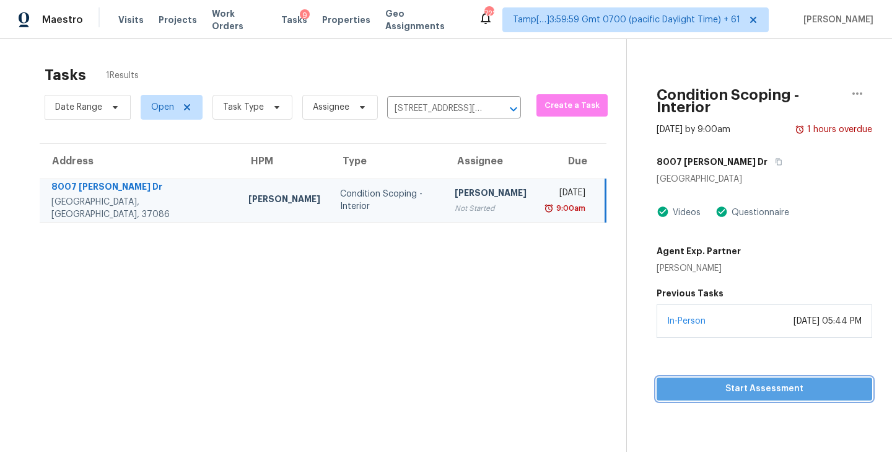
click at [724, 383] on span "Start Assessment" at bounding box center [764, 388] width 196 height 15
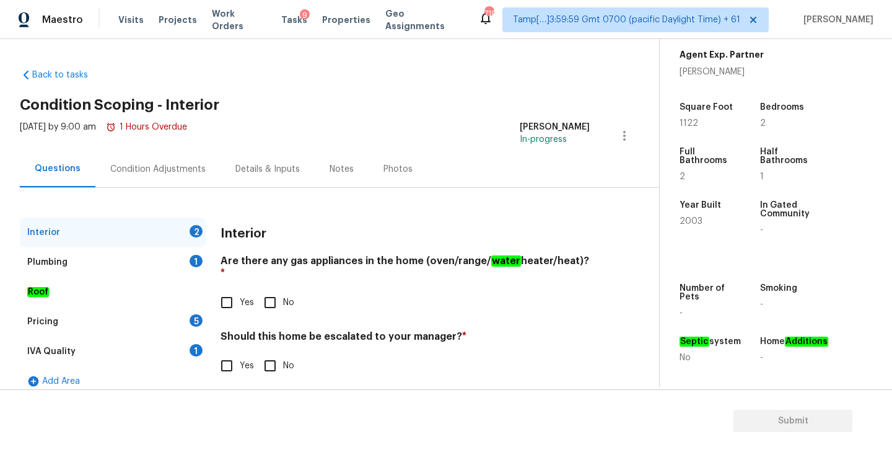
scroll to position [292, 0]
click at [269, 289] on input "No" at bounding box center [270, 302] width 26 height 26
checkbox input "true"
click at [270, 356] on input "No" at bounding box center [270, 365] width 26 height 26
checkbox input "true"
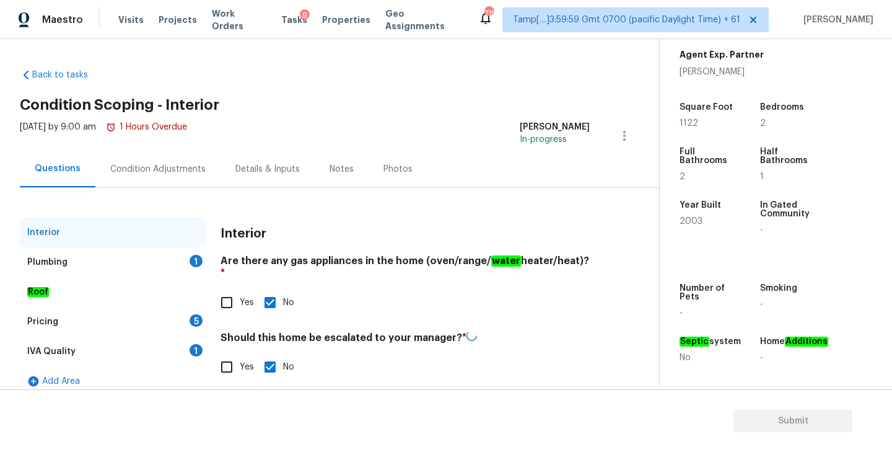
click at [95, 265] on div "Plumbing 1" at bounding box center [113, 262] width 186 height 30
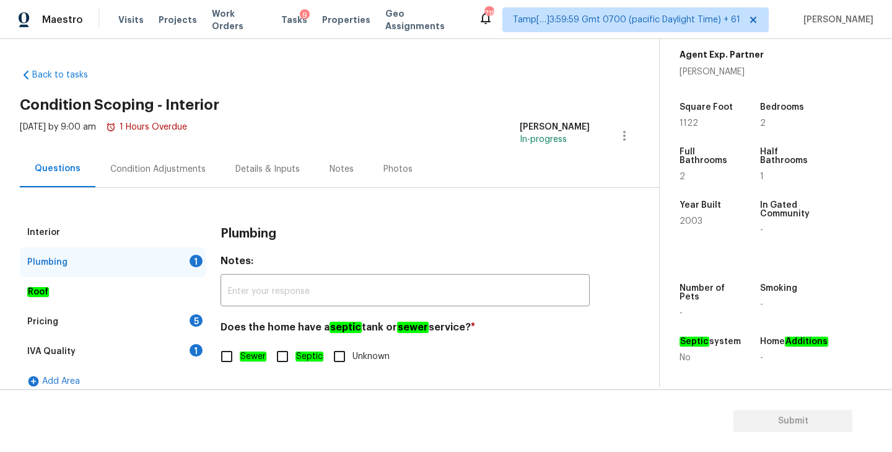
click at [223, 355] on input "Sewer" at bounding box center [227, 356] width 26 height 26
checkbox input "true"
click at [98, 356] on div "IVA Quality 1" at bounding box center [113, 351] width 186 height 30
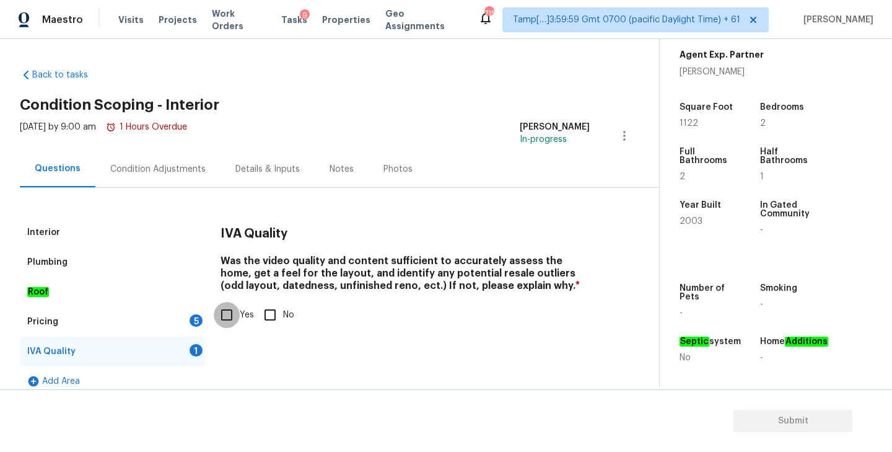
click at [232, 325] on input "Yes" at bounding box center [227, 315] width 26 height 26
checkbox input "true"
click at [88, 323] on div "Pricing 5" at bounding box center [113, 322] width 186 height 30
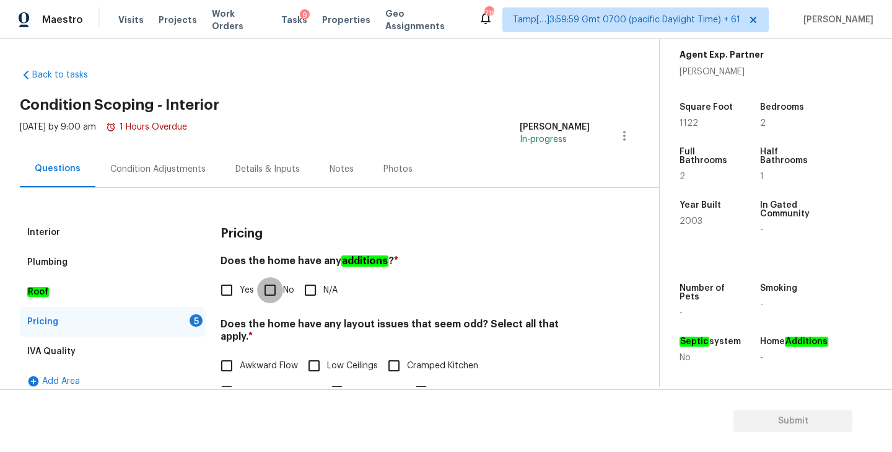
click at [274, 289] on input "No" at bounding box center [270, 290] width 26 height 26
checkbox input "true"
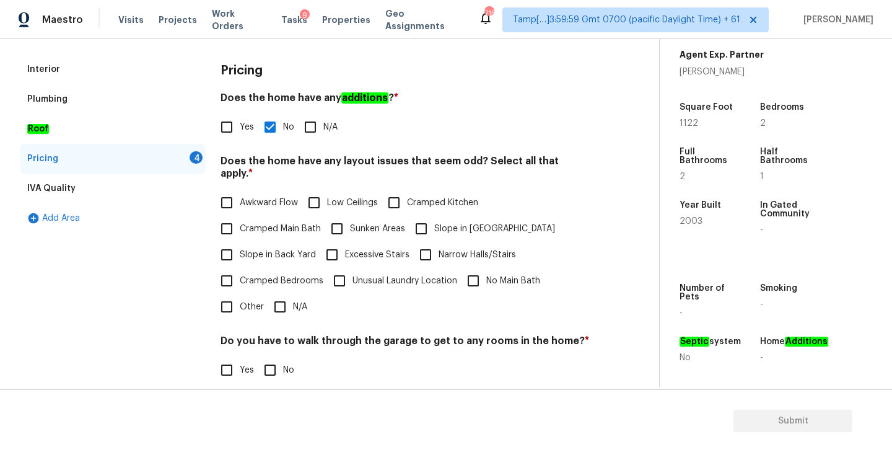
scroll to position [211, 0]
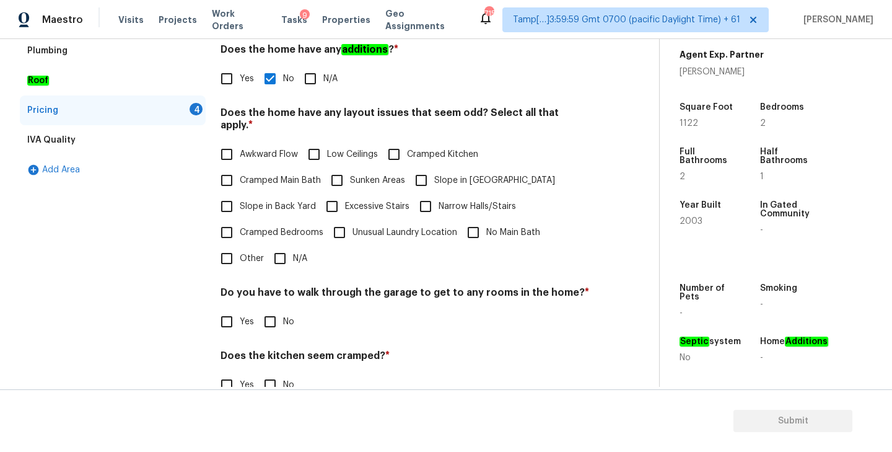
click at [281, 245] on input "N/A" at bounding box center [280, 258] width 26 height 26
checkbox input "true"
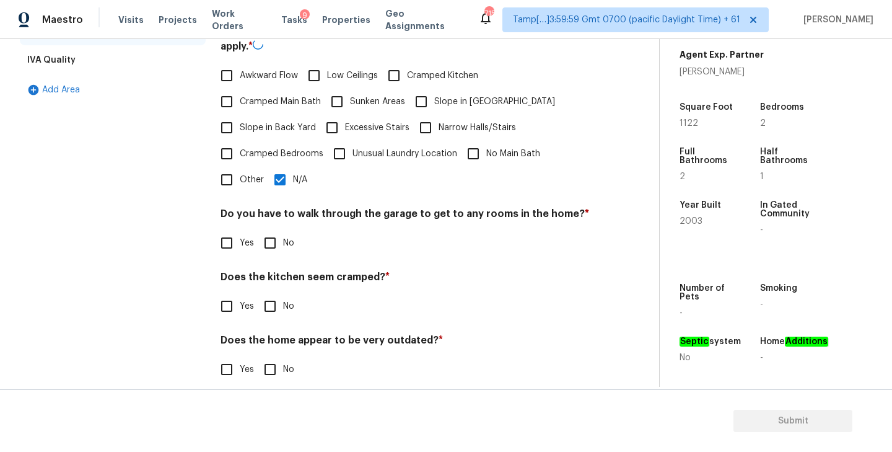
scroll to position [292, 0]
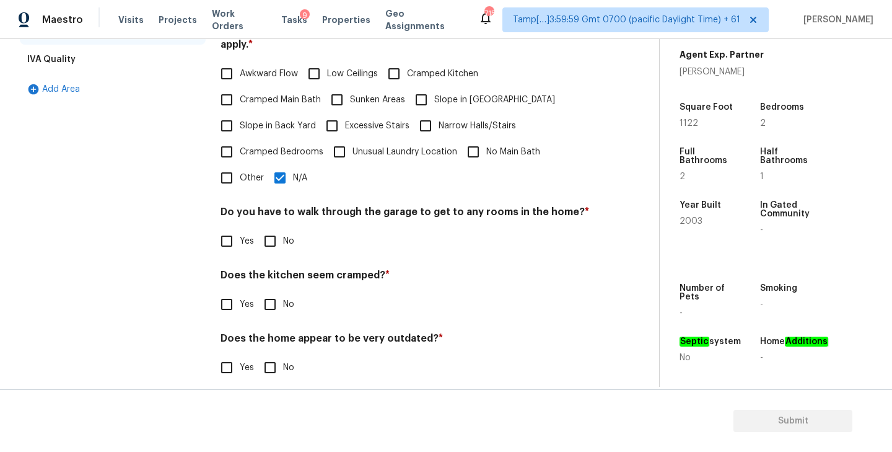
click at [269, 230] on input "No" at bounding box center [270, 241] width 26 height 26
checkbox input "true"
click at [269, 354] on input "No" at bounding box center [270, 367] width 26 height 26
checkbox input "true"
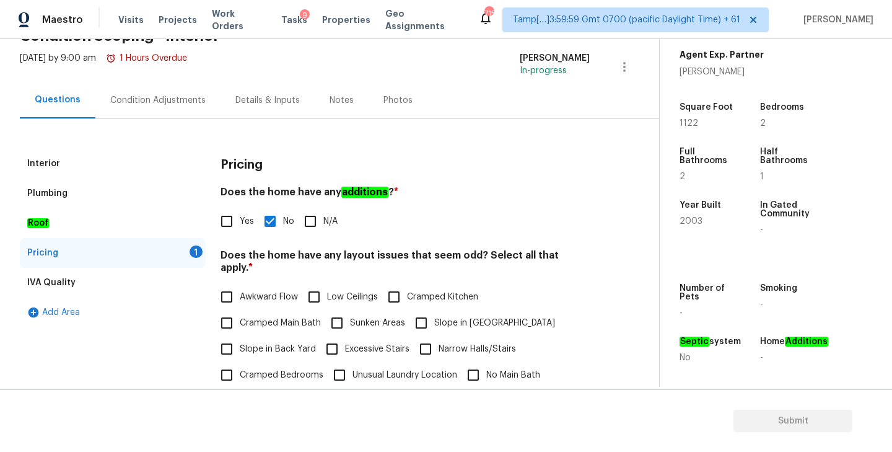
scroll to position [12, 0]
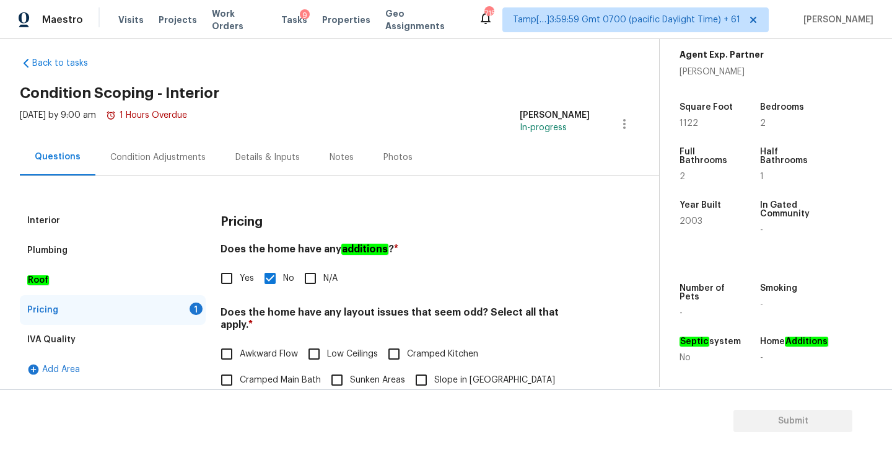
click at [127, 160] on div "Condition Adjustments" at bounding box center [157, 157] width 95 height 12
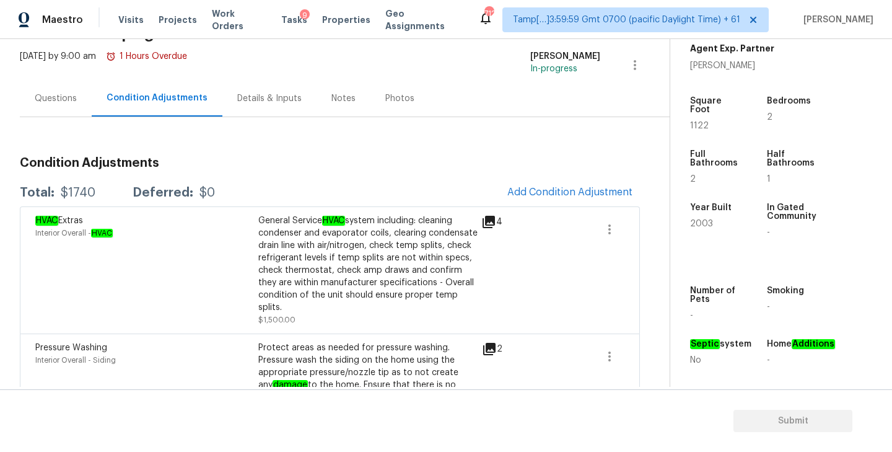
scroll to position [82, 0]
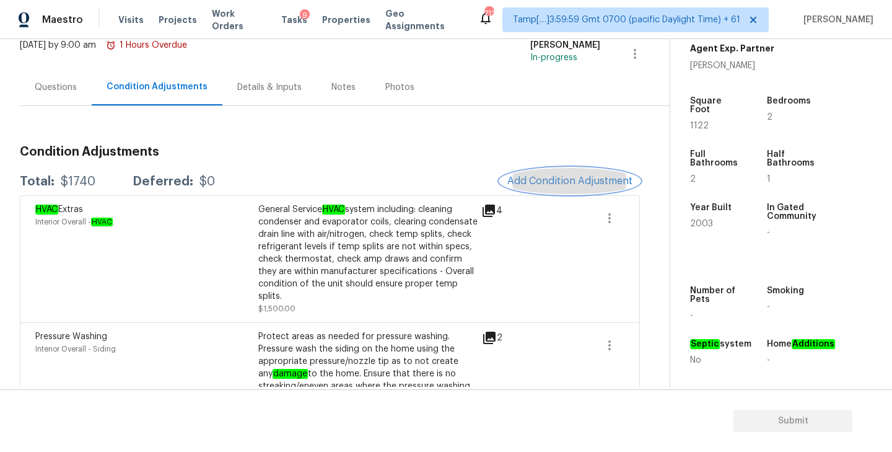
click at [562, 177] on span "Add Condition Adjustment" at bounding box center [569, 180] width 125 height 11
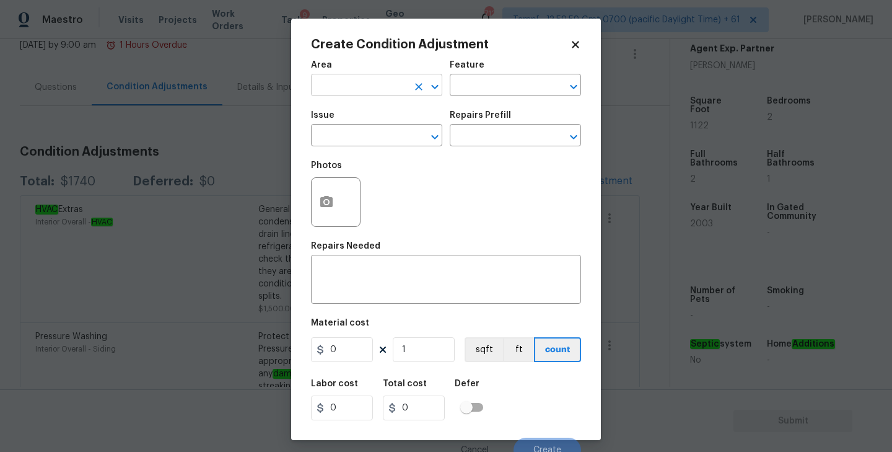
click at [367, 84] on input "text" at bounding box center [359, 86] width 97 height 19
click at [352, 136] on li "Interior Overall" at bounding box center [376, 134] width 131 height 20
type input "Interior Overall"
click at [502, 87] on input "text" at bounding box center [498, 86] width 97 height 19
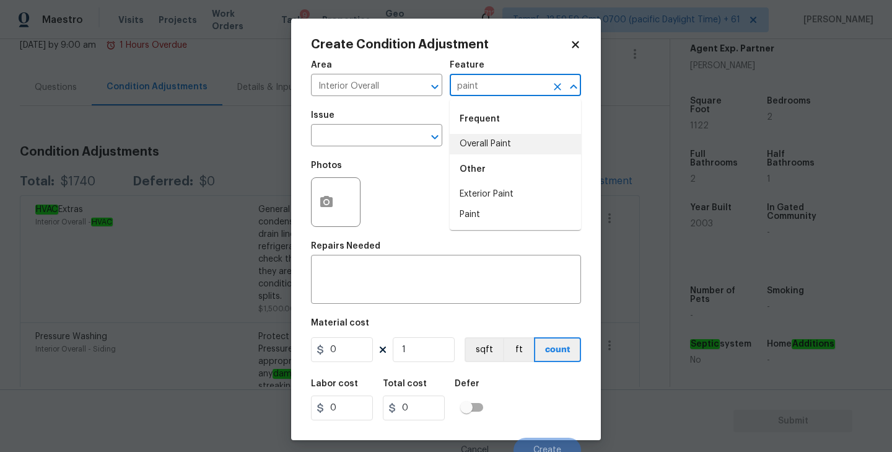
click at [509, 141] on li "Overall Paint" at bounding box center [515, 144] width 131 height 20
type input "Overall Paint"
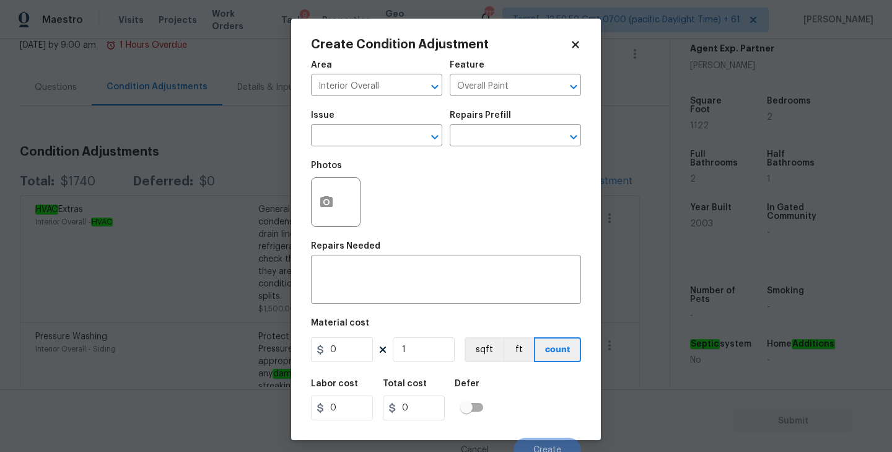
click at [348, 125] on div "Issue" at bounding box center [376, 119] width 131 height 16
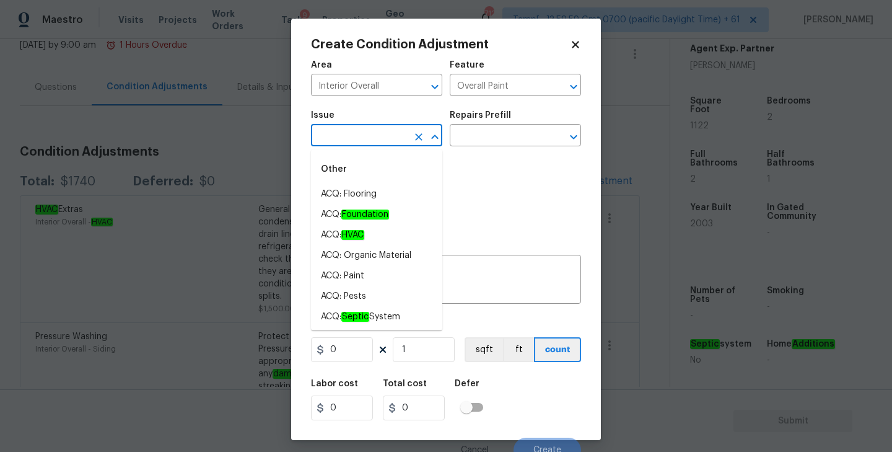
click at [348, 136] on input "text" at bounding box center [359, 136] width 97 height 19
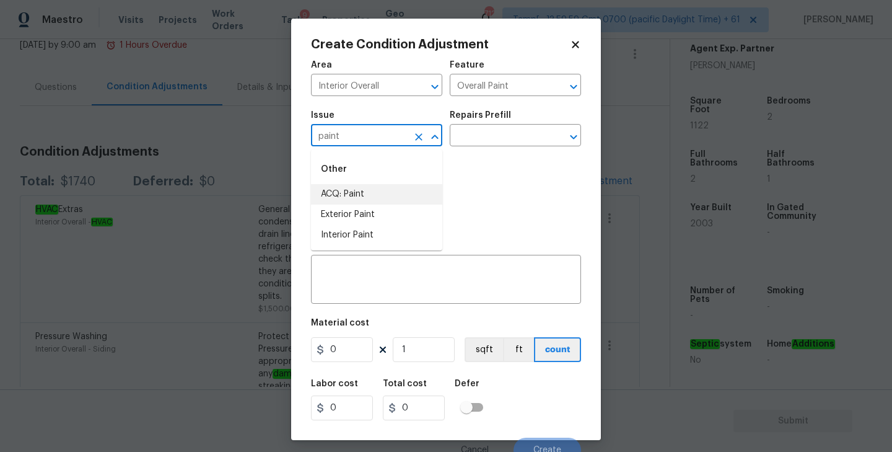
click at [352, 196] on li "ACQ: Paint" at bounding box center [376, 194] width 131 height 20
click at [579, 134] on icon "Open" at bounding box center [573, 136] width 15 height 15
type input "ACQ: Paint"
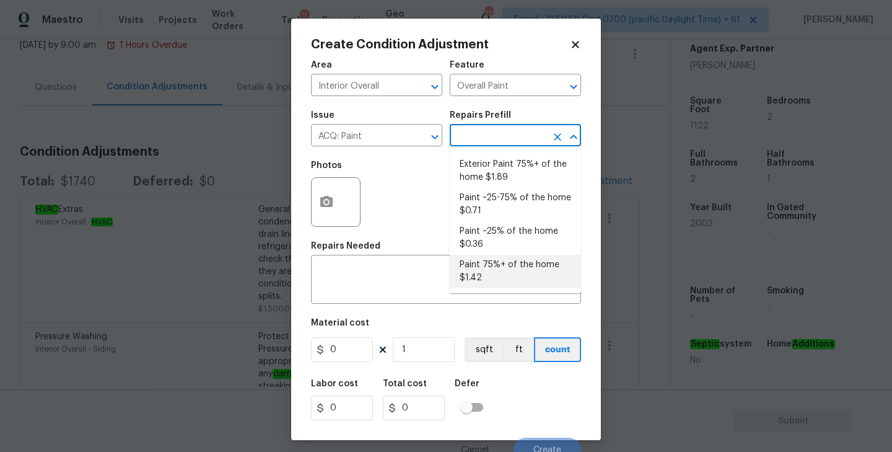
click at [499, 273] on li "Paint 75%+ of the home $1.42" at bounding box center [515, 271] width 131 height 33
type input "Acquisition"
type textarea "Acquisition Scope: 75%+ of the home will likely require interior paint"
type input "1.42"
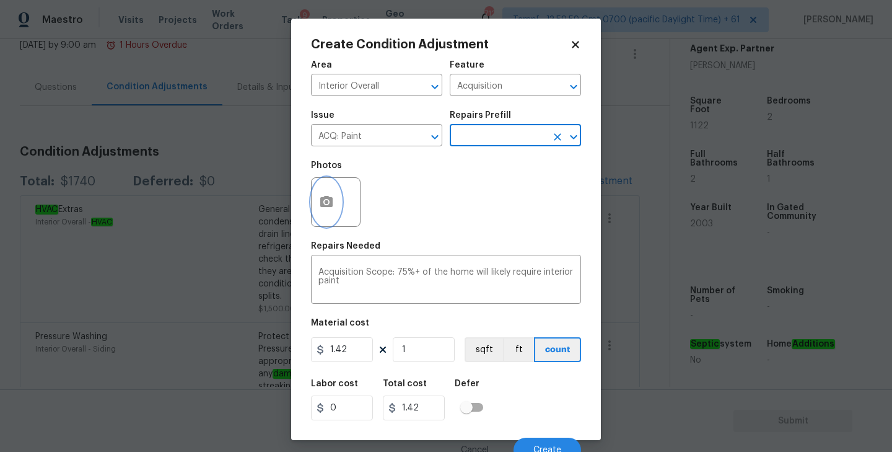
click at [329, 204] on icon "button" at bounding box center [326, 201] width 12 height 11
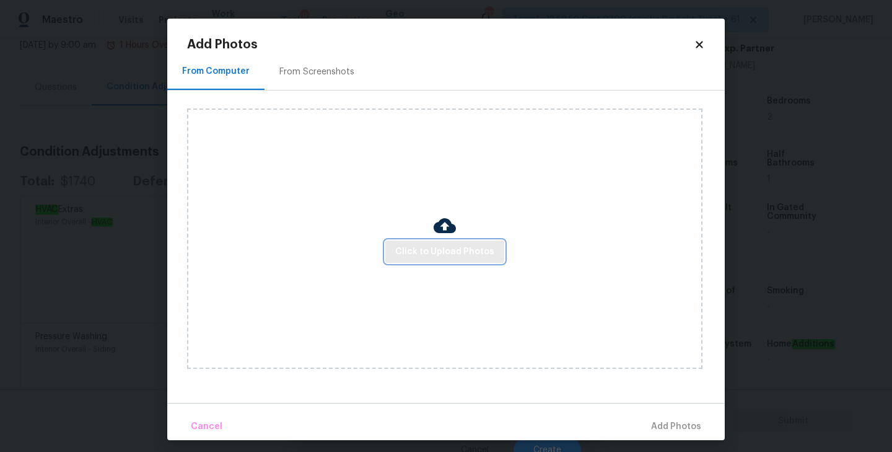
click at [462, 257] on span "Click to Upload Photos" at bounding box center [444, 251] width 99 height 15
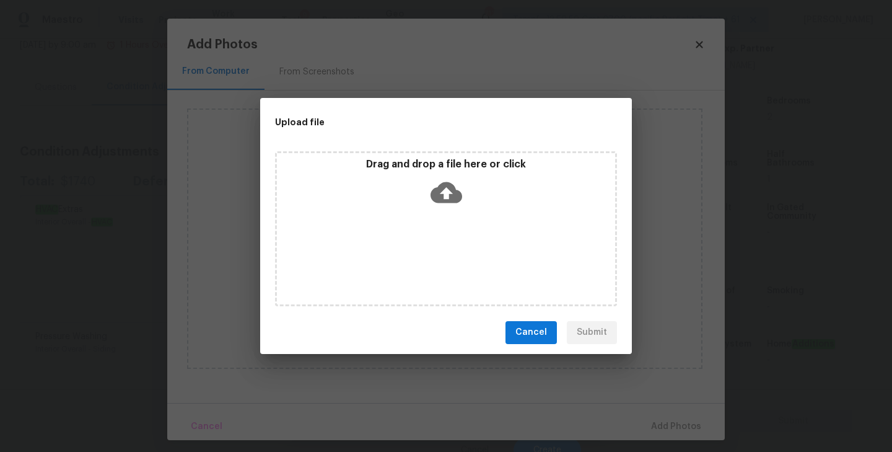
click at [452, 196] on icon at bounding box center [446, 191] width 32 height 21
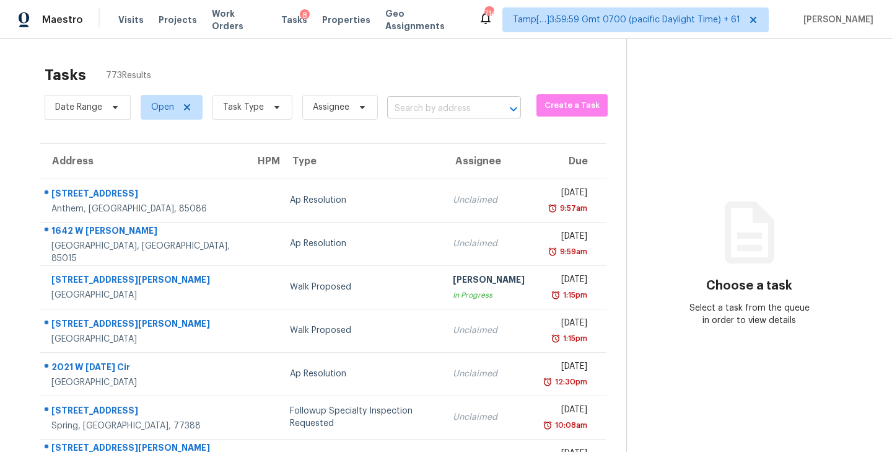
click at [439, 107] on input "text" at bounding box center [436, 108] width 99 height 19
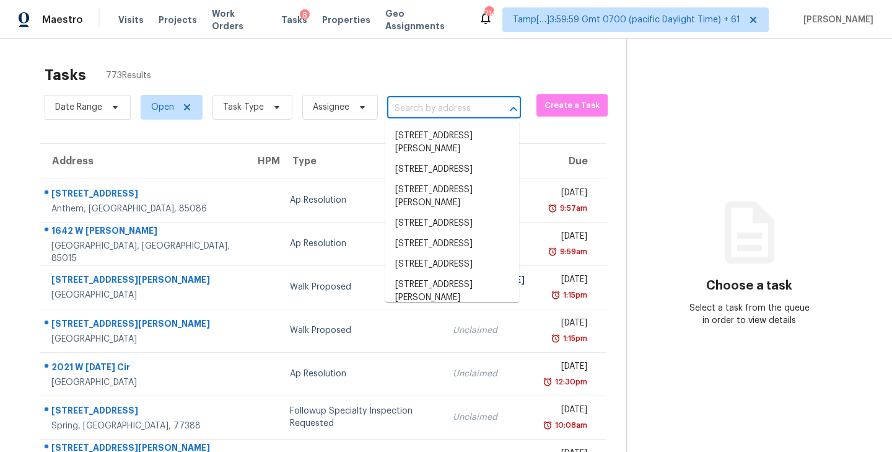
paste input "[STREET_ADDRESS]"
type input "[STREET_ADDRESS]"
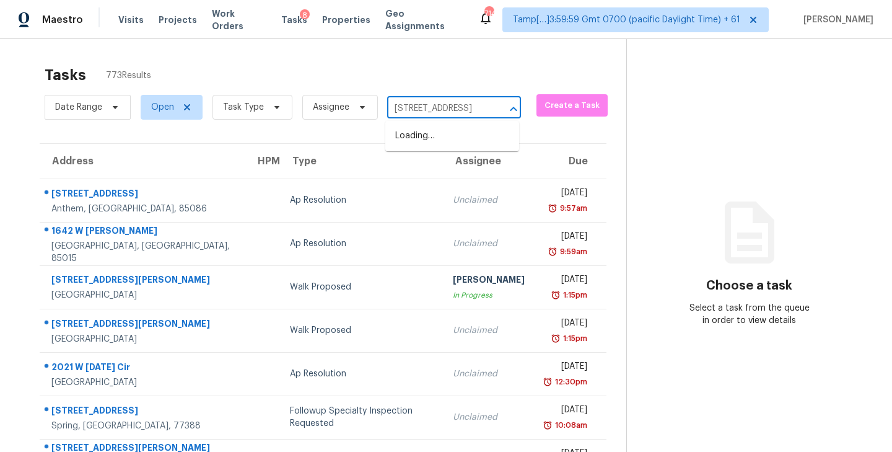
scroll to position [0, 72]
click at [438, 133] on li "[STREET_ADDRESS]" at bounding box center [452, 136] width 134 height 20
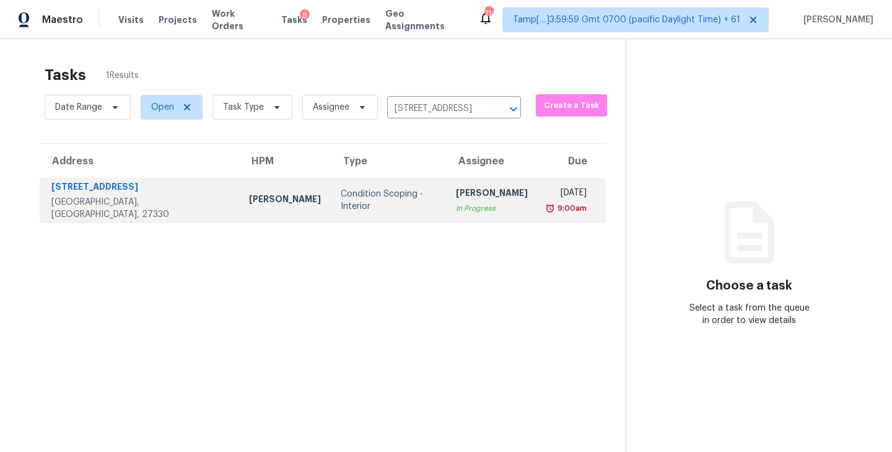
click at [456, 202] on div "[PERSON_NAME]" at bounding box center [492, 193] width 72 height 15
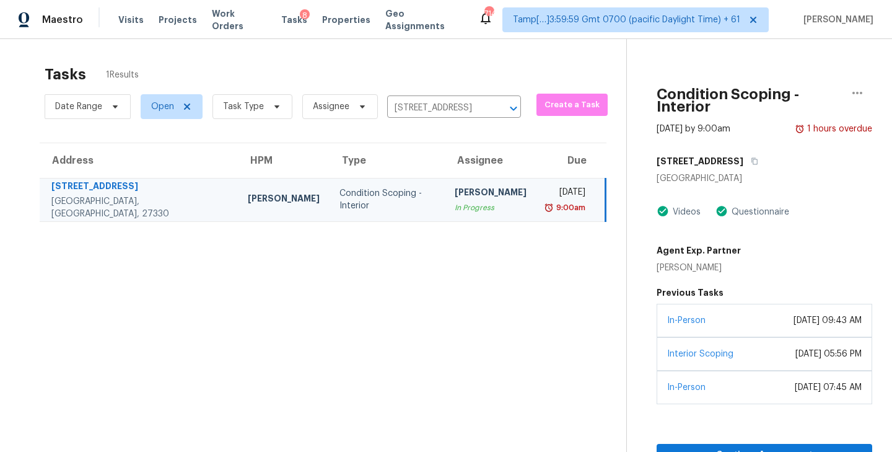
scroll to position [39, 0]
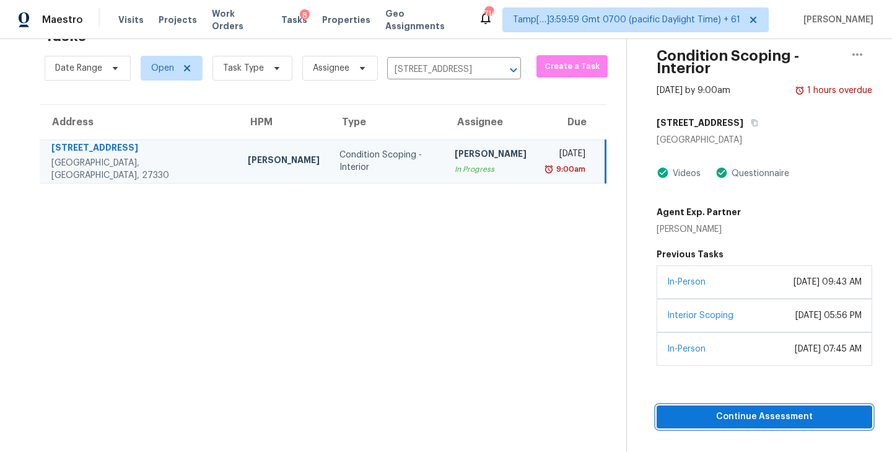
click at [744, 418] on span "Continue Assessment" at bounding box center [764, 416] width 196 height 15
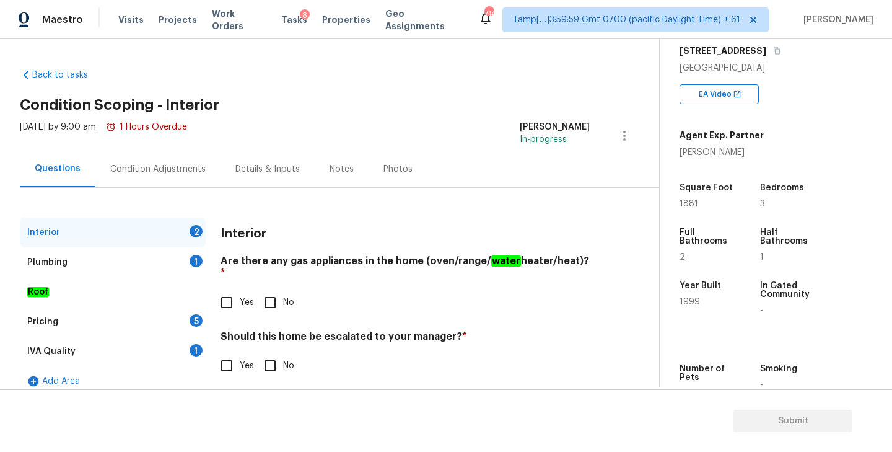
scroll to position [207, 0]
click at [688, 296] on span "1999" at bounding box center [689, 299] width 20 height 9
copy span "1999"
click at [230, 295] on input "Yes" at bounding box center [227, 302] width 26 height 26
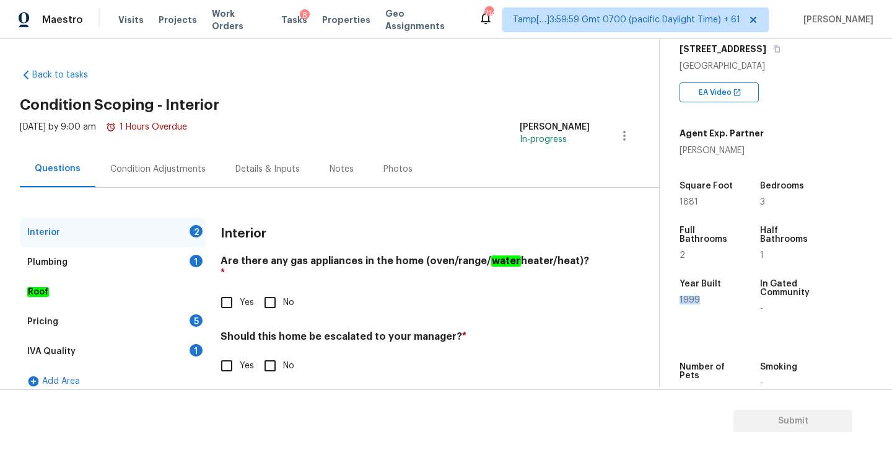
checkbox input "true"
click at [227, 352] on input "Yes" at bounding box center [227, 365] width 26 height 26
checkbox input "true"
click at [129, 262] on div "Plumbing 1" at bounding box center [113, 262] width 186 height 30
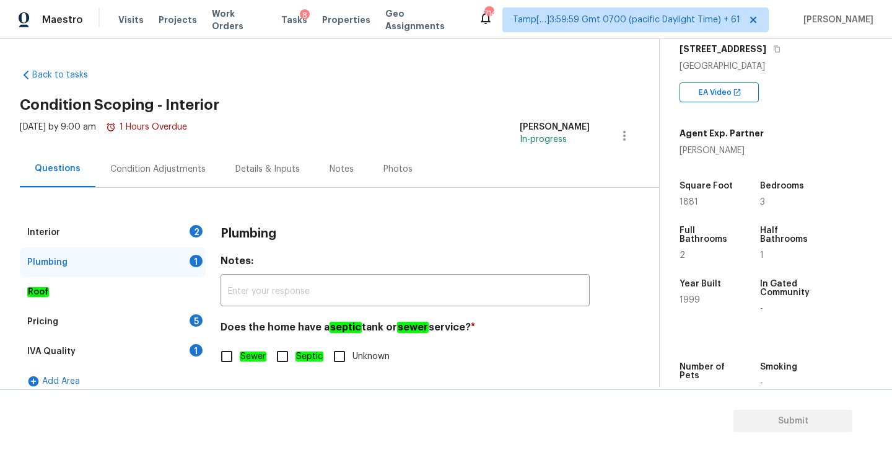
click at [224, 358] on input "Sewer" at bounding box center [227, 356] width 26 height 26
checkbox input "true"
click at [55, 351] on div "IVA Quality" at bounding box center [51, 351] width 48 height 12
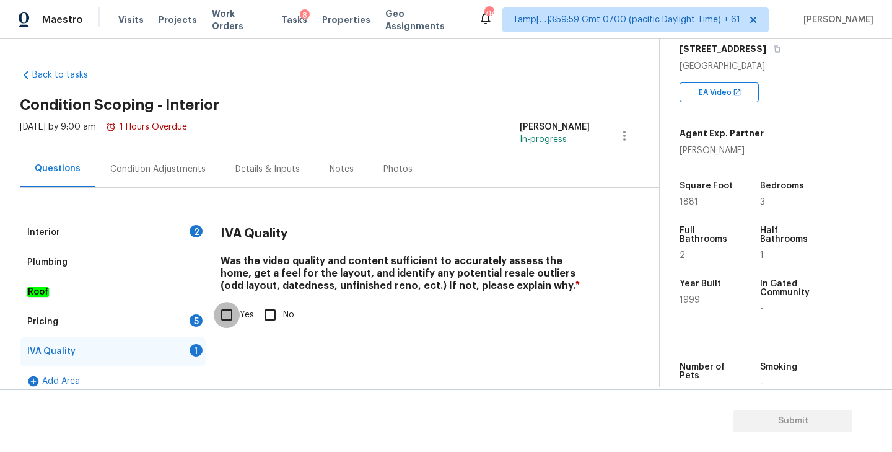
click at [232, 313] on input "Yes" at bounding box center [227, 315] width 26 height 26
checkbox input "true"
click at [85, 314] on div "Pricing 5" at bounding box center [113, 322] width 186 height 30
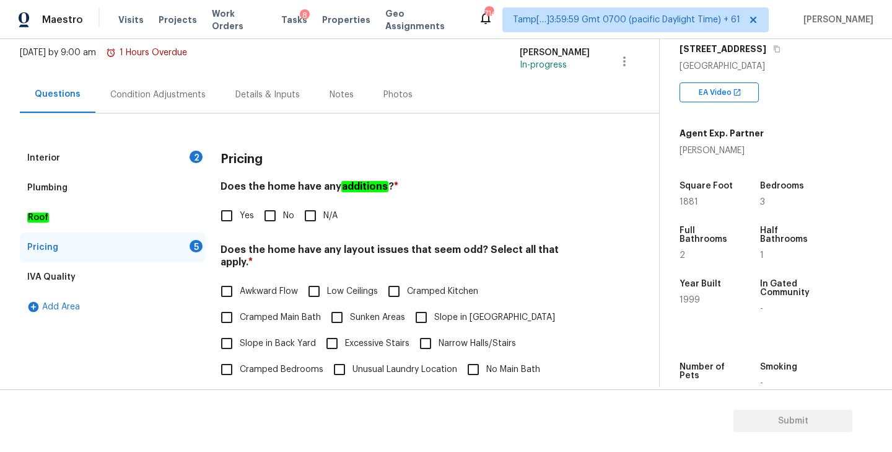
scroll to position [83, 0]
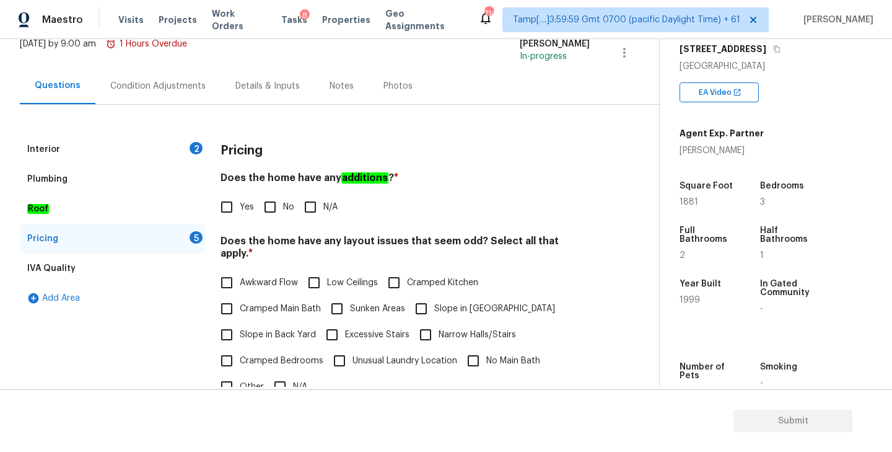
click at [264, 207] on input "No" at bounding box center [270, 207] width 26 height 26
checkbox input "true"
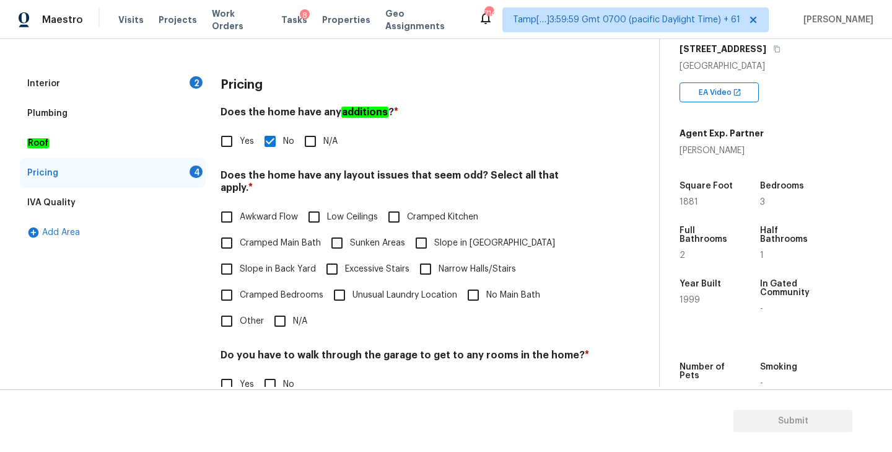
scroll to position [160, 0]
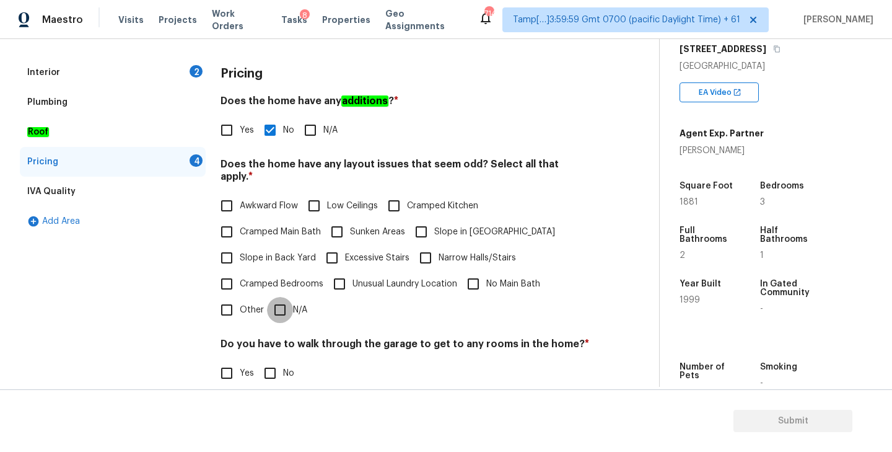
click at [276, 297] on input "N/A" at bounding box center [280, 310] width 26 height 26
checkbox input "true"
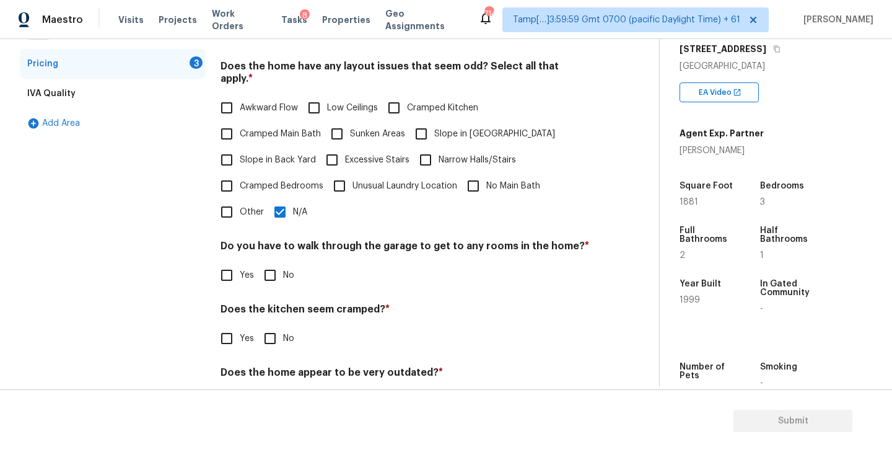
scroll to position [275, 0]
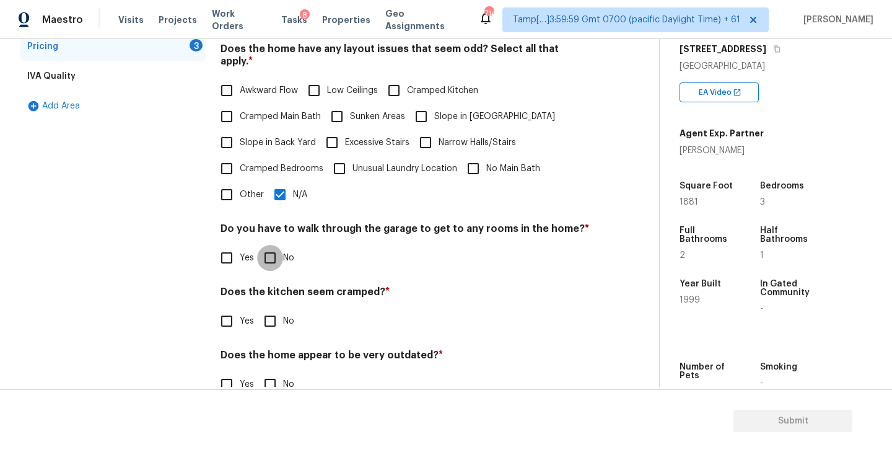
click at [263, 245] on input "No" at bounding box center [270, 258] width 26 height 26
checkbox input "true"
click at [274, 308] on input "No" at bounding box center [270, 321] width 26 height 26
checkbox input "true"
click at [270, 375] on input "No" at bounding box center [270, 384] width 26 height 26
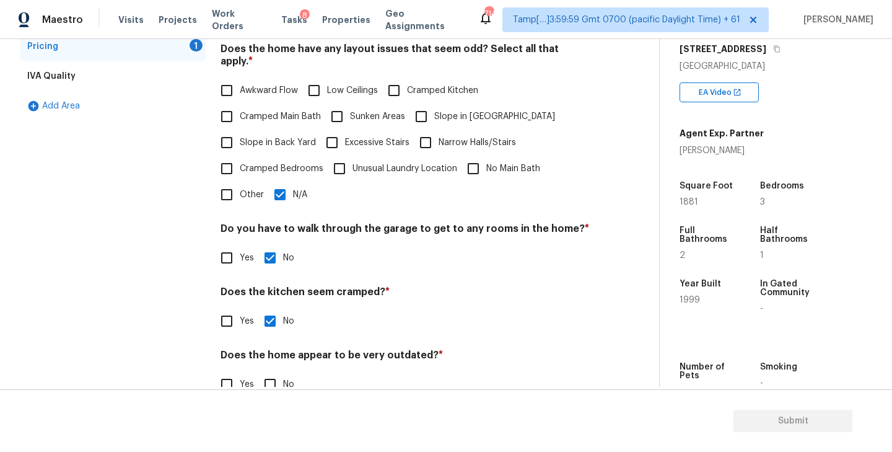
checkbox input "true"
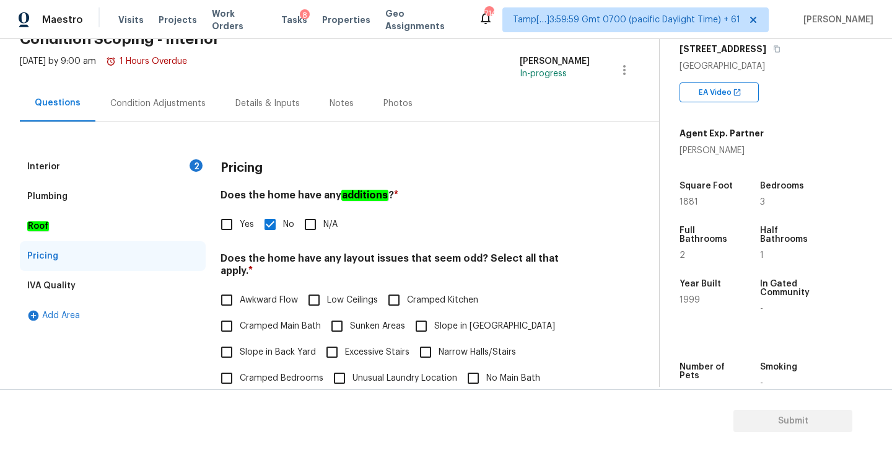
scroll to position [44, 0]
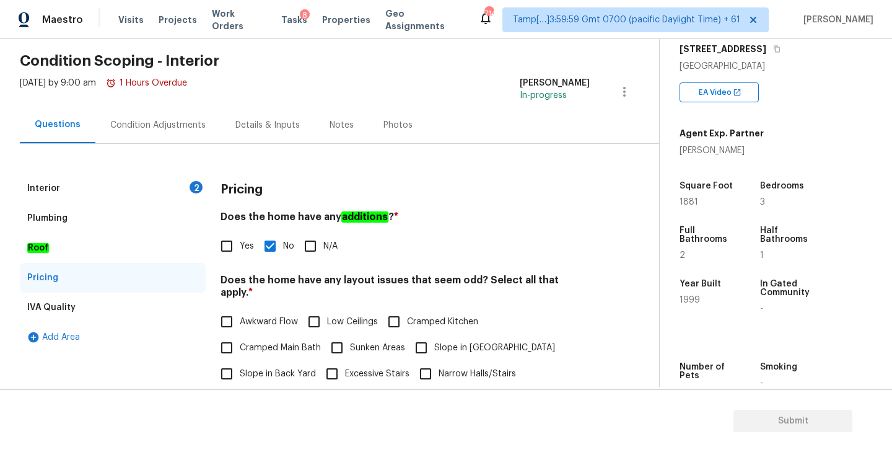
click at [120, 188] on div "Interior 2" at bounding box center [113, 188] width 186 height 30
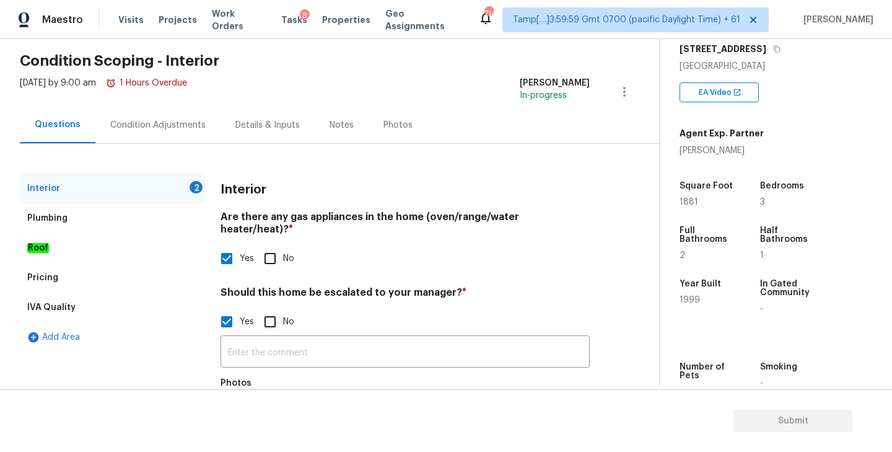
scroll to position [115, 0]
